Goal: Browse casually

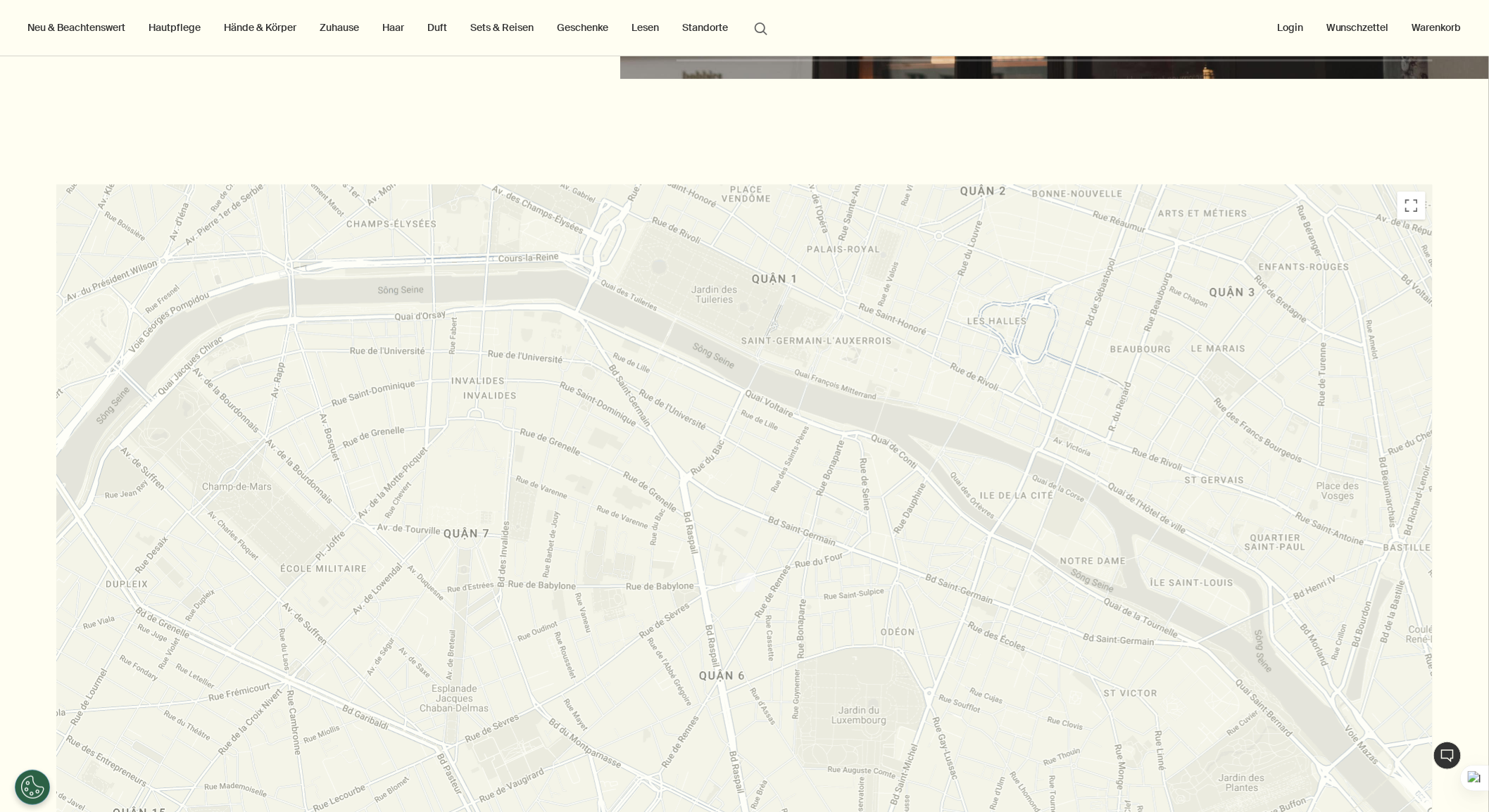
scroll to position [3684, 0]
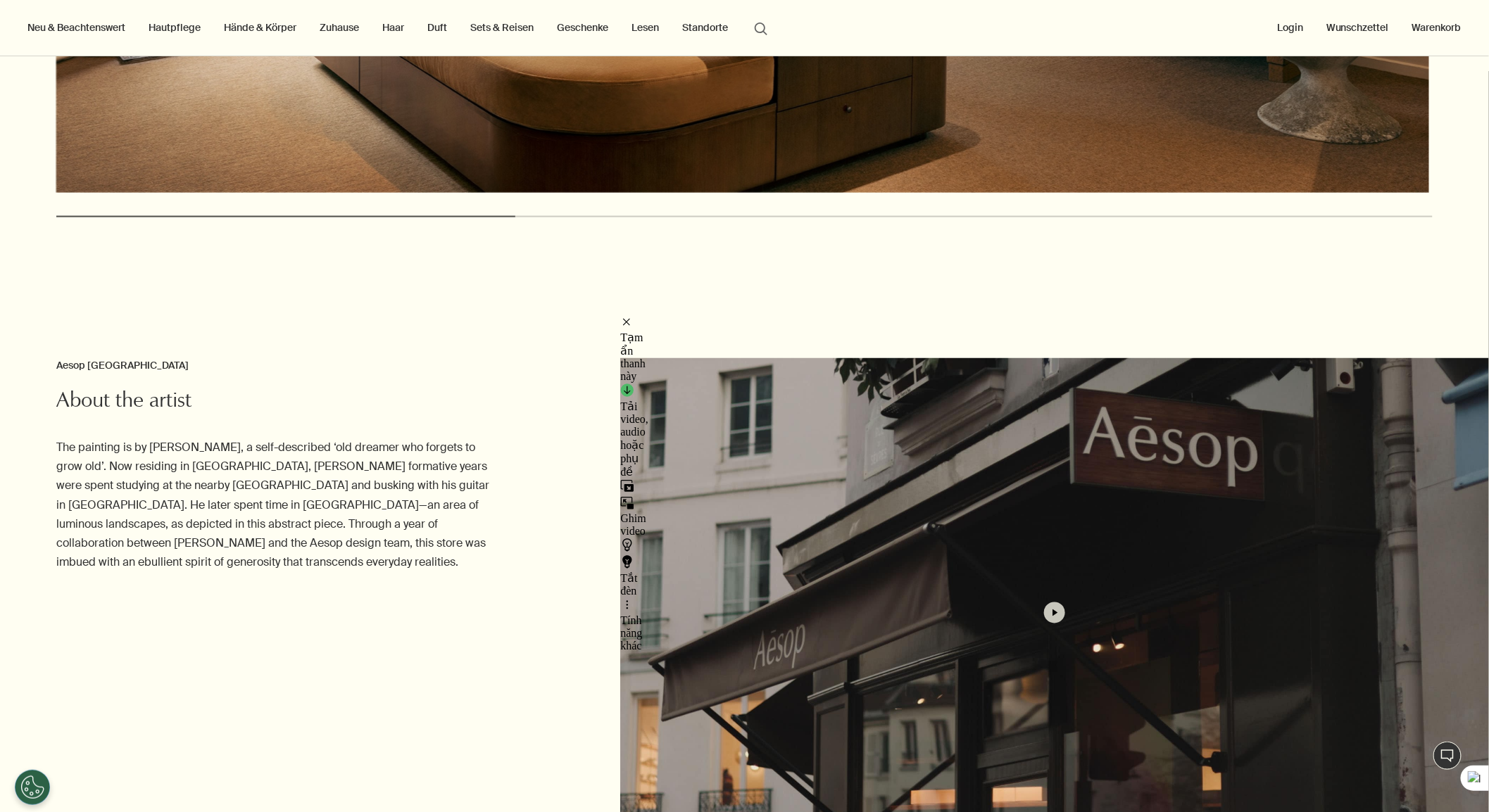
click at [1171, 468] on button "button" at bounding box center [1055, 613] width 869 height 509
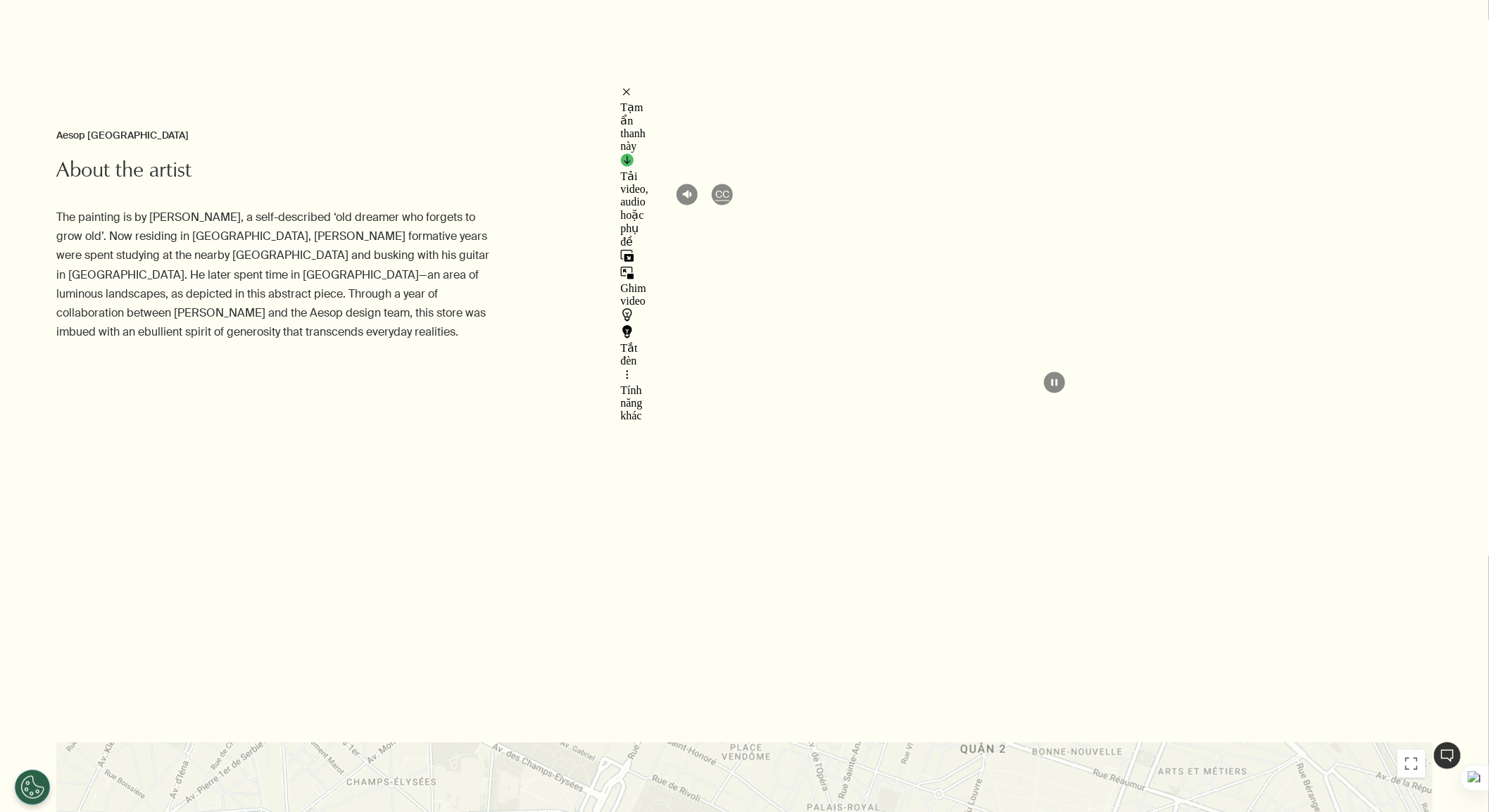
scroll to position [3918, 0]
click at [814, 592] on video at bounding box center [1055, 379] width 869 height 509
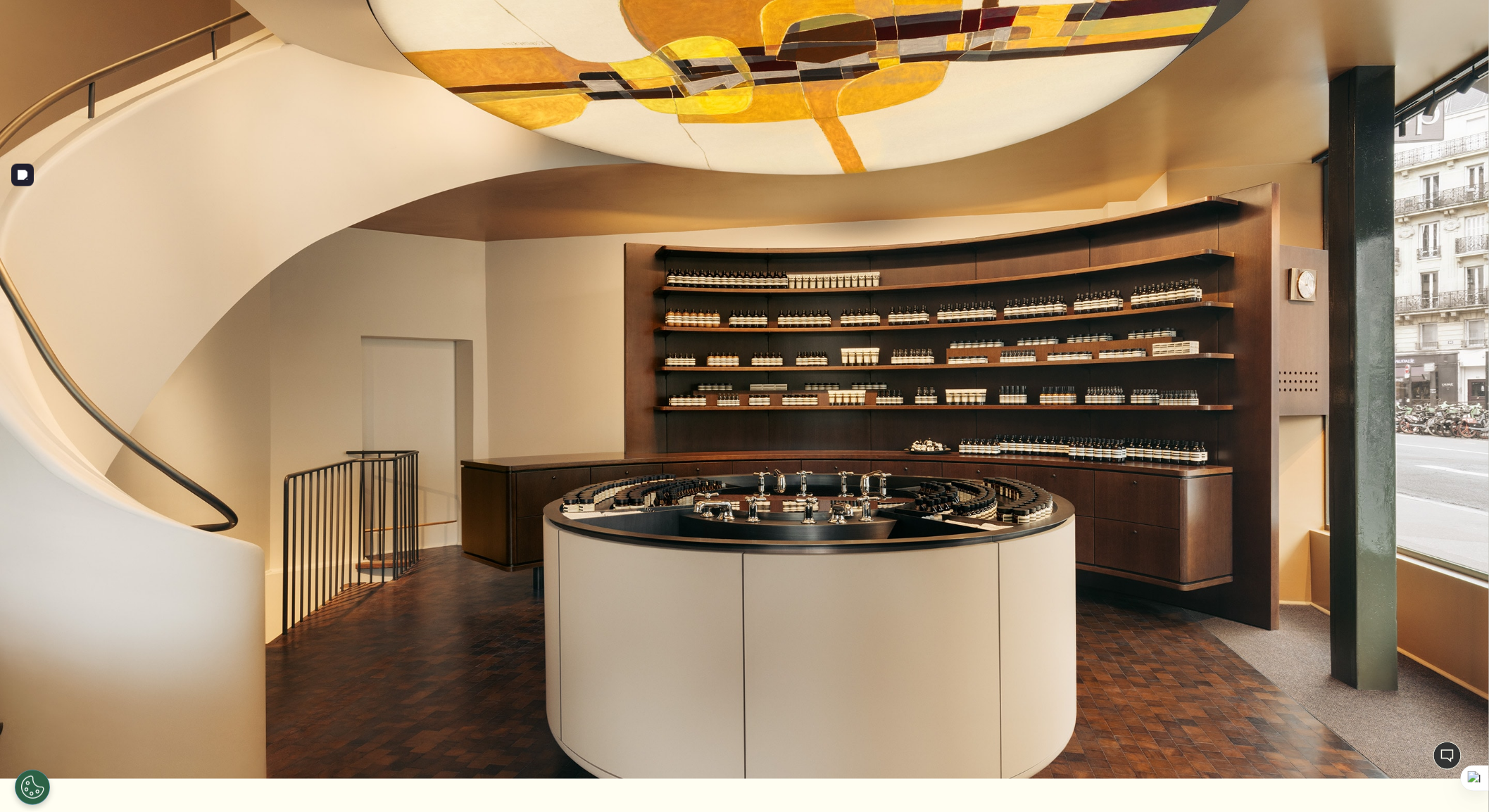
scroll to position [547, 0]
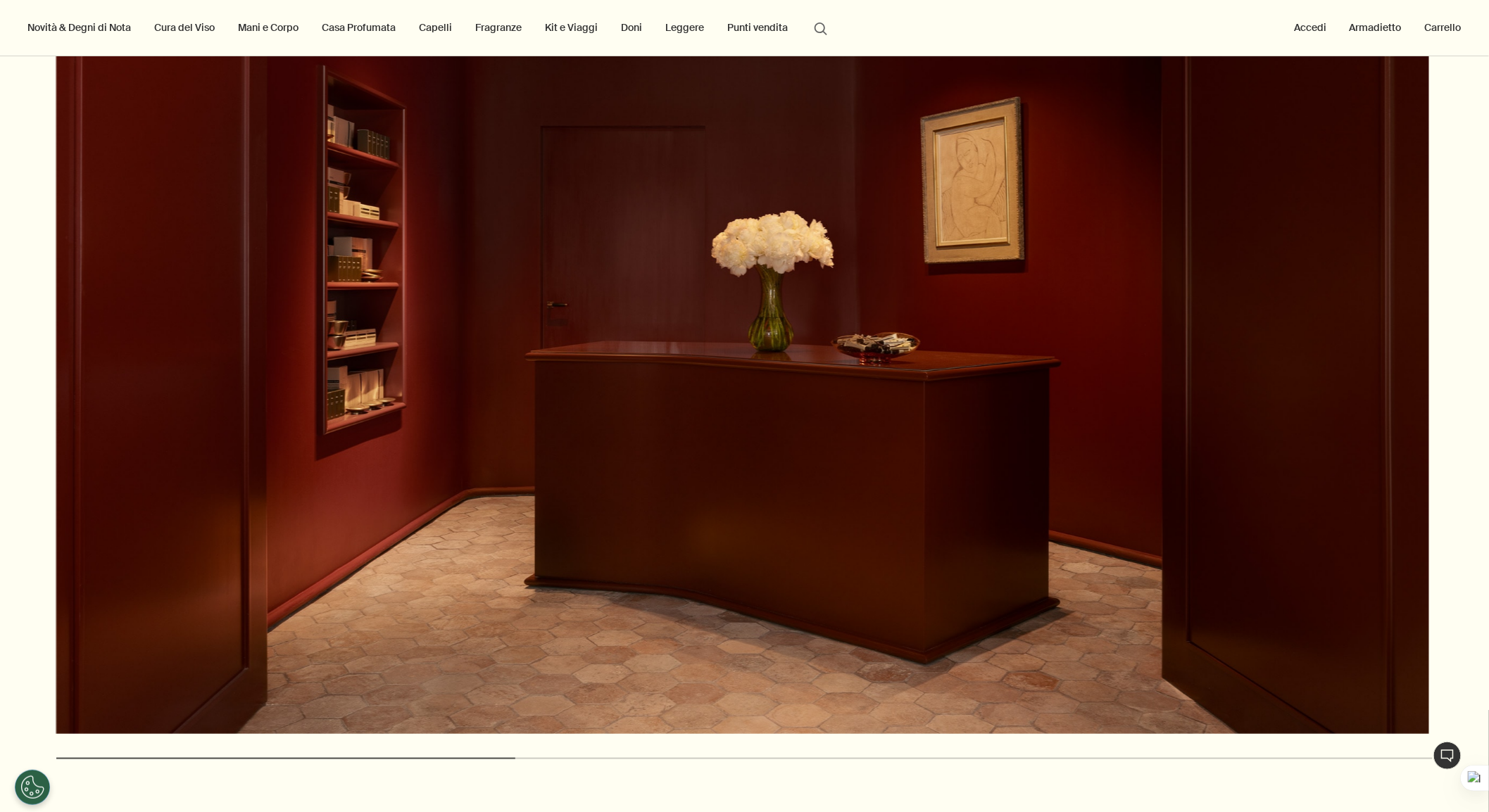
scroll to position [3040, 0]
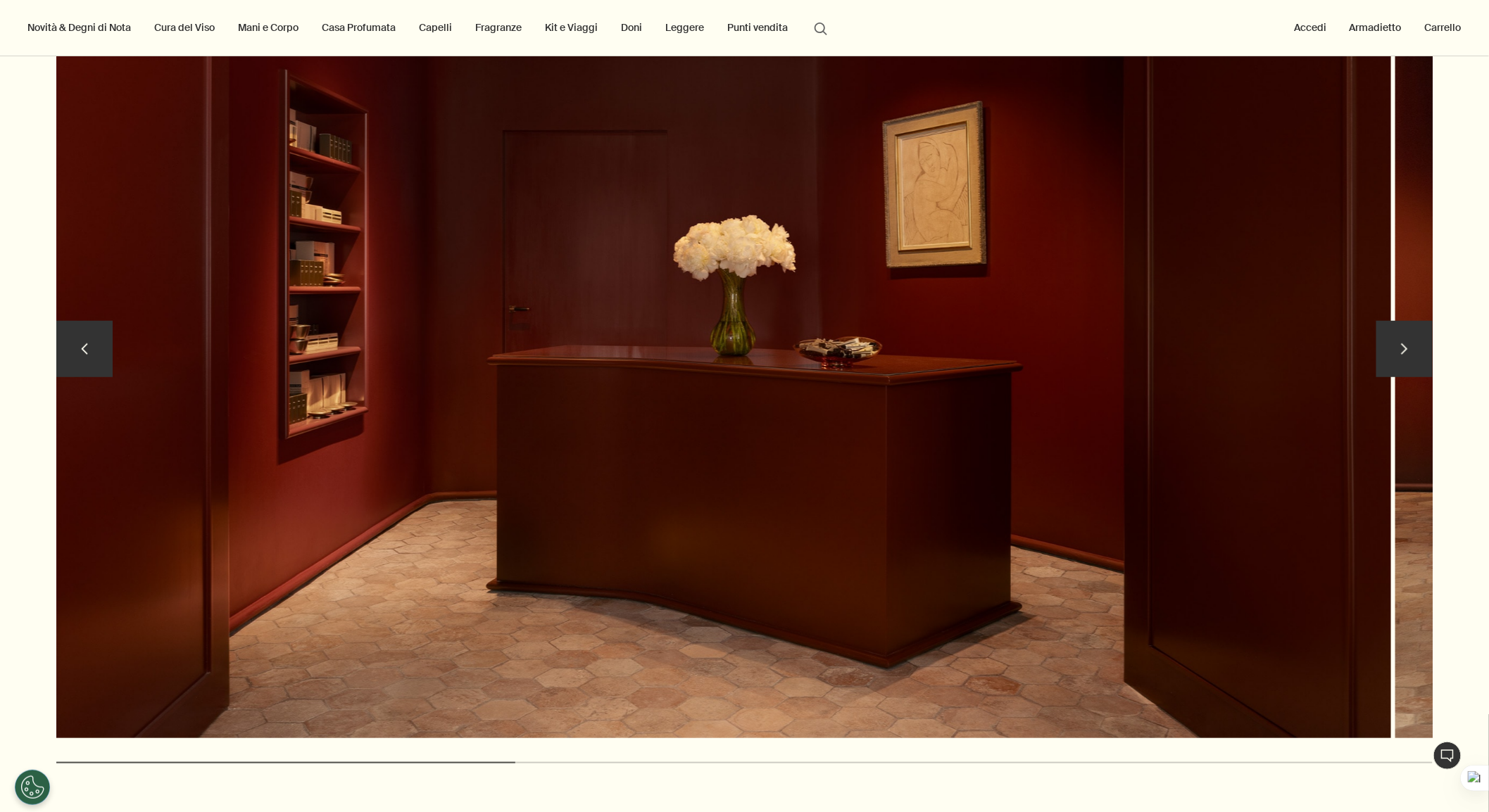
drag, startPoint x: 1270, startPoint y: 382, endPoint x: 835, endPoint y: 367, distance: 435.3
click at [954, 366] on img at bounding box center [704, 352] width 1372 height 772
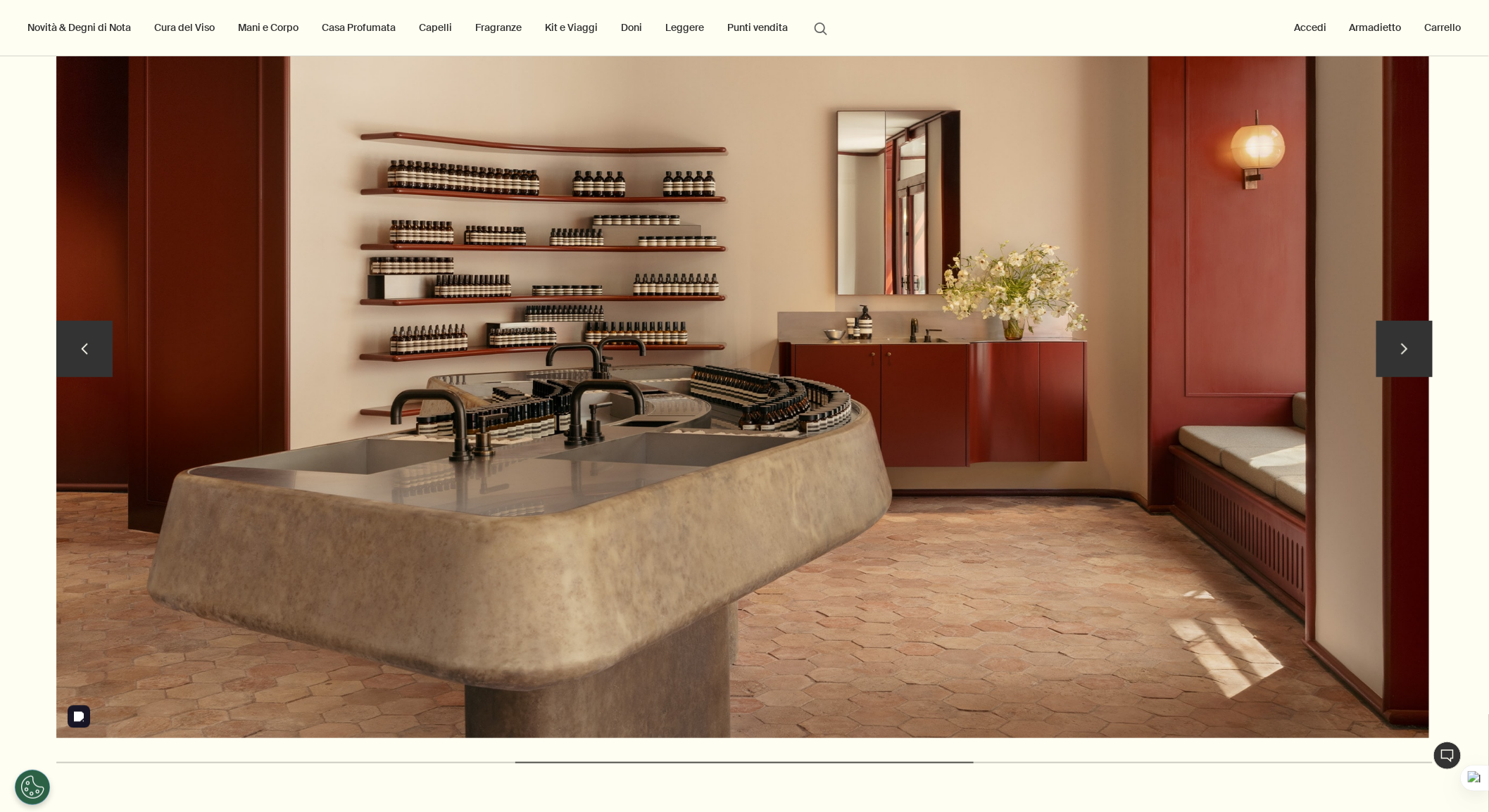
click at [1340, 324] on button "chevron" at bounding box center [1404, 349] width 56 height 56
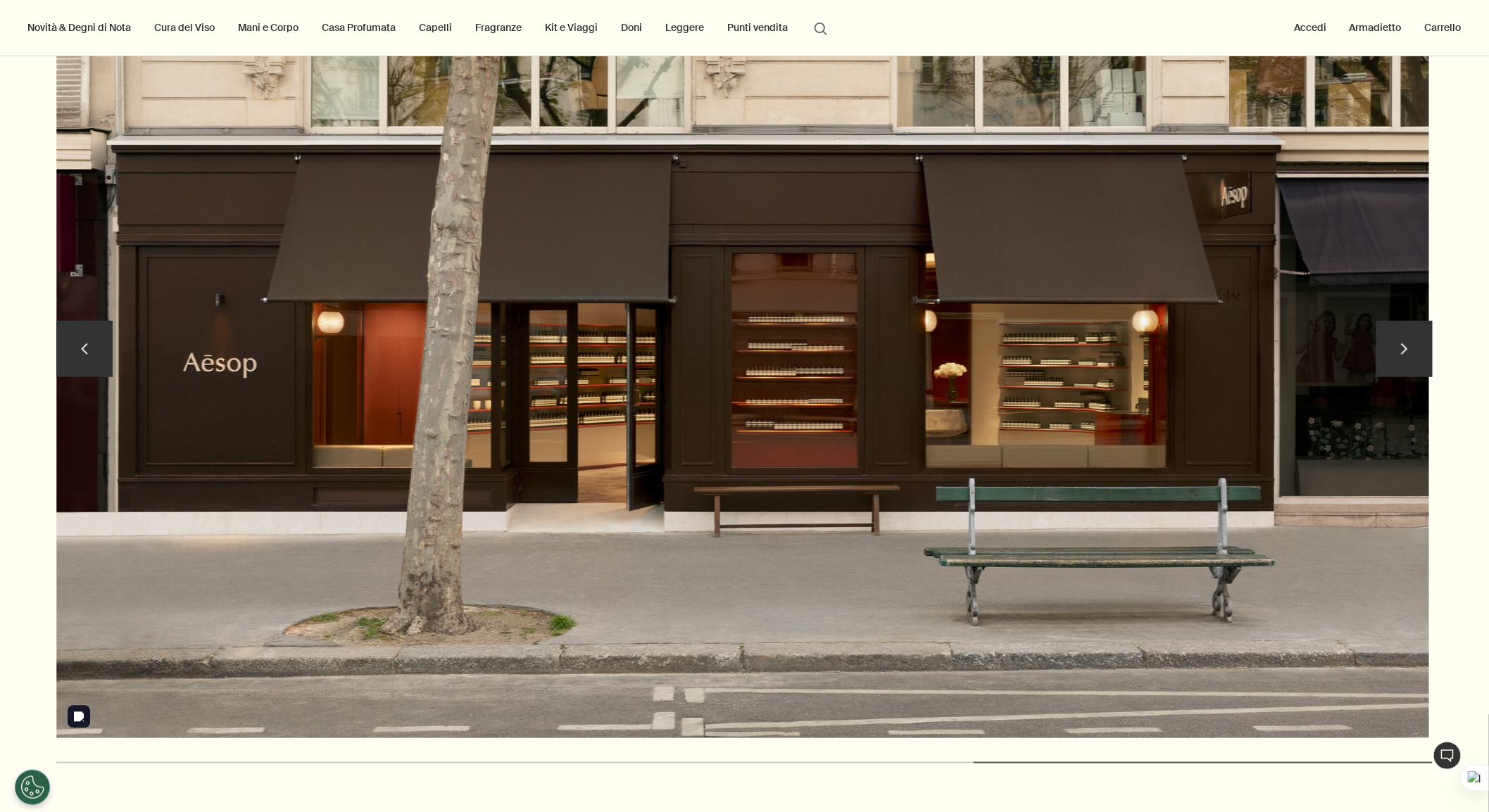
click at [57, 364] on button "chevron" at bounding box center [85, 349] width 56 height 56
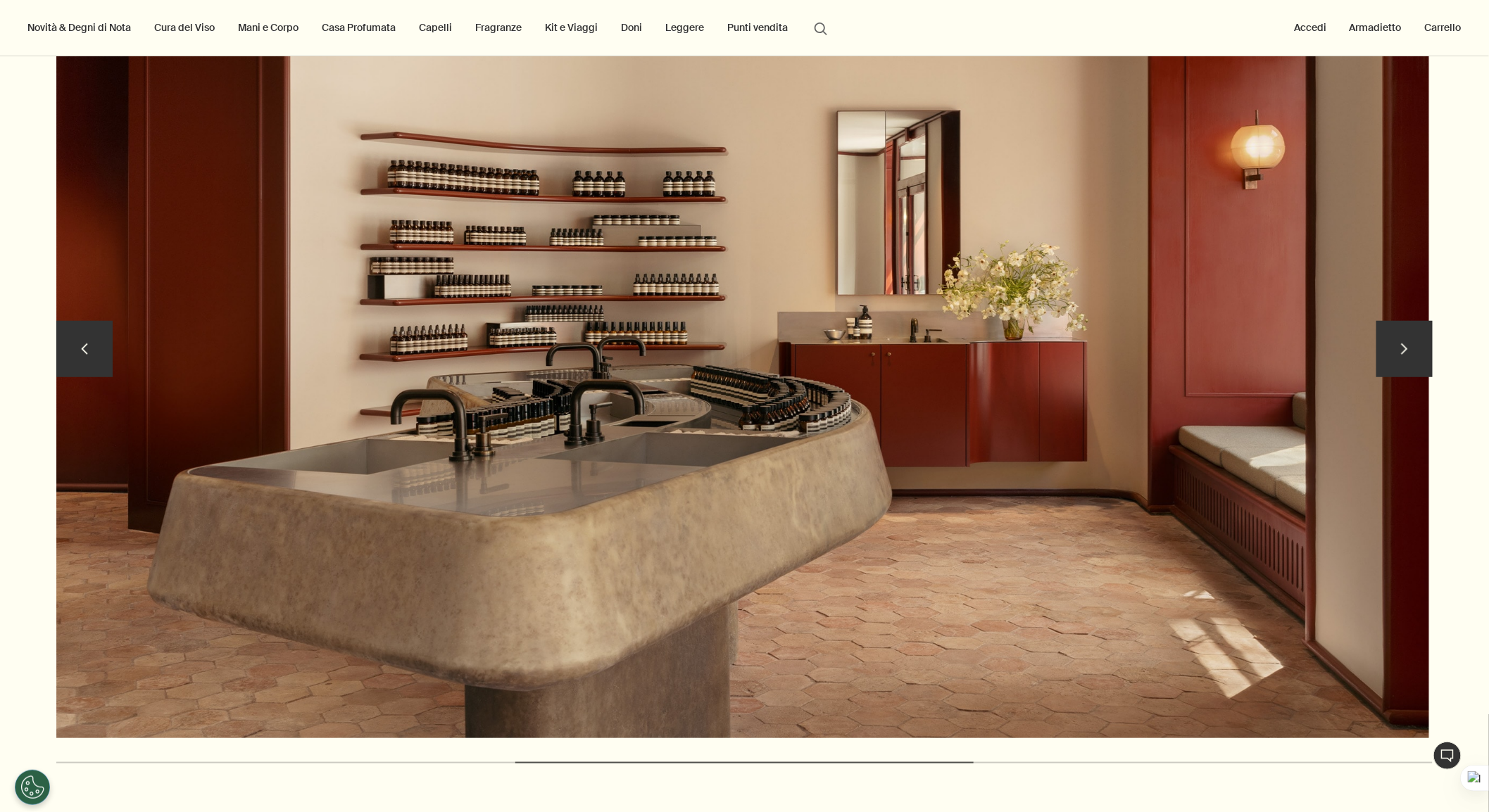
click at [57, 364] on button "chevron" at bounding box center [85, 349] width 56 height 56
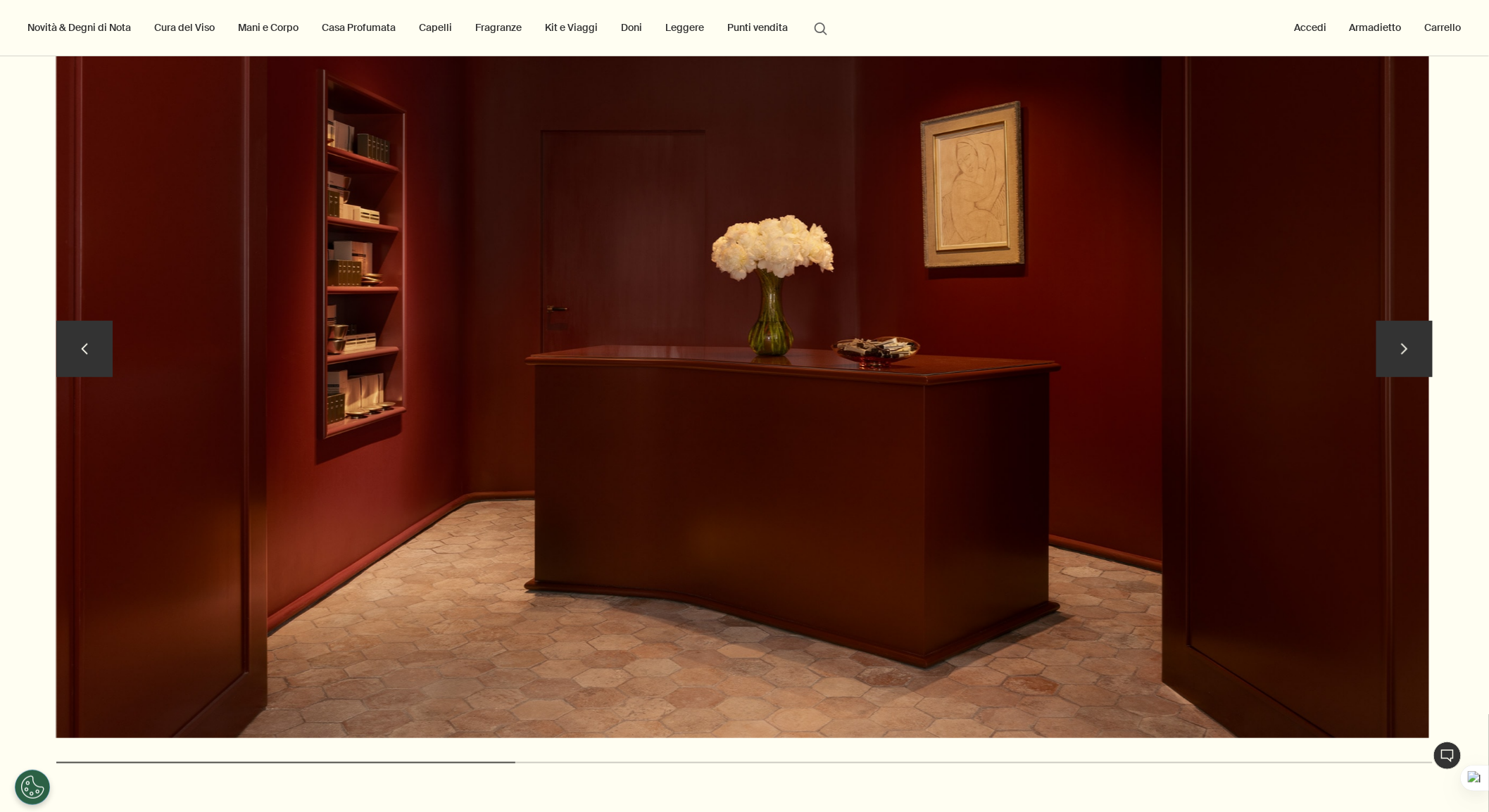
click at [57, 364] on button "chevron" at bounding box center [85, 349] width 56 height 56
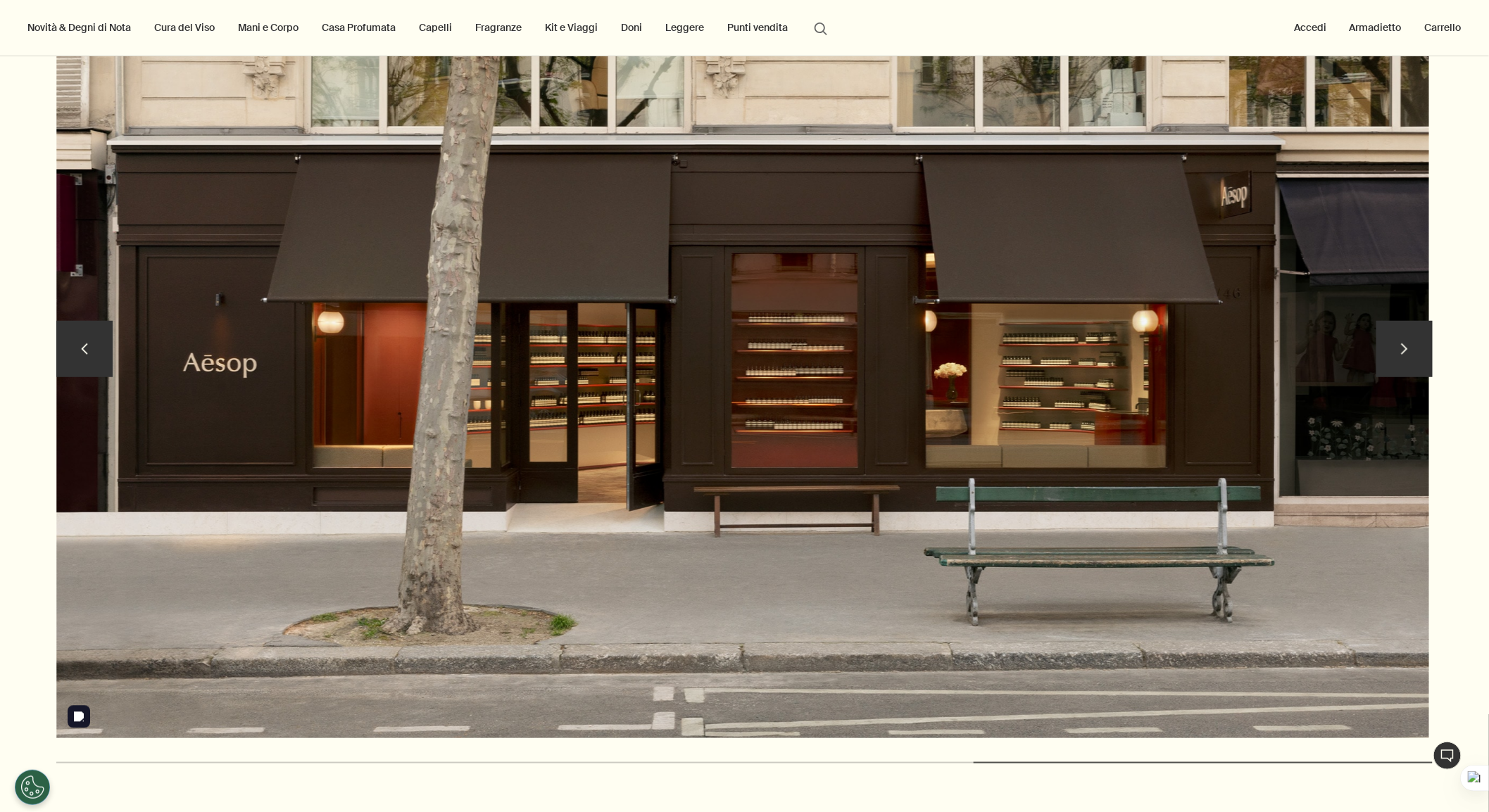
drag, startPoint x: 57, startPoint y: 364, endPoint x: 1402, endPoint y: 424, distance: 1346.3
click at [1202, 418] on div "chevron chevron" at bounding box center [744, 377] width 1376 height 829
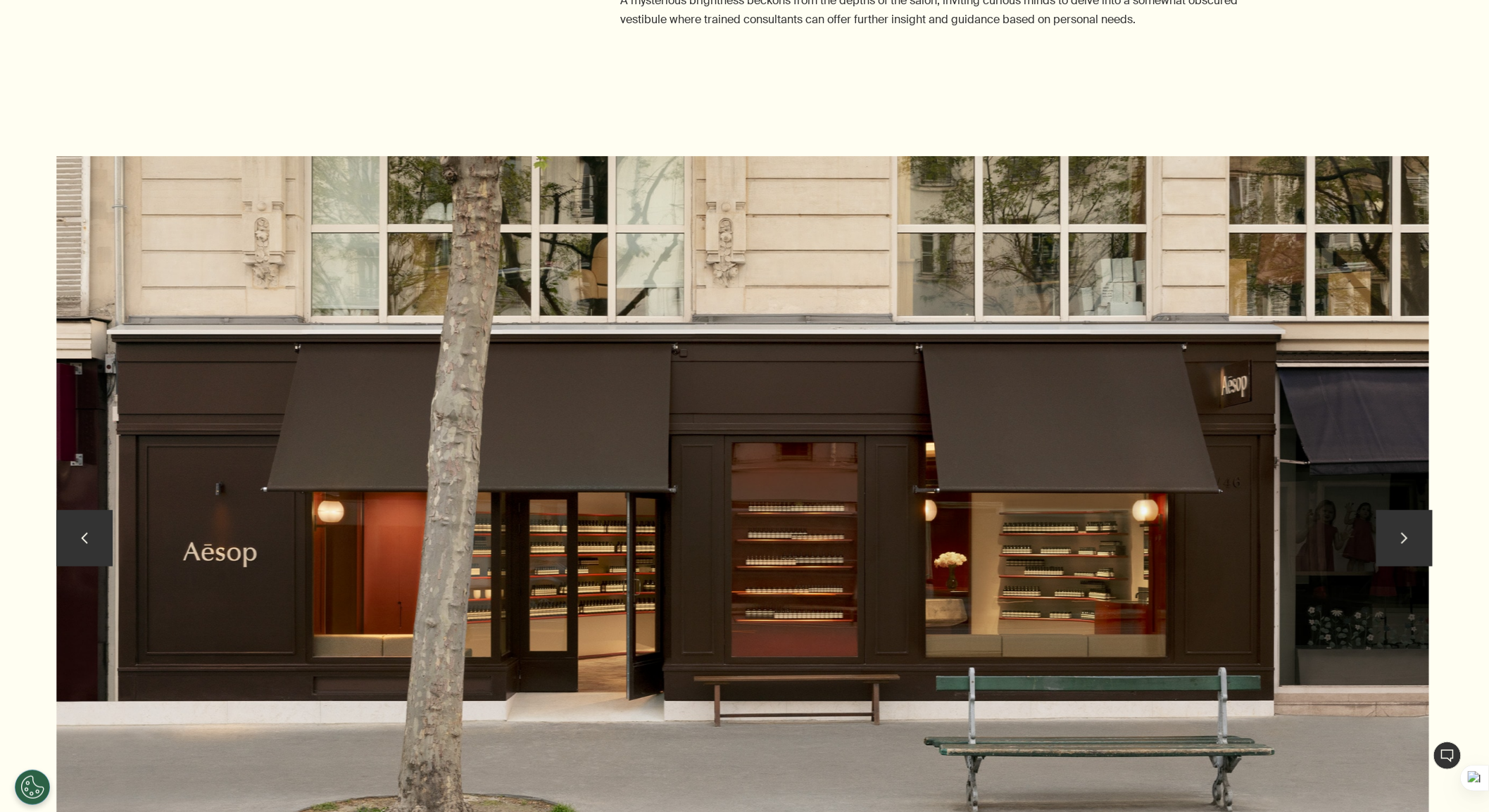
scroll to position [2883, 0]
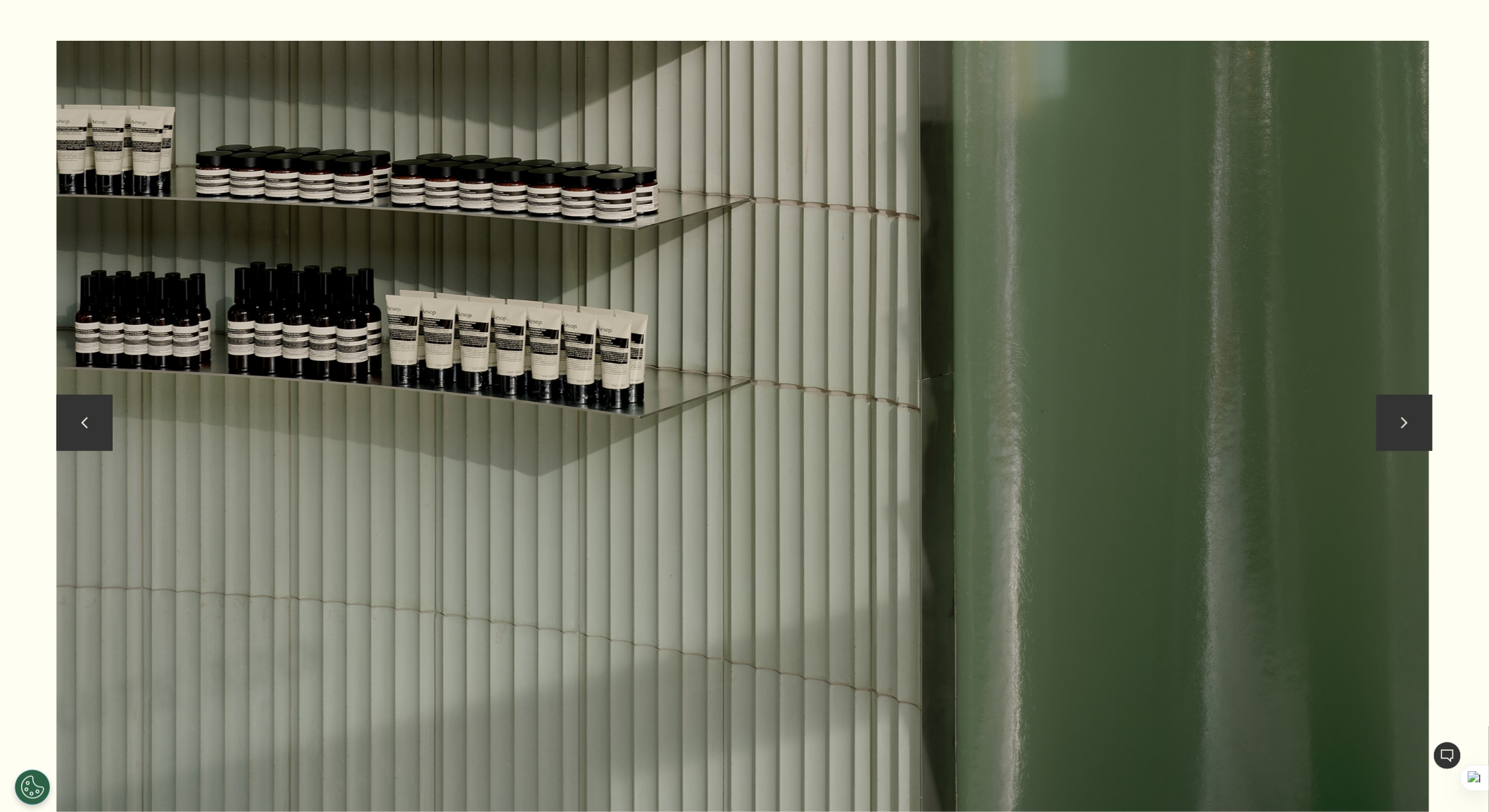
scroll to position [2893, 0]
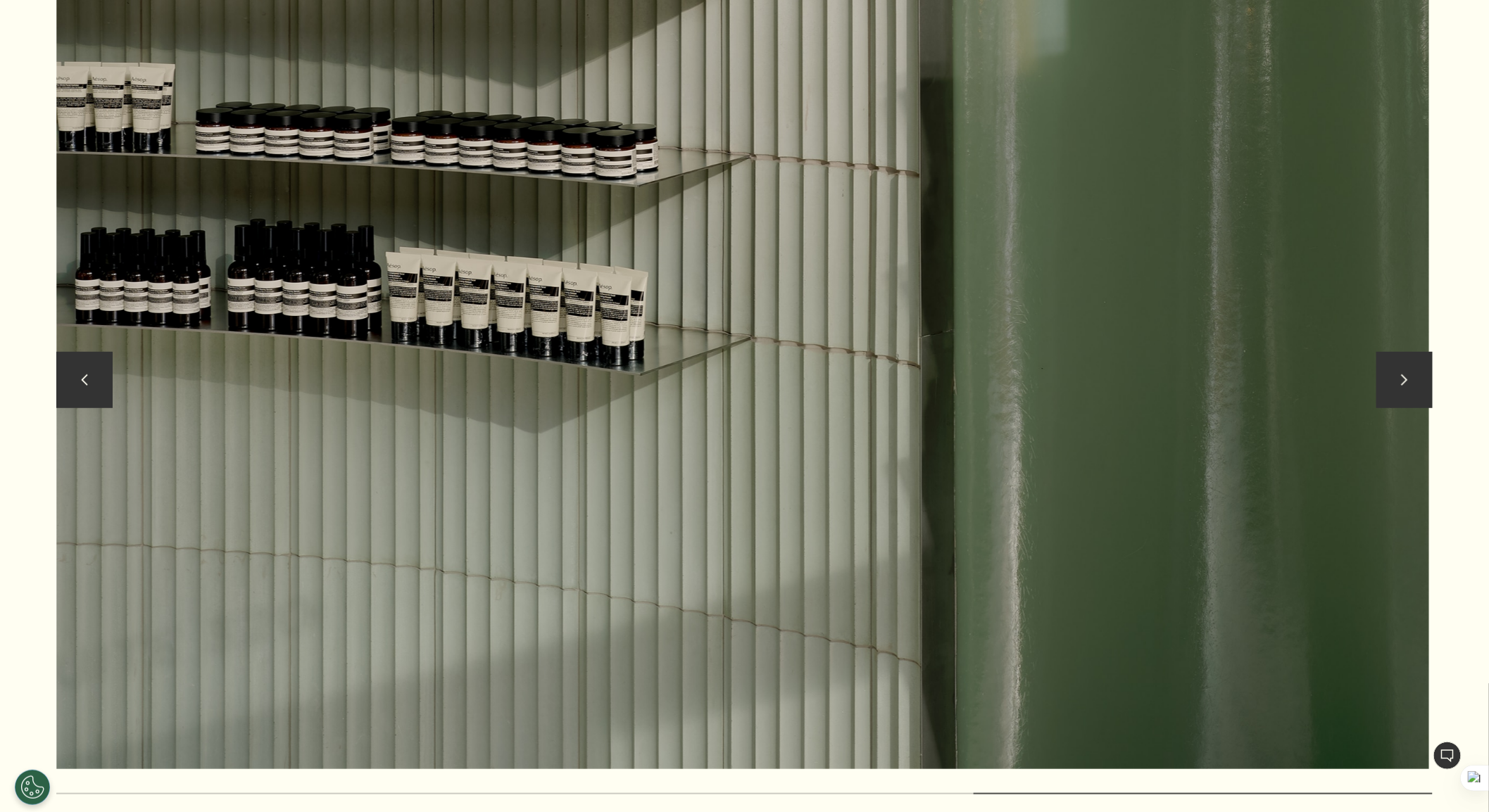
click at [1340, 385] on button "chevron" at bounding box center [1404, 380] width 56 height 56
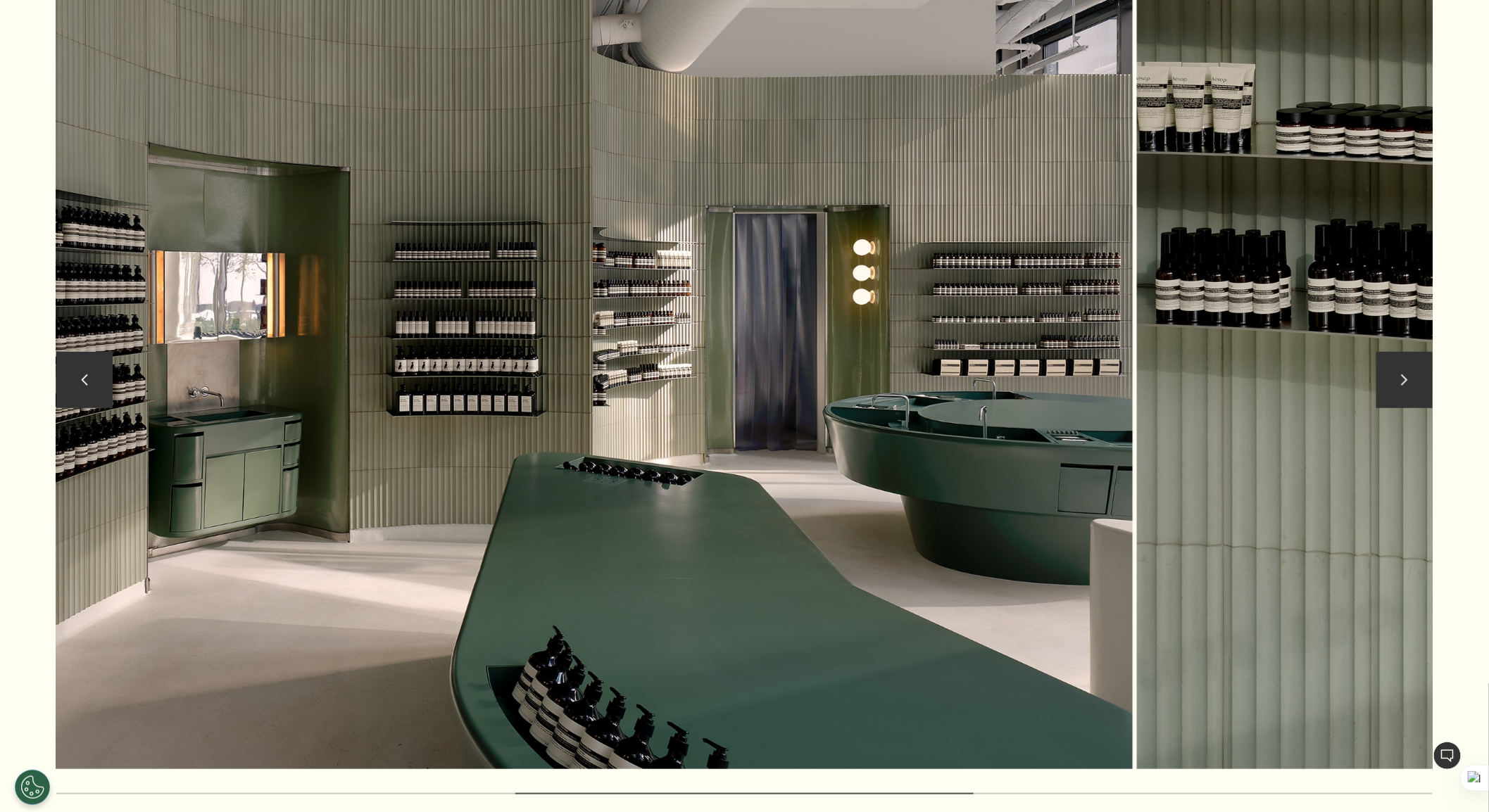
drag, startPoint x: 1012, startPoint y: 388, endPoint x: 716, endPoint y: 378, distance: 296.2
click at [716, 378] on img at bounding box center [447, 383] width 1372 height 772
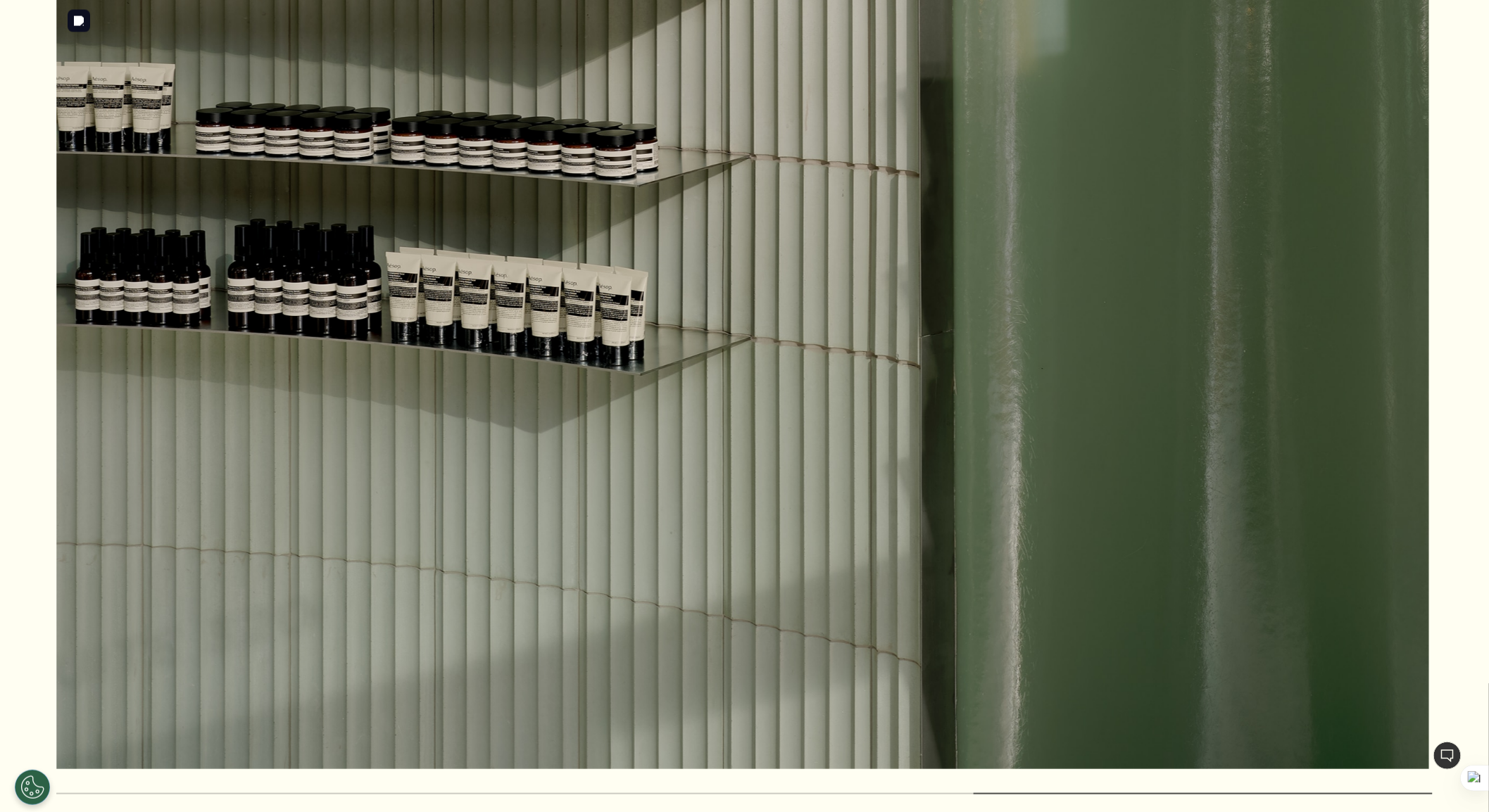
drag, startPoint x: 716, startPoint y: 378, endPoint x: 1466, endPoint y: 475, distance: 756.2
click at [1340, 455] on img at bounding box center [743, 383] width 1372 height 772
drag, startPoint x: 591, startPoint y: 376, endPoint x: 1341, endPoint y: 407, distance: 750.6
click at [1261, 414] on img at bounding box center [743, 383] width 1372 height 772
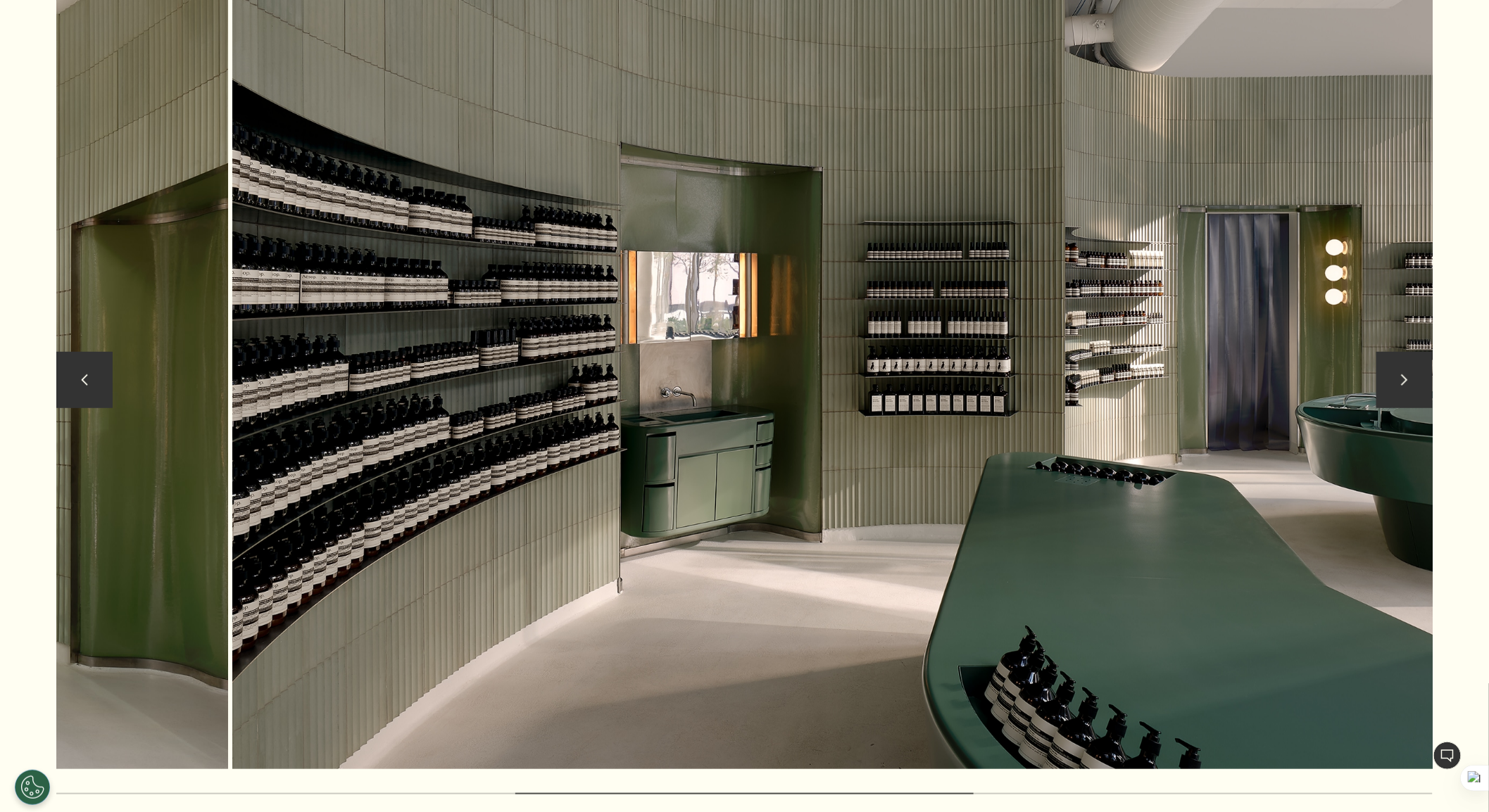
drag, startPoint x: 688, startPoint y: 404, endPoint x: 1255, endPoint y: 481, distance: 572.2
click at [982, 415] on img at bounding box center [918, 383] width 1372 height 772
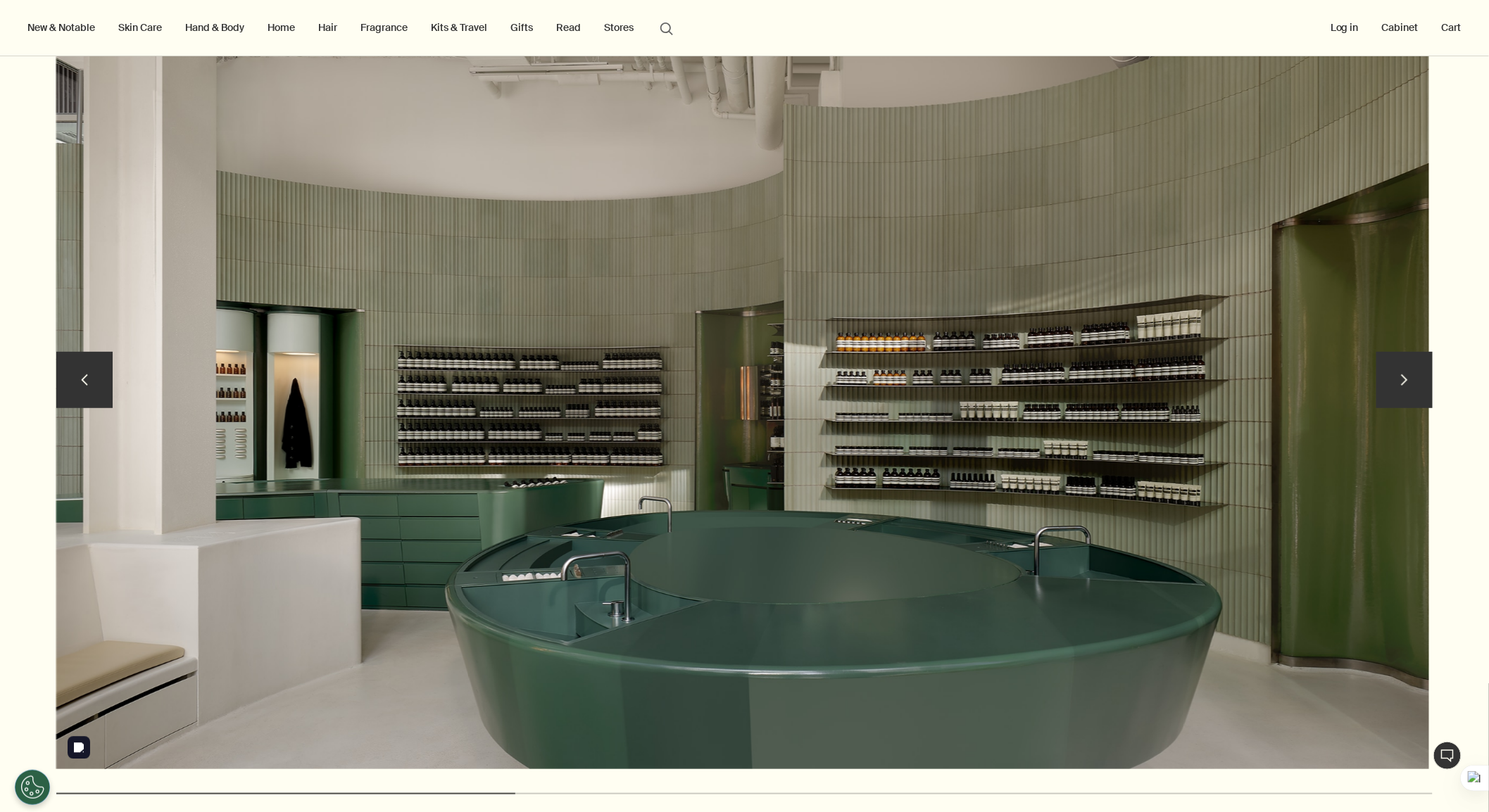
drag, startPoint x: 878, startPoint y: 349, endPoint x: 875, endPoint y: 355, distance: 6.7
click at [880, 350] on img at bounding box center [743, 383] width 1372 height 772
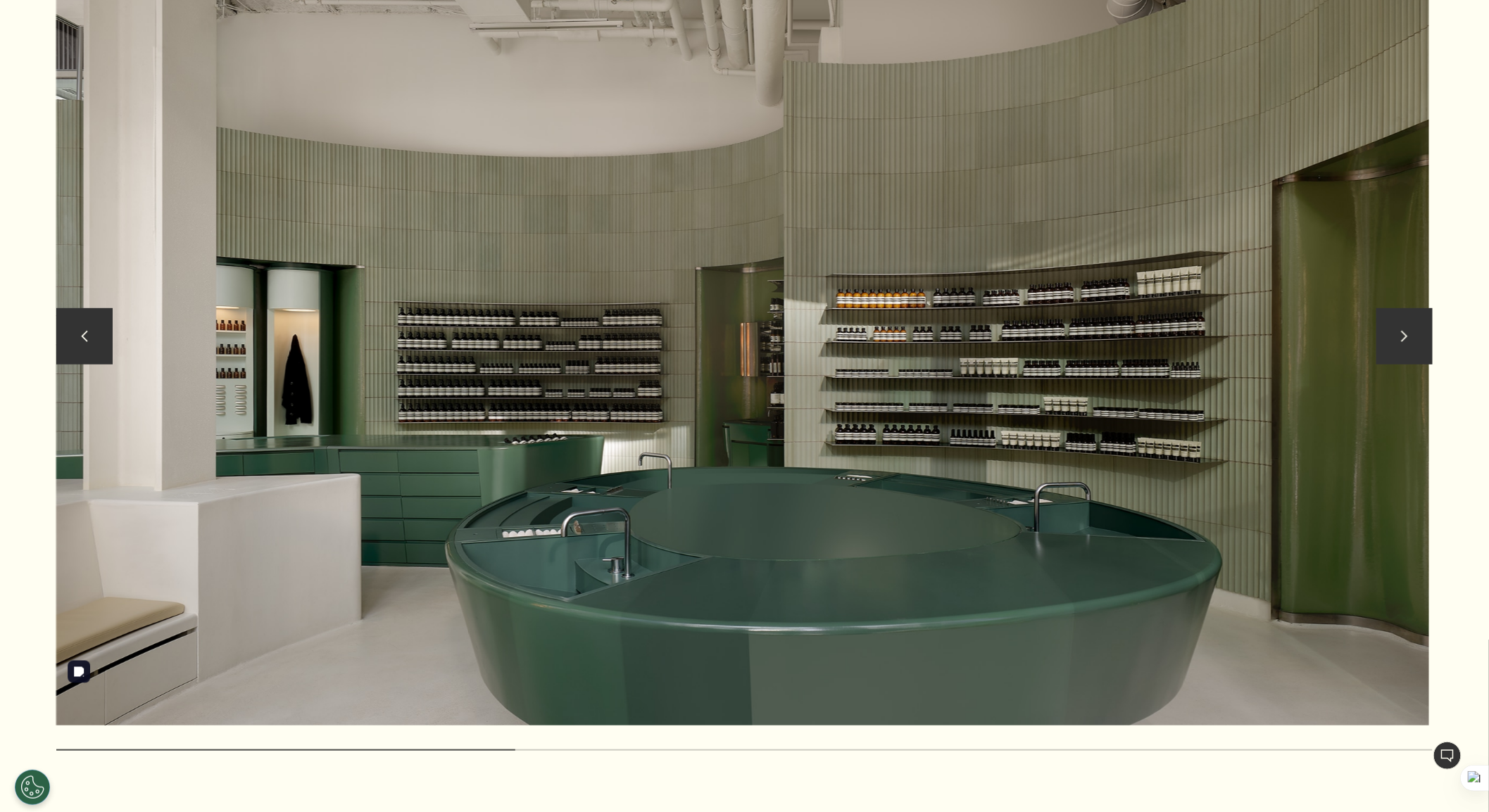
scroll to position [2971, 0]
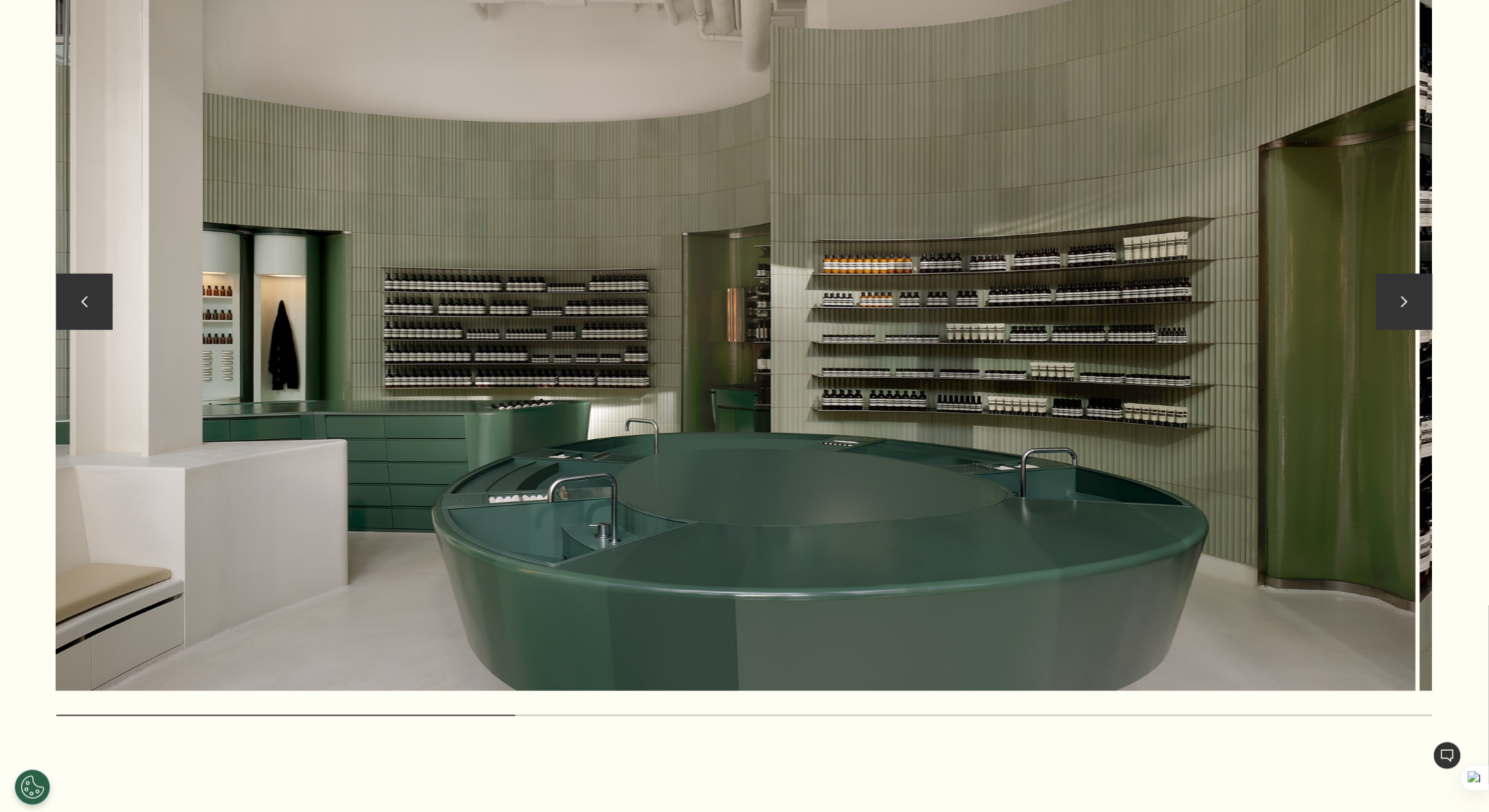
drag, startPoint x: 870, startPoint y: 432, endPoint x: 856, endPoint y: 430, distance: 14.1
click at [856, 430] on img at bounding box center [729, 305] width 1372 height 772
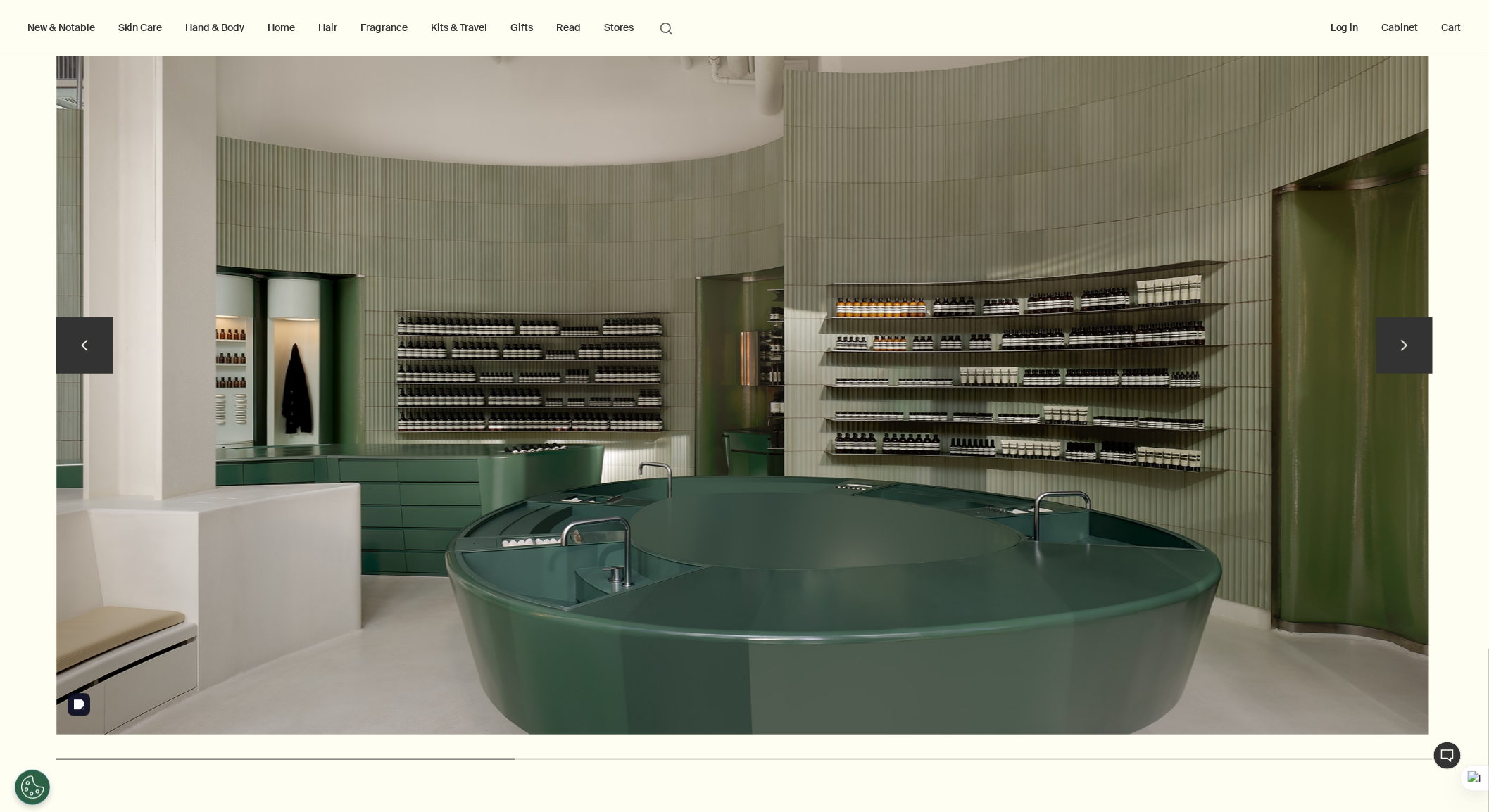
scroll to position [2893, 0]
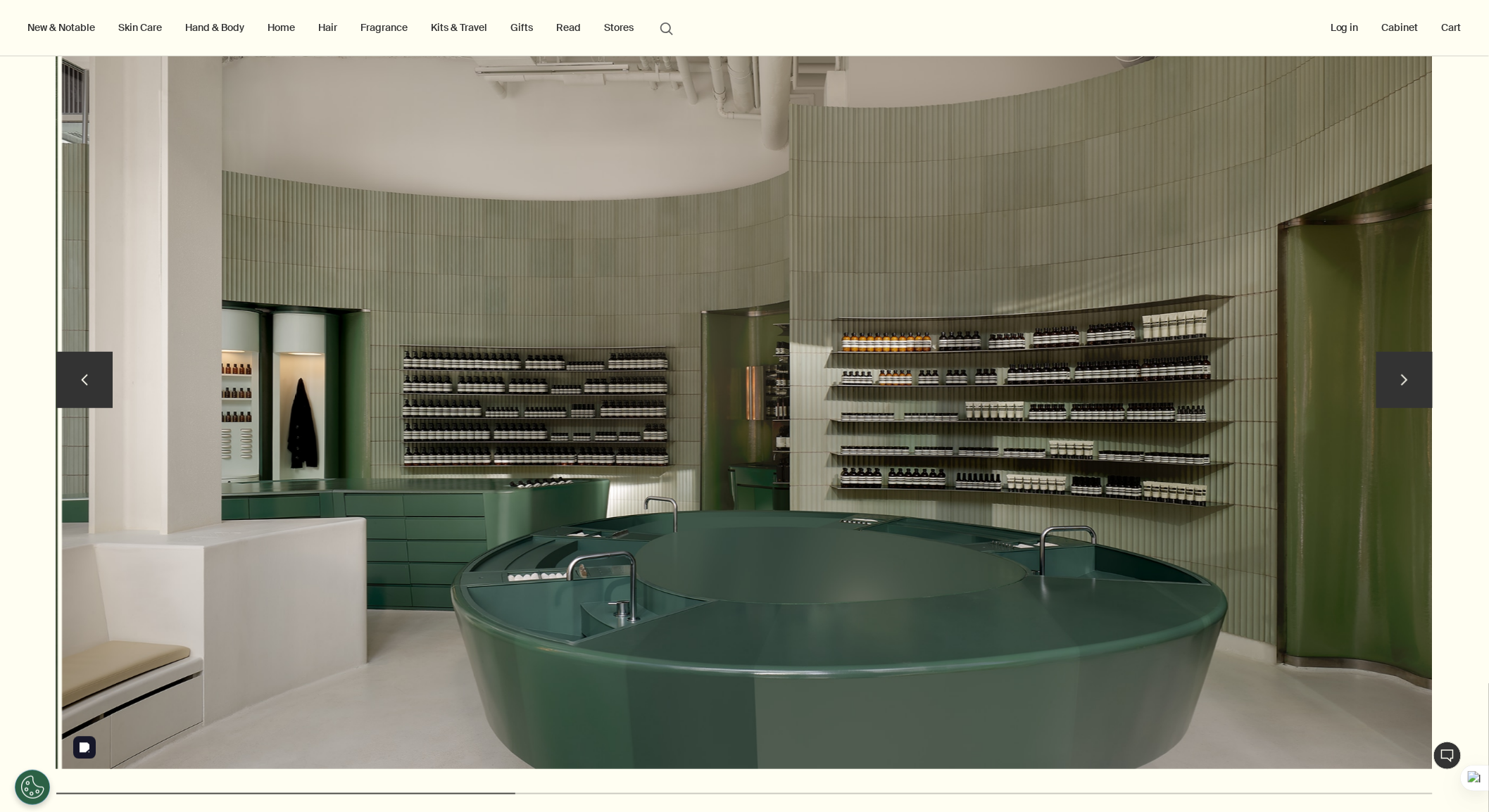
drag, startPoint x: 1307, startPoint y: 458, endPoint x: 680, endPoint y: 586, distance: 639.9
click at [715, 583] on img at bounding box center [748, 383] width 1372 height 772
click at [1340, 377] on button "chevron" at bounding box center [1404, 380] width 56 height 56
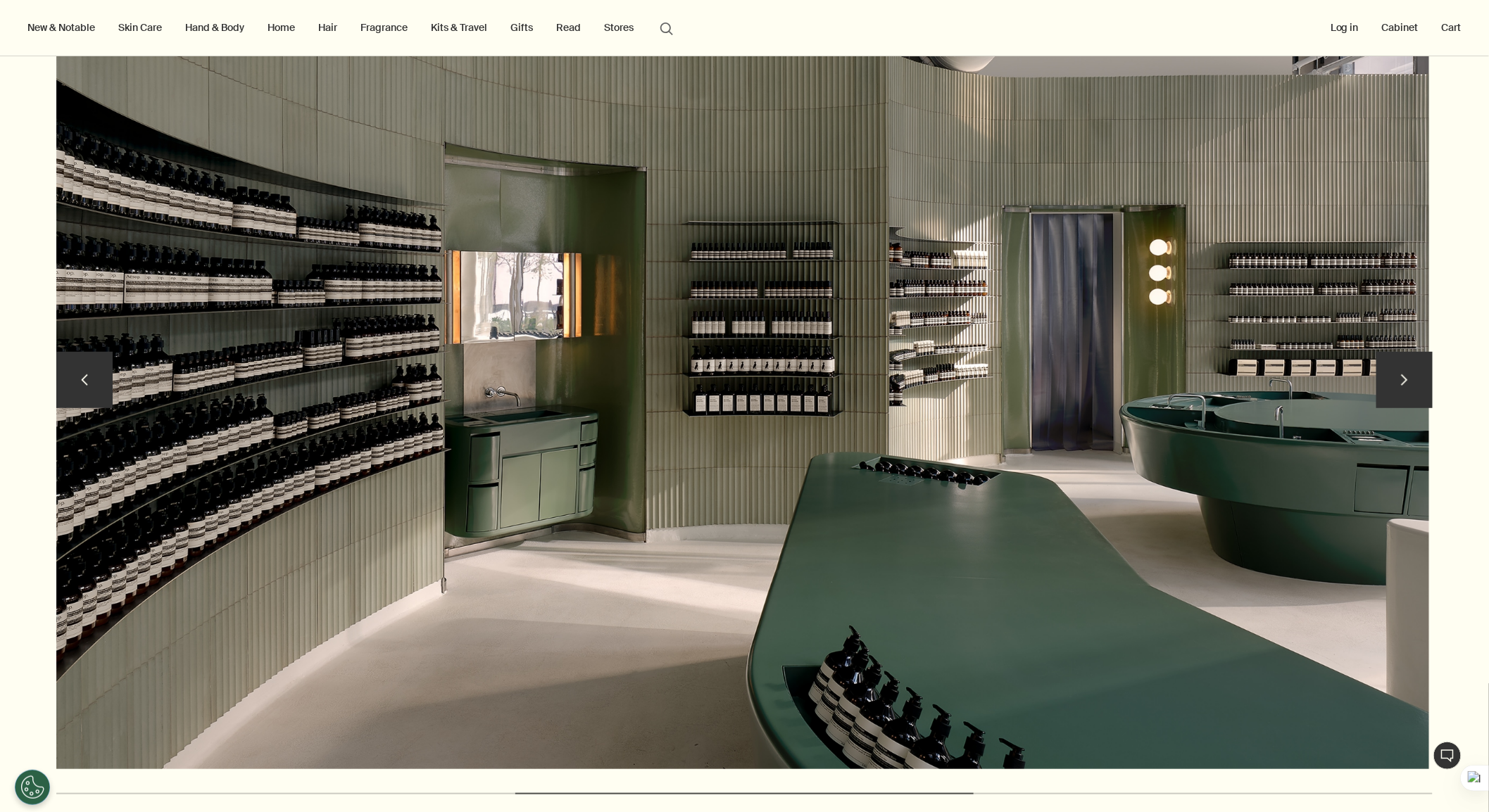
click at [1340, 377] on button "chevron" at bounding box center [1404, 380] width 56 height 56
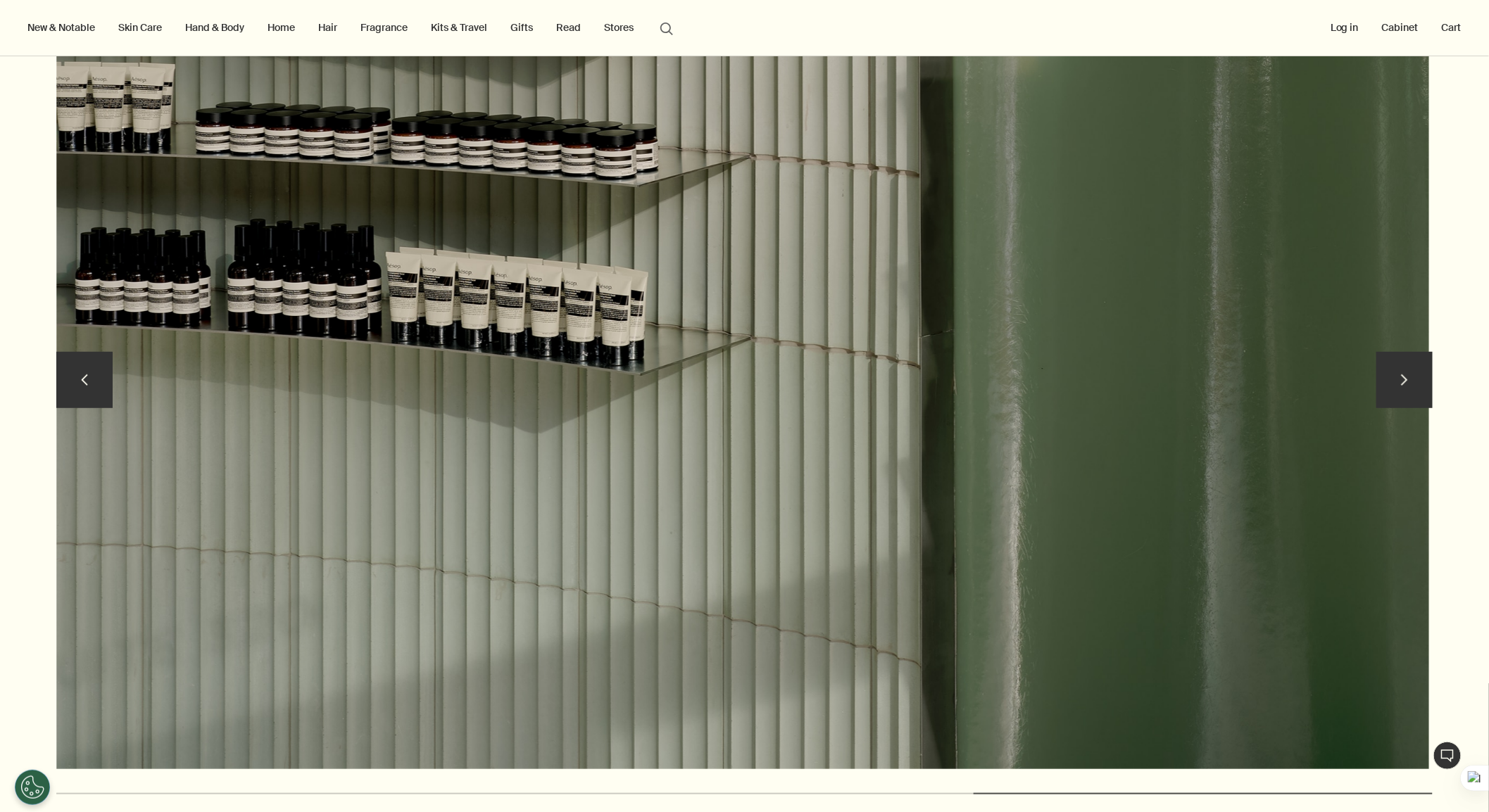
click at [73, 387] on button "chevron" at bounding box center [85, 380] width 56 height 56
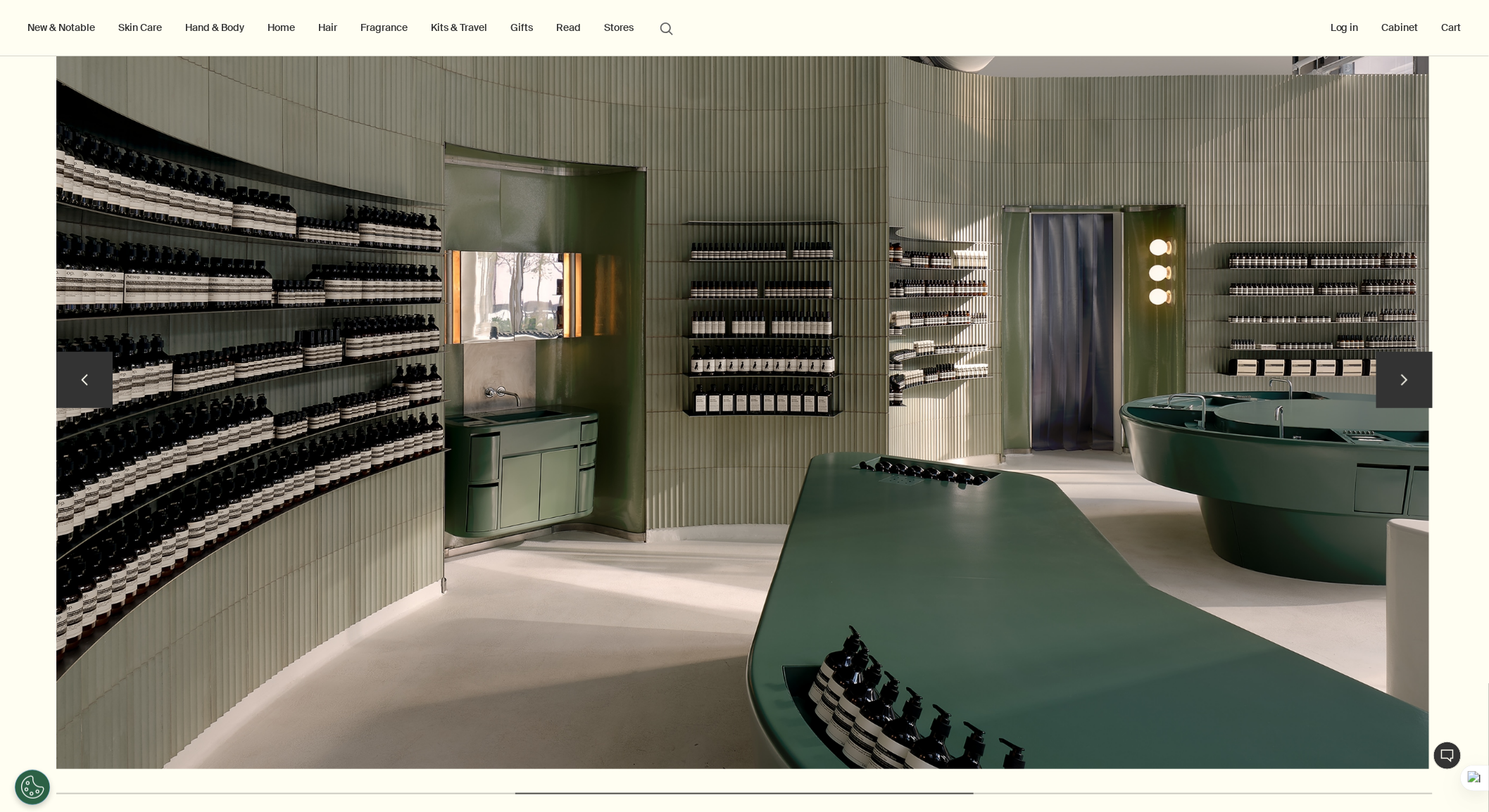
click at [1340, 376] on button "chevron" at bounding box center [1404, 380] width 56 height 56
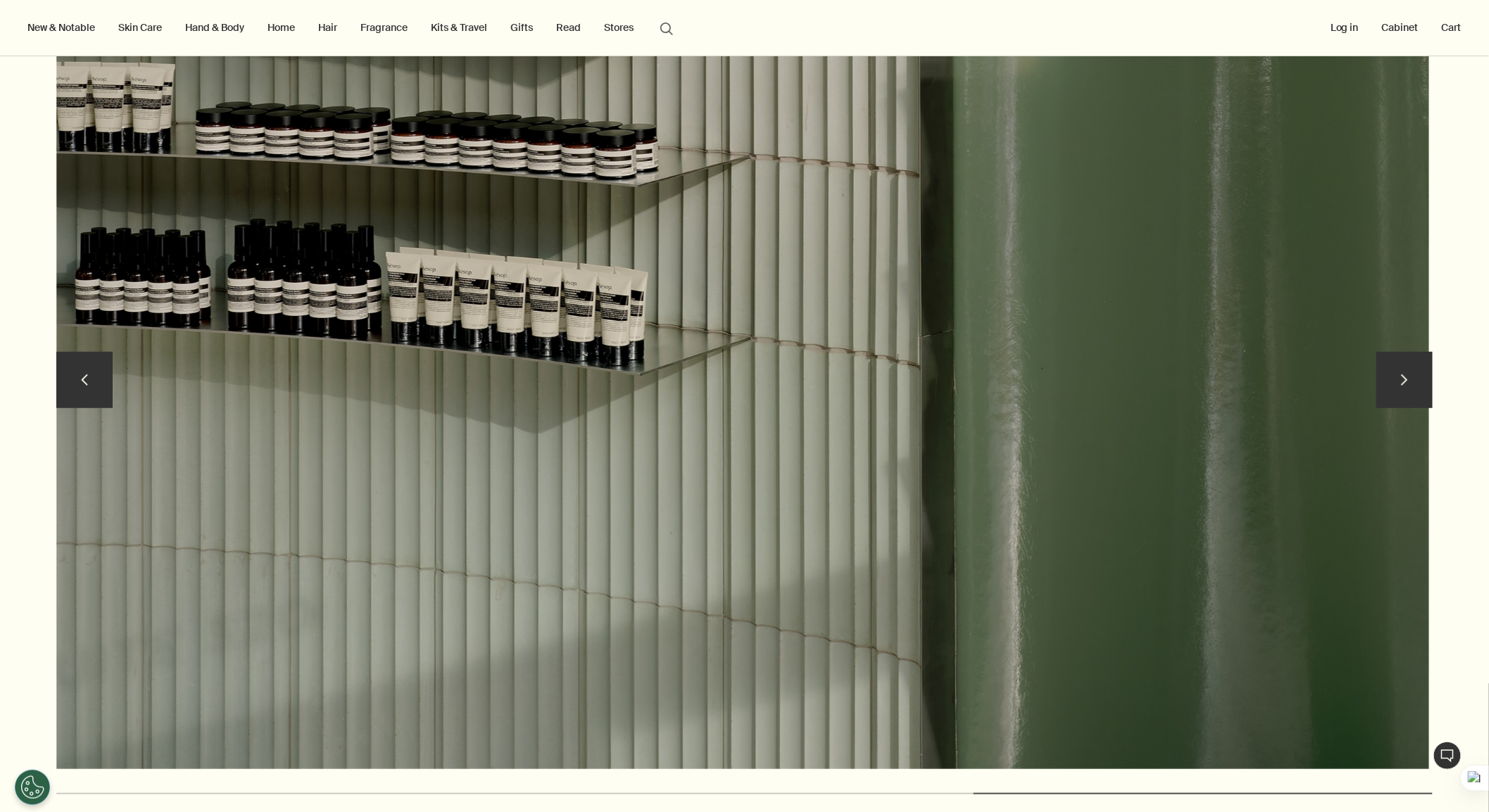
click at [1340, 376] on button "chevron" at bounding box center [1404, 380] width 56 height 56
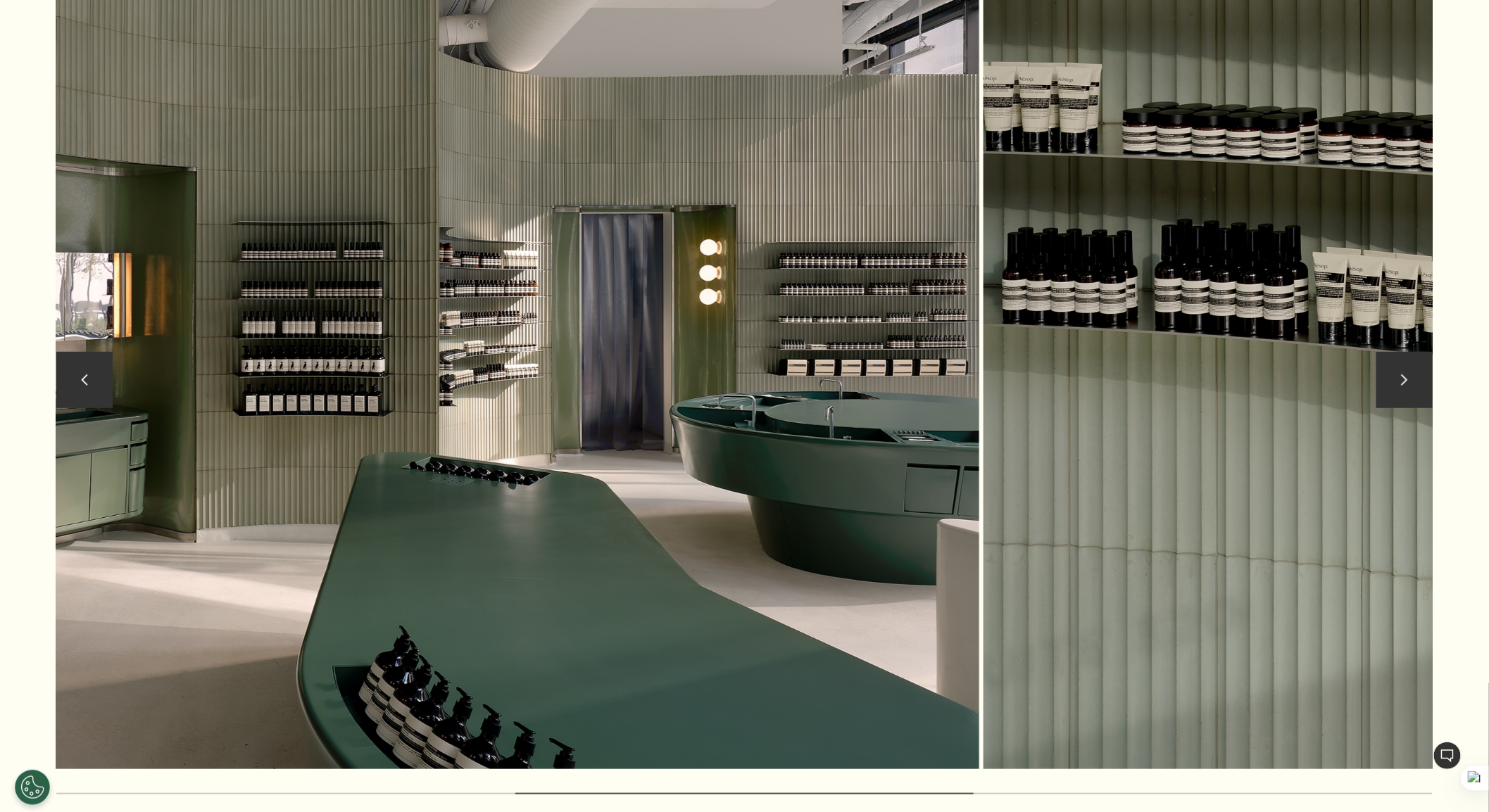
drag, startPoint x: 1074, startPoint y: 440, endPoint x: 624, endPoint y: 437, distance: 450.0
click at [624, 437] on img at bounding box center [292, 383] width 1372 height 772
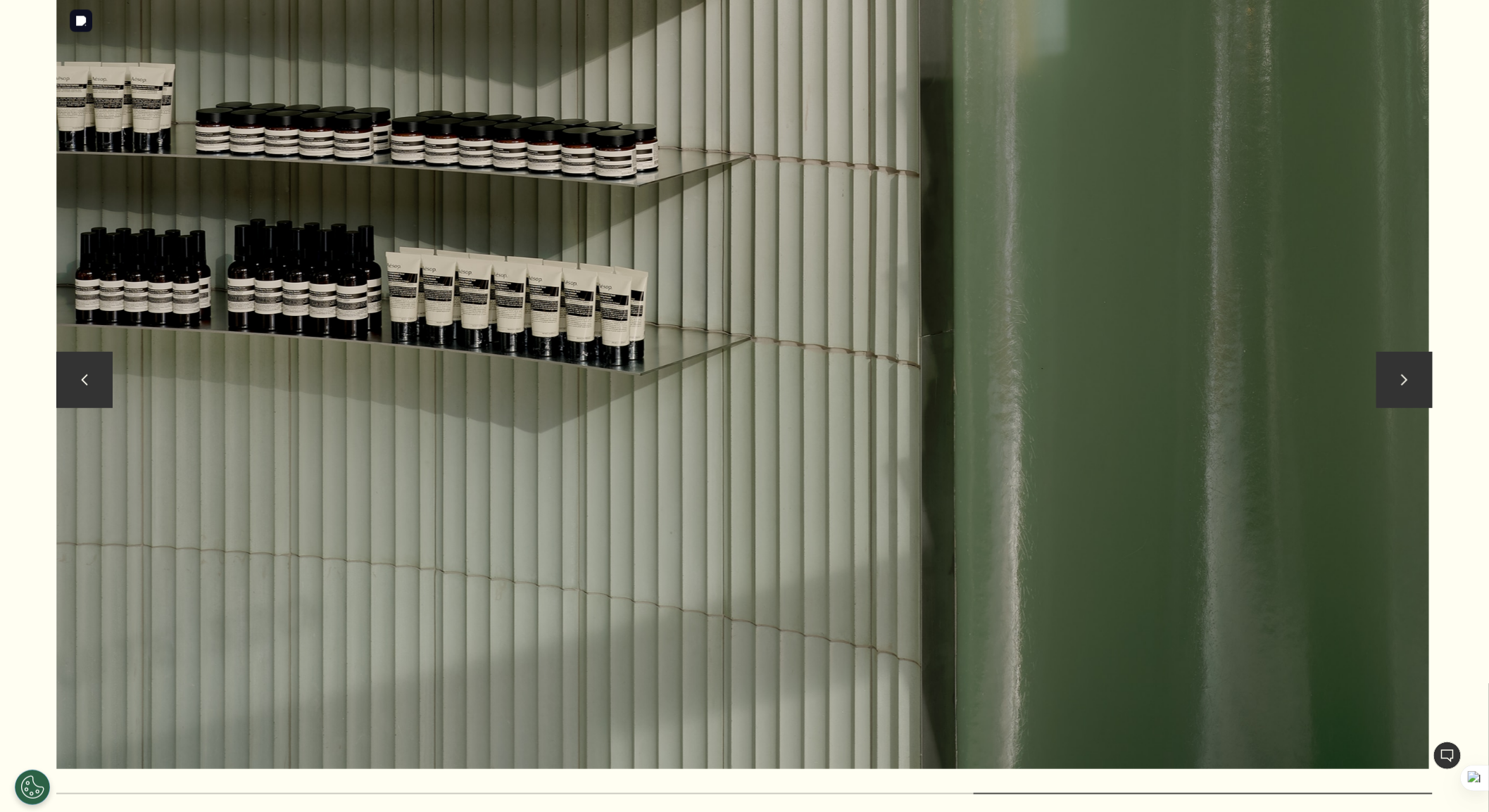
drag, startPoint x: 763, startPoint y: 441, endPoint x: 1322, endPoint y: 542, distance: 568.1
click at [1277, 539] on img at bounding box center [743, 383] width 1372 height 772
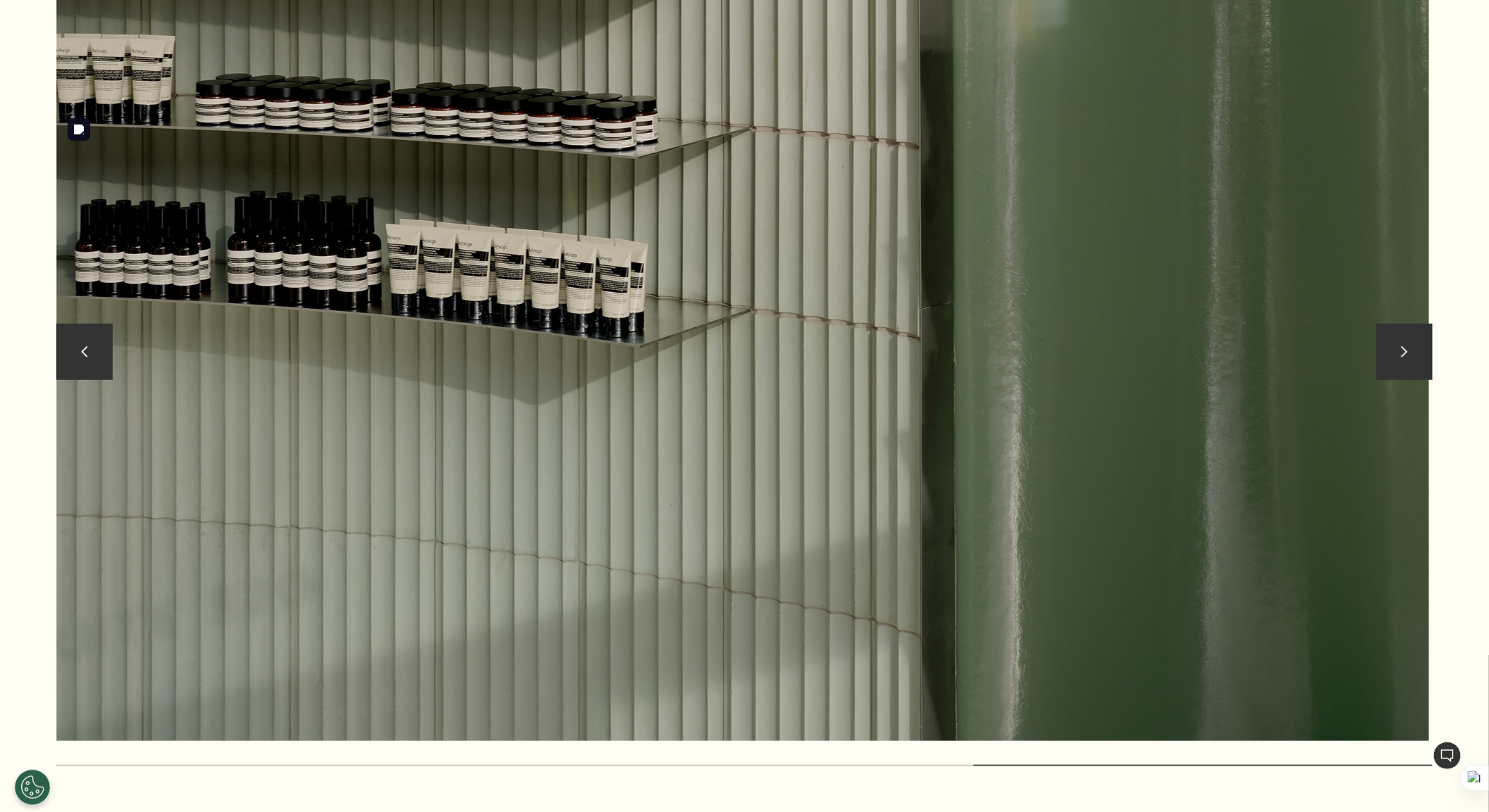
scroll to position [2971, 0]
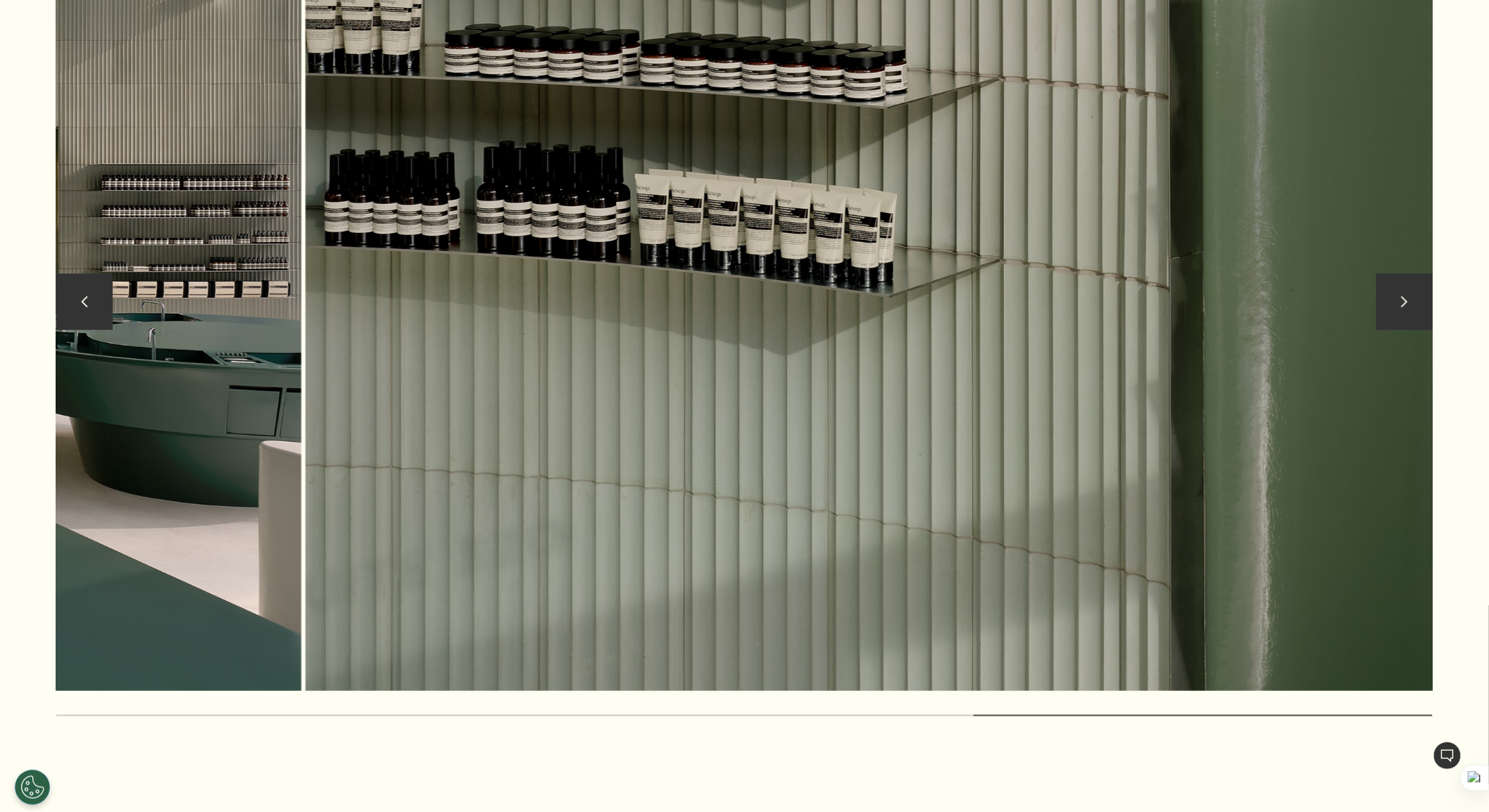
drag, startPoint x: 798, startPoint y: 520, endPoint x: 1225, endPoint y: 570, distance: 429.9
click at [1209, 570] on img at bounding box center [992, 305] width 1372 height 772
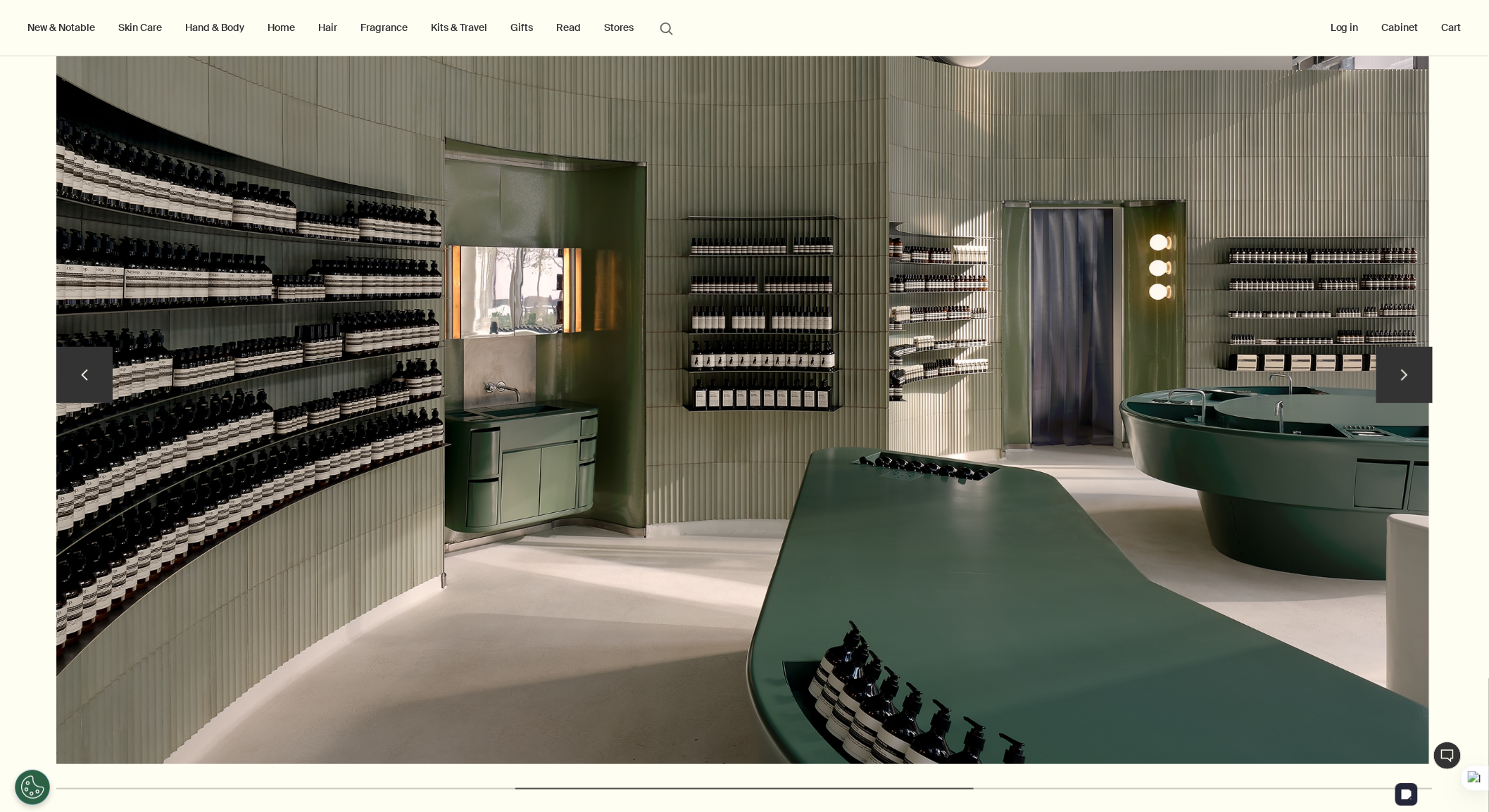
scroll to position [2815, 0]
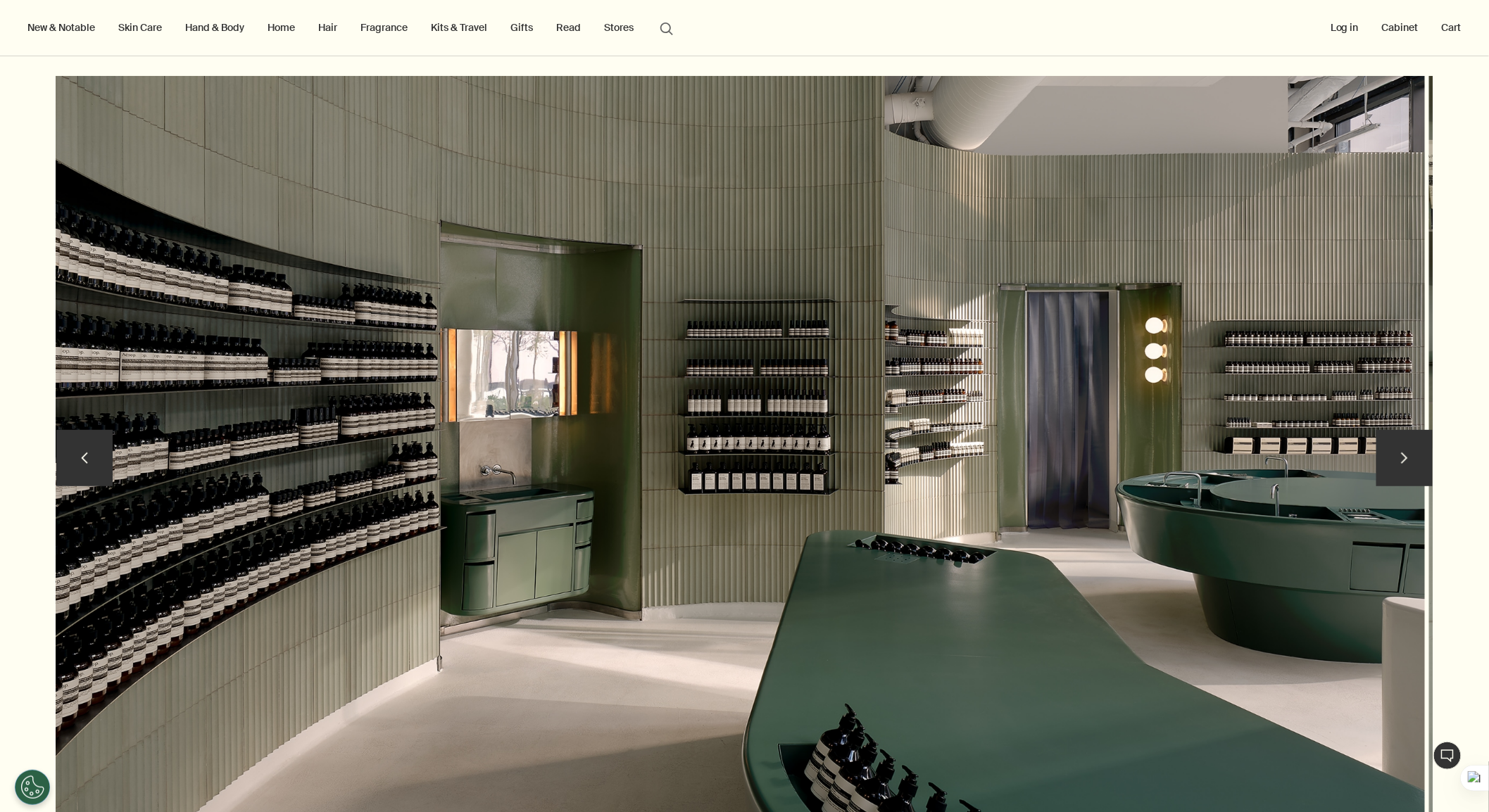
click at [1246, 436] on img at bounding box center [738, 461] width 1372 height 772
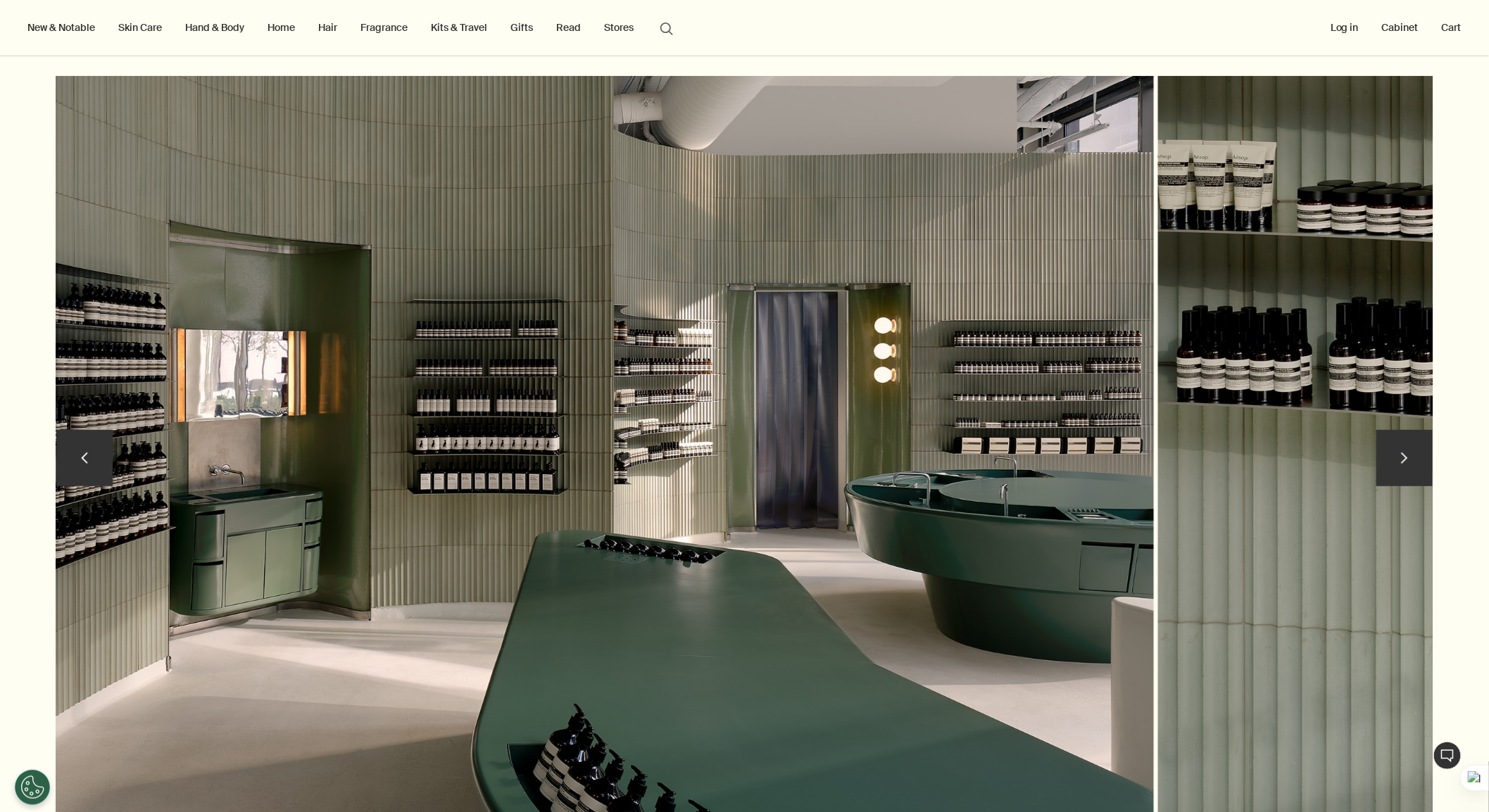
drag, startPoint x: 1185, startPoint y: 466, endPoint x: 589, endPoint y: 596, distance: 610.0
click at [772, 543] on img at bounding box center [467, 461] width 1372 height 772
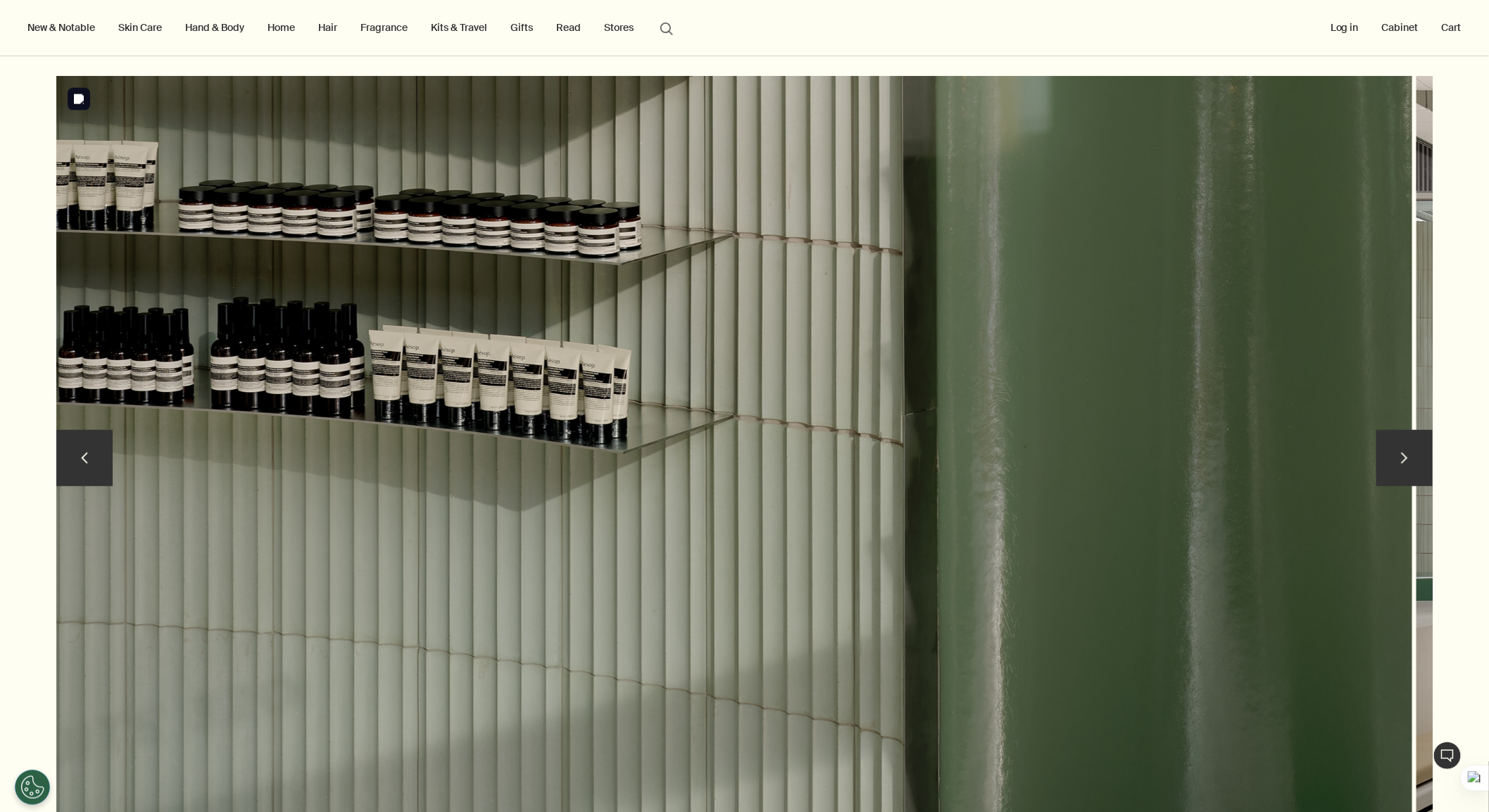
drag, startPoint x: 699, startPoint y: 551, endPoint x: 139, endPoint y: 667, distance: 571.9
click at [293, 640] on img at bounding box center [726, 461] width 1372 height 772
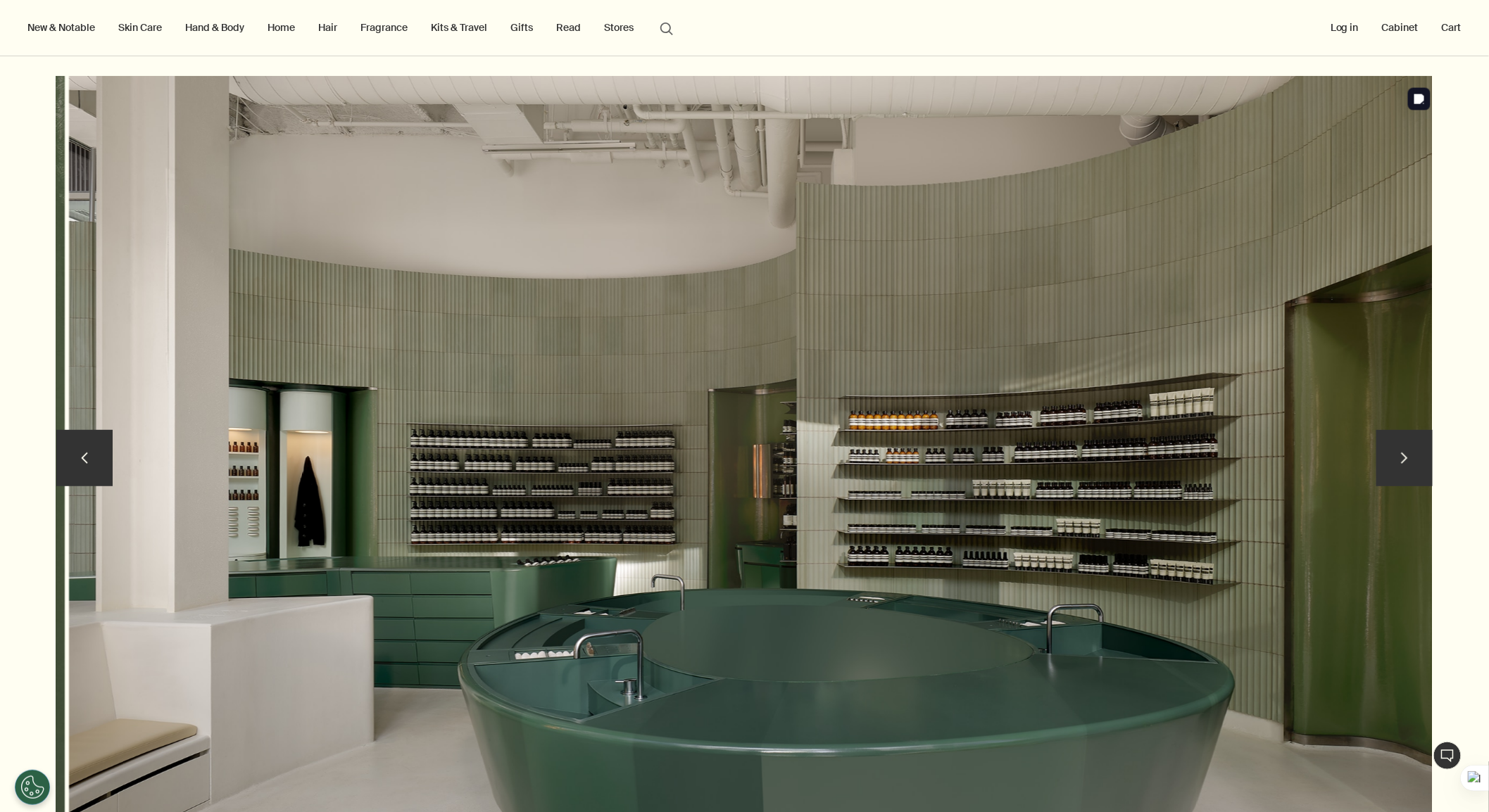
drag, startPoint x: 525, startPoint y: 544, endPoint x: 539, endPoint y: 553, distance: 16.6
click at [539, 553] on img at bounding box center [755, 461] width 1372 height 772
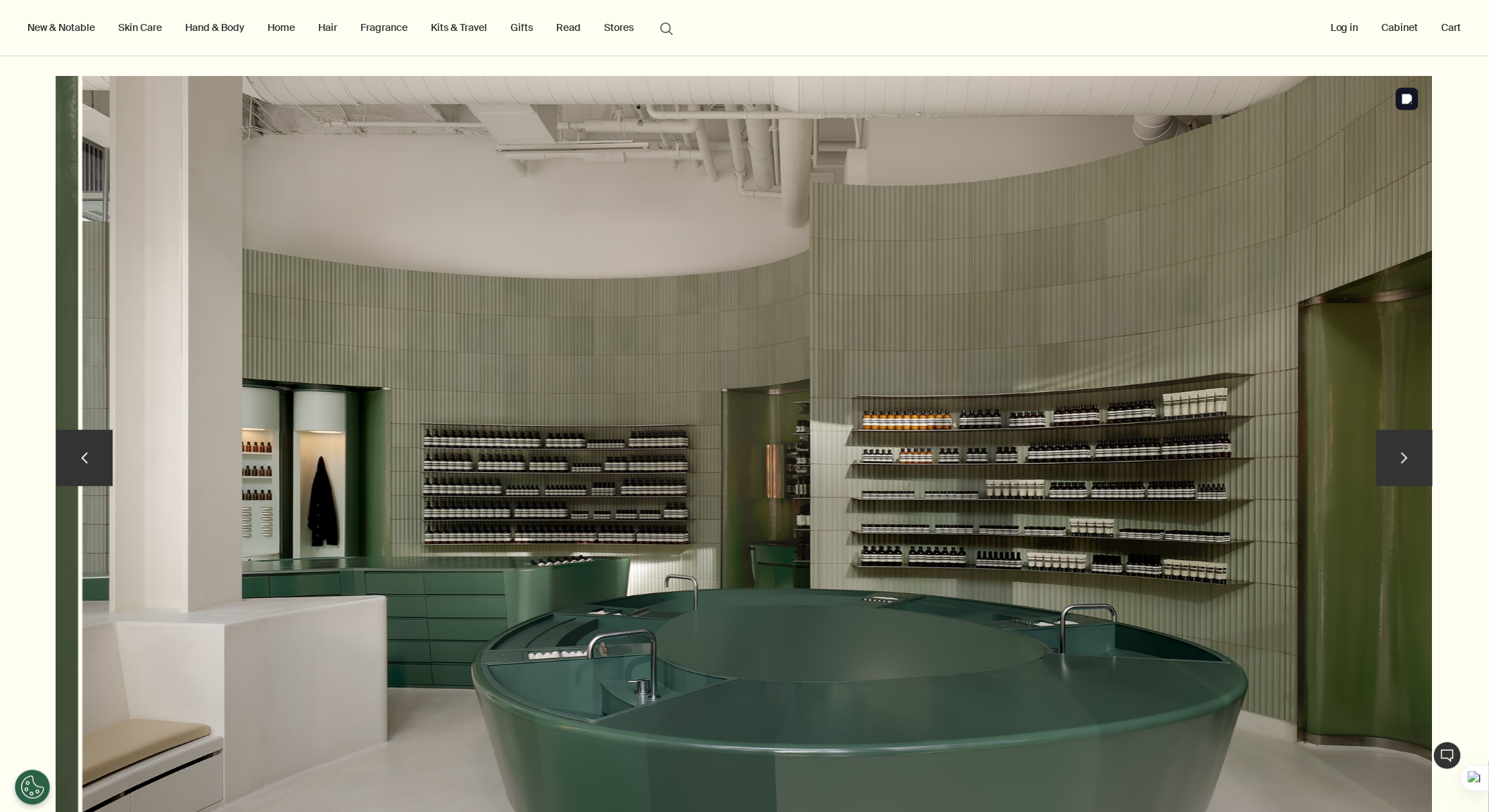
drag, startPoint x: 405, startPoint y: 565, endPoint x: 1319, endPoint y: 595, distance: 914.5
click at [1291, 595] on img at bounding box center [769, 461] width 1372 height 772
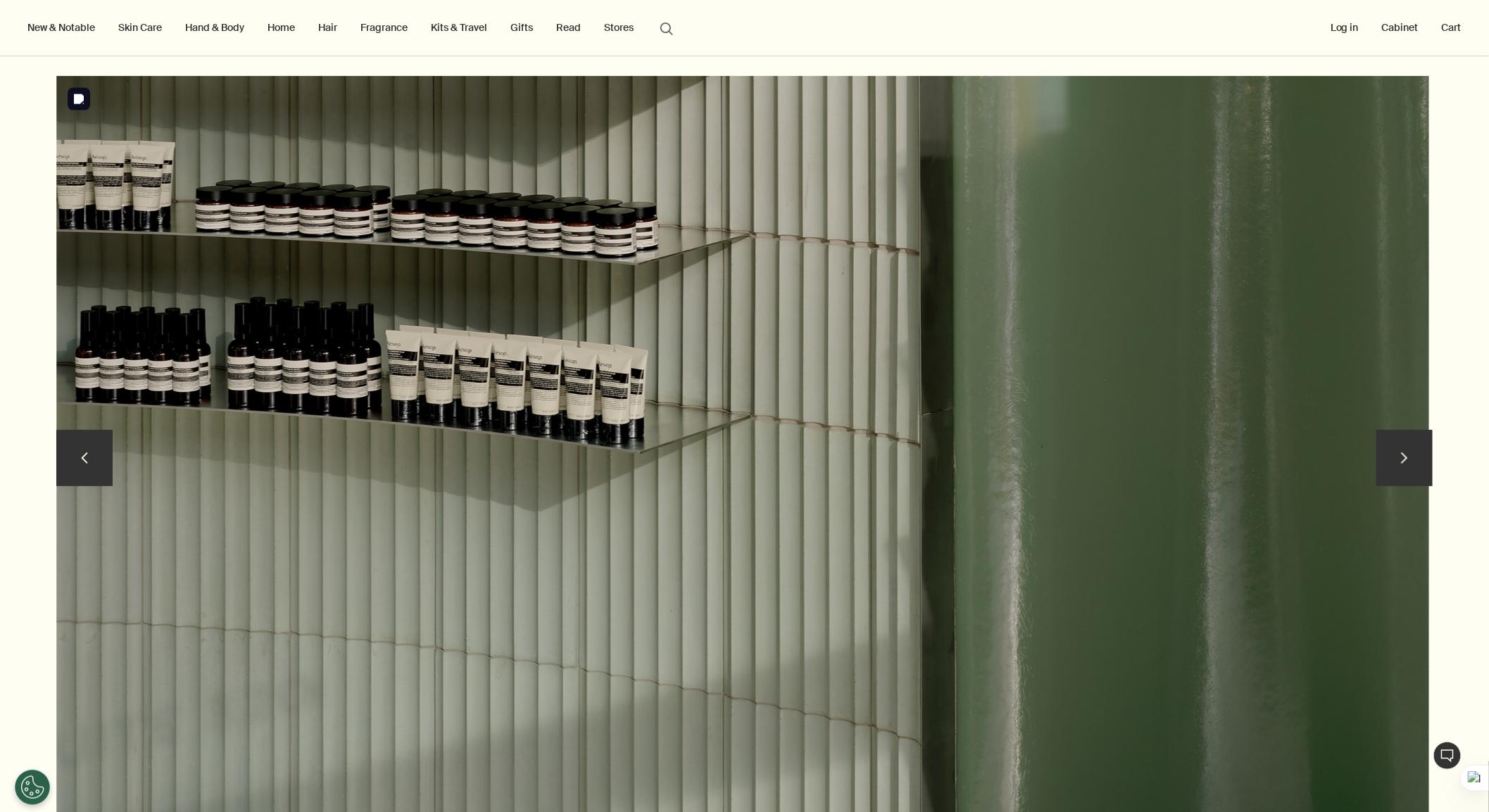
drag, startPoint x: 694, startPoint y: 525, endPoint x: 1360, endPoint y: 581, distance: 668.4
click at [1298, 580] on div at bounding box center [744, 464] width 9637 height 777
click at [1340, 455] on button "chevron" at bounding box center [1404, 459] width 56 height 56
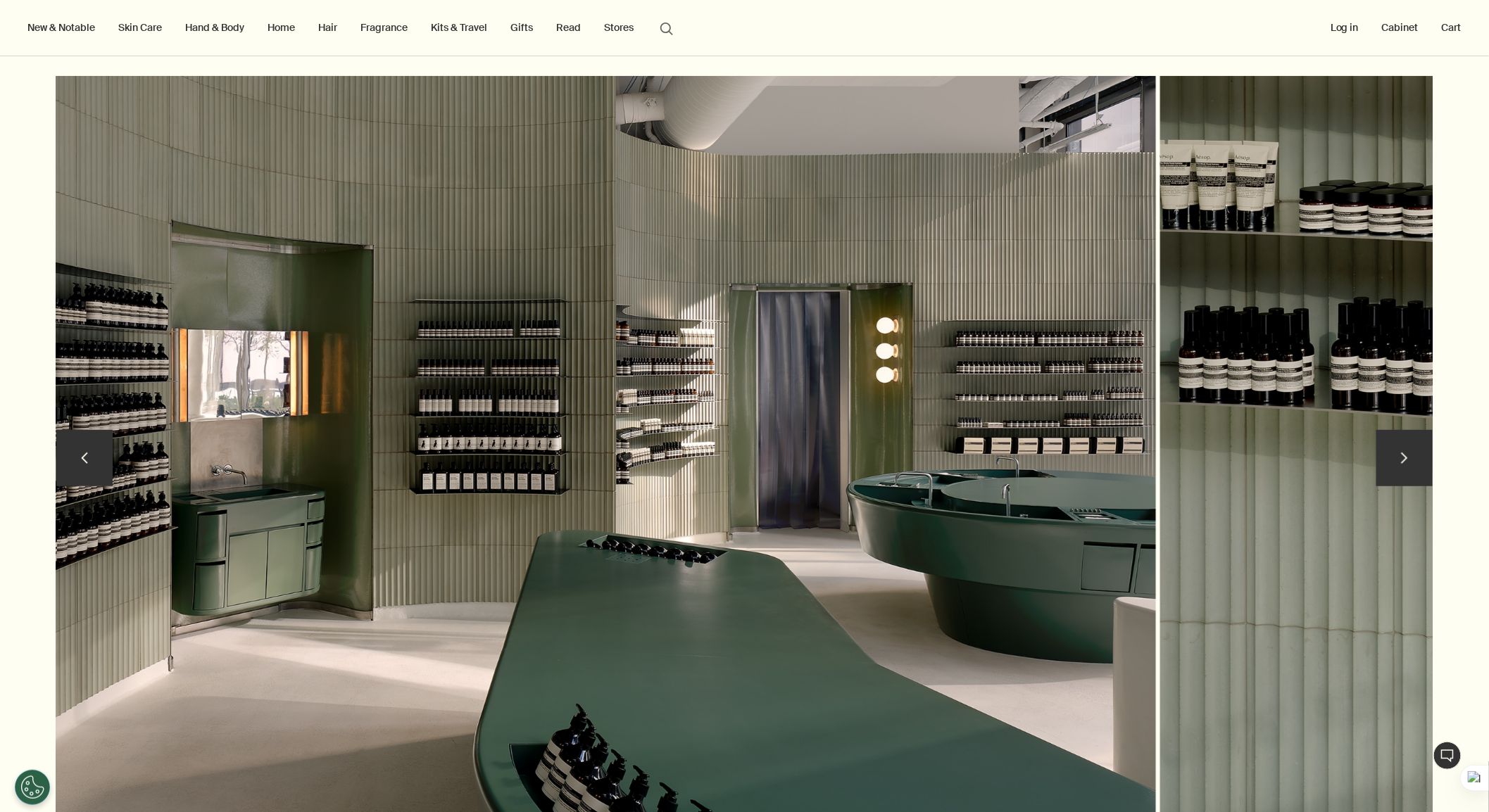
drag, startPoint x: 1298, startPoint y: 480, endPoint x: 1026, endPoint y: 530, distance: 276.6
click at [1026, 530] on img at bounding box center [469, 461] width 1372 height 772
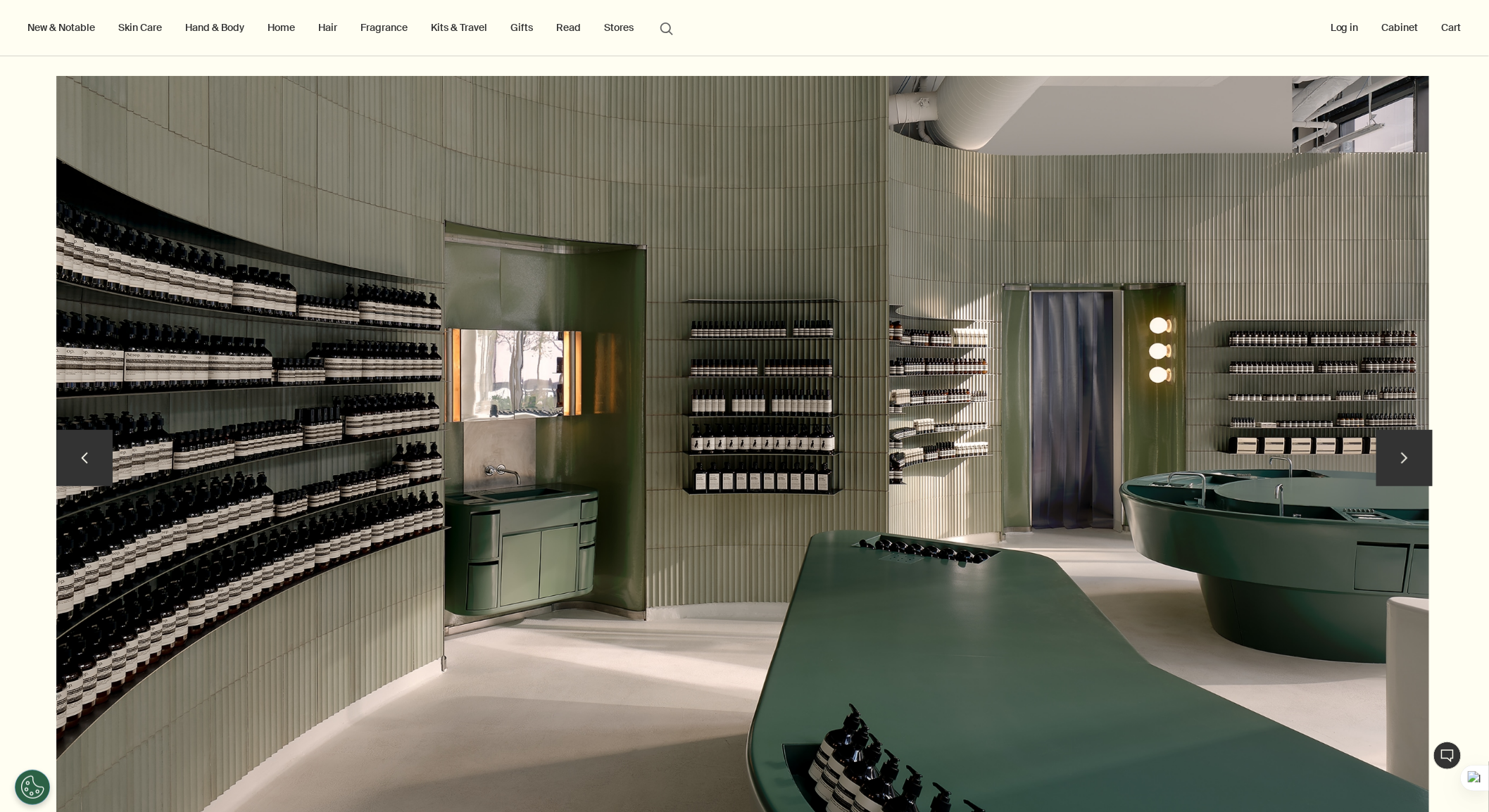
click at [1340, 460] on button "chevron" at bounding box center [1404, 459] width 56 height 56
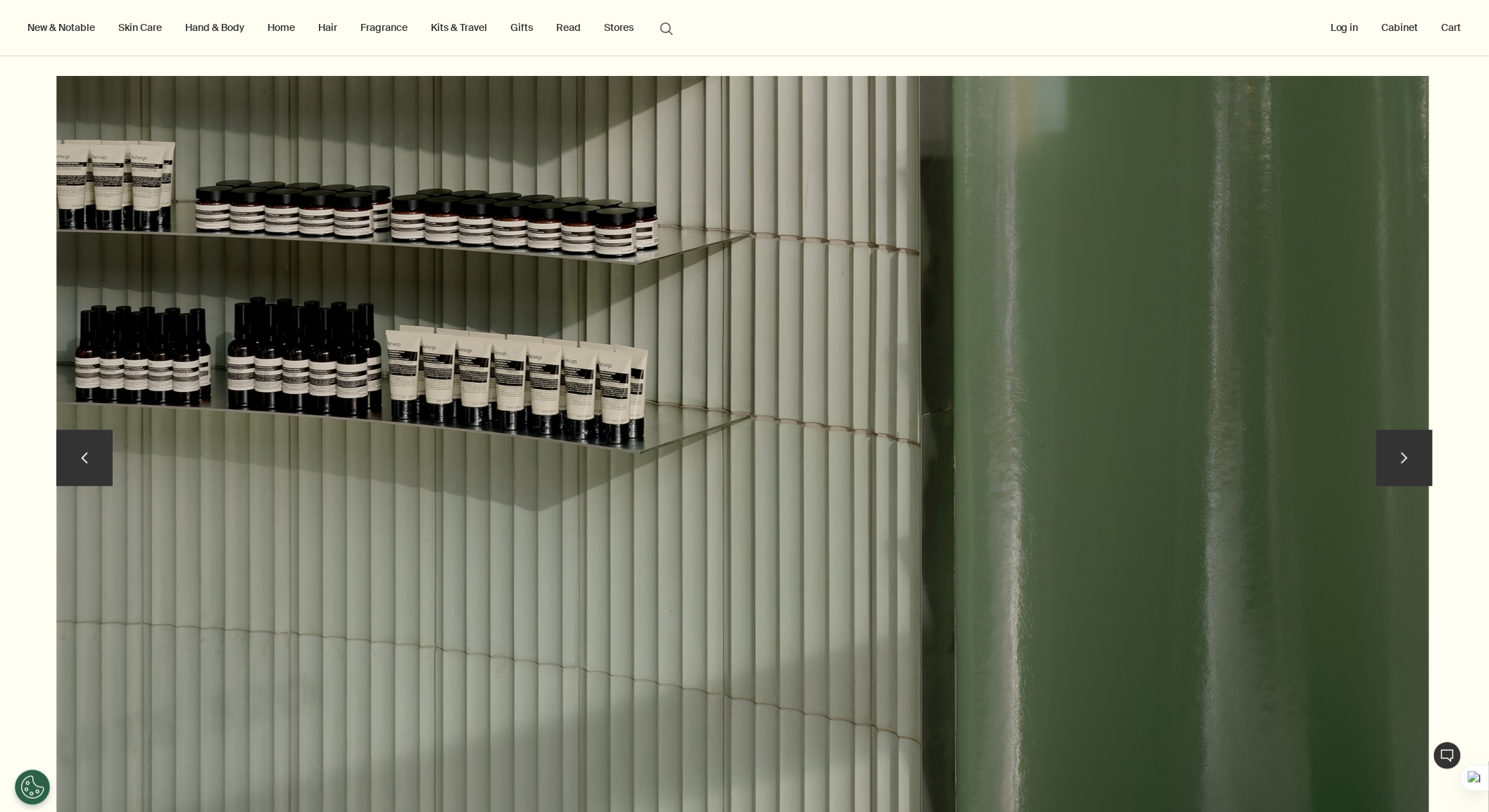
click at [1340, 459] on button "chevron" at bounding box center [1404, 459] width 56 height 56
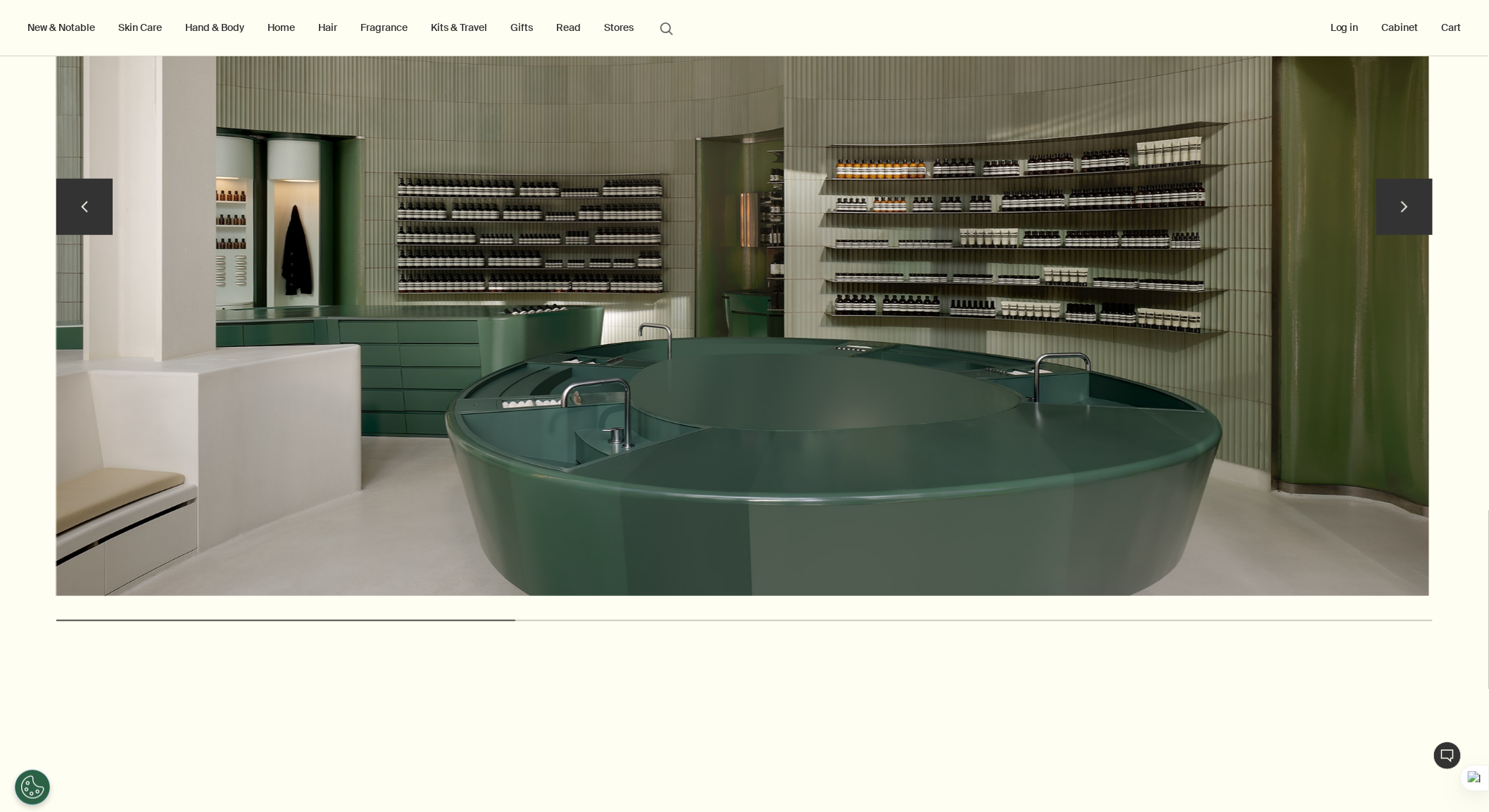
scroll to position [2971, 0]
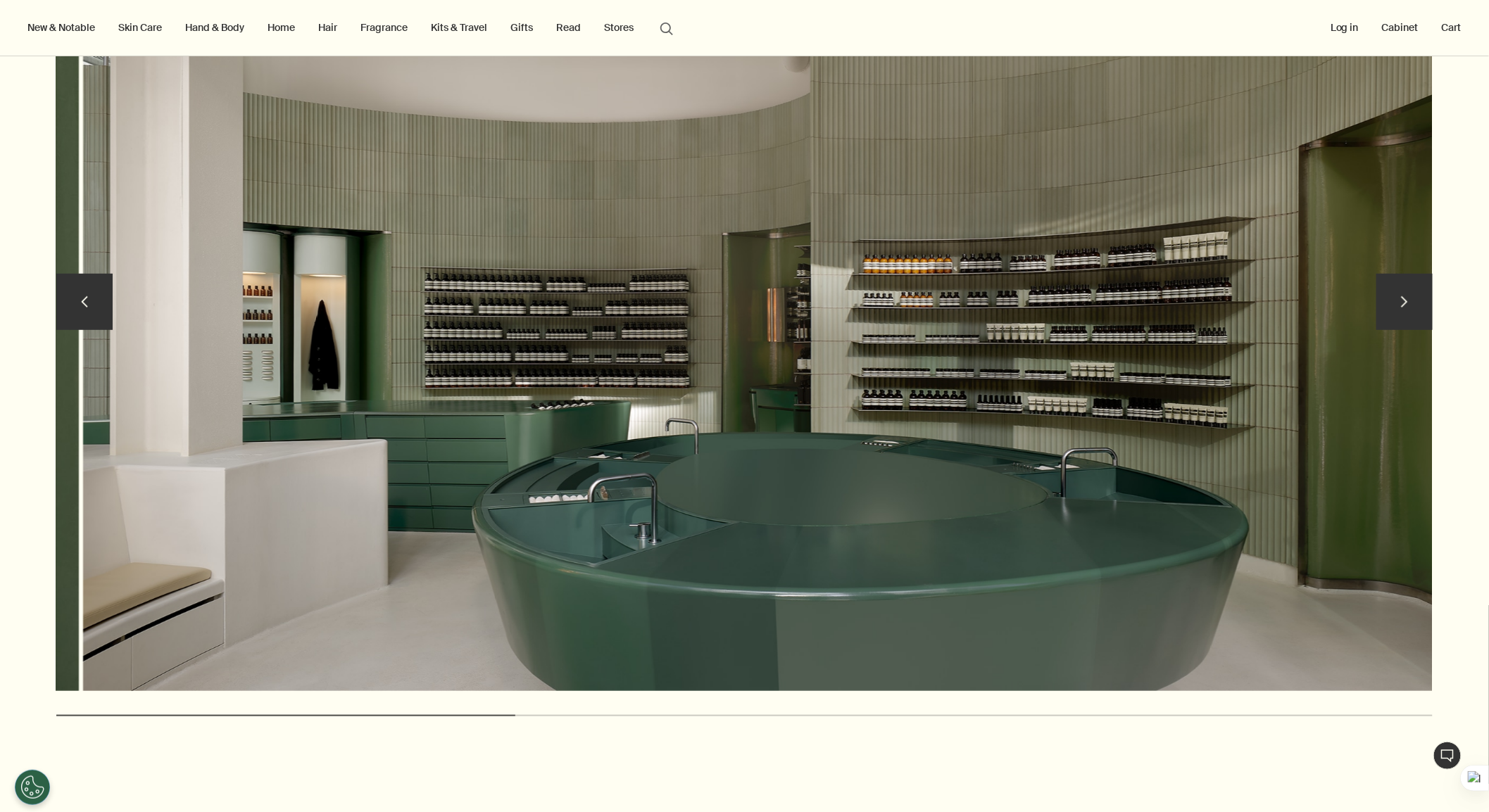
drag, startPoint x: 1001, startPoint y: 416, endPoint x: 1015, endPoint y: 432, distance: 21.3
click at [1018, 429] on img at bounding box center [769, 305] width 1372 height 772
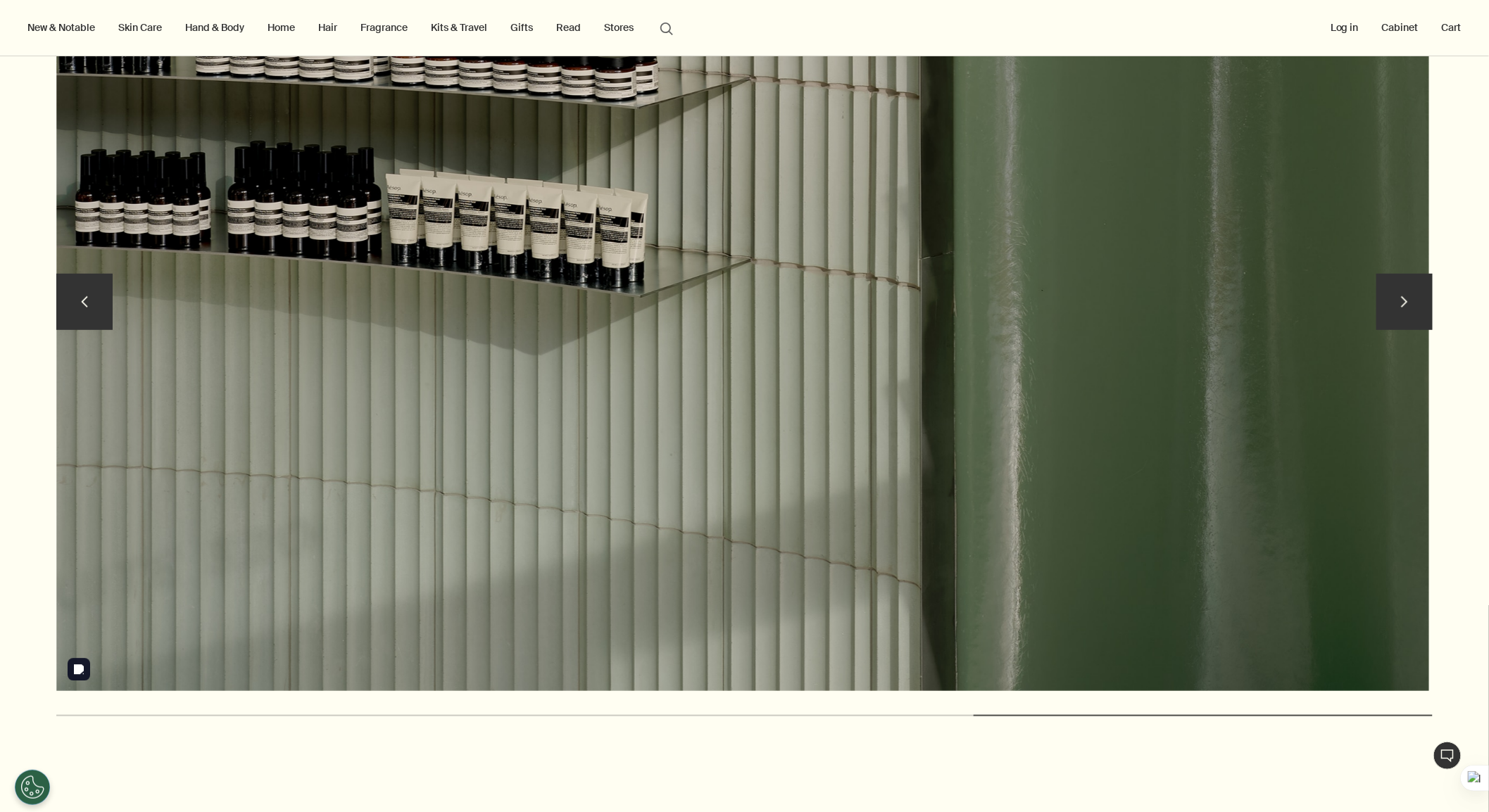
click at [1340, 295] on button "chevron" at bounding box center [1404, 302] width 56 height 56
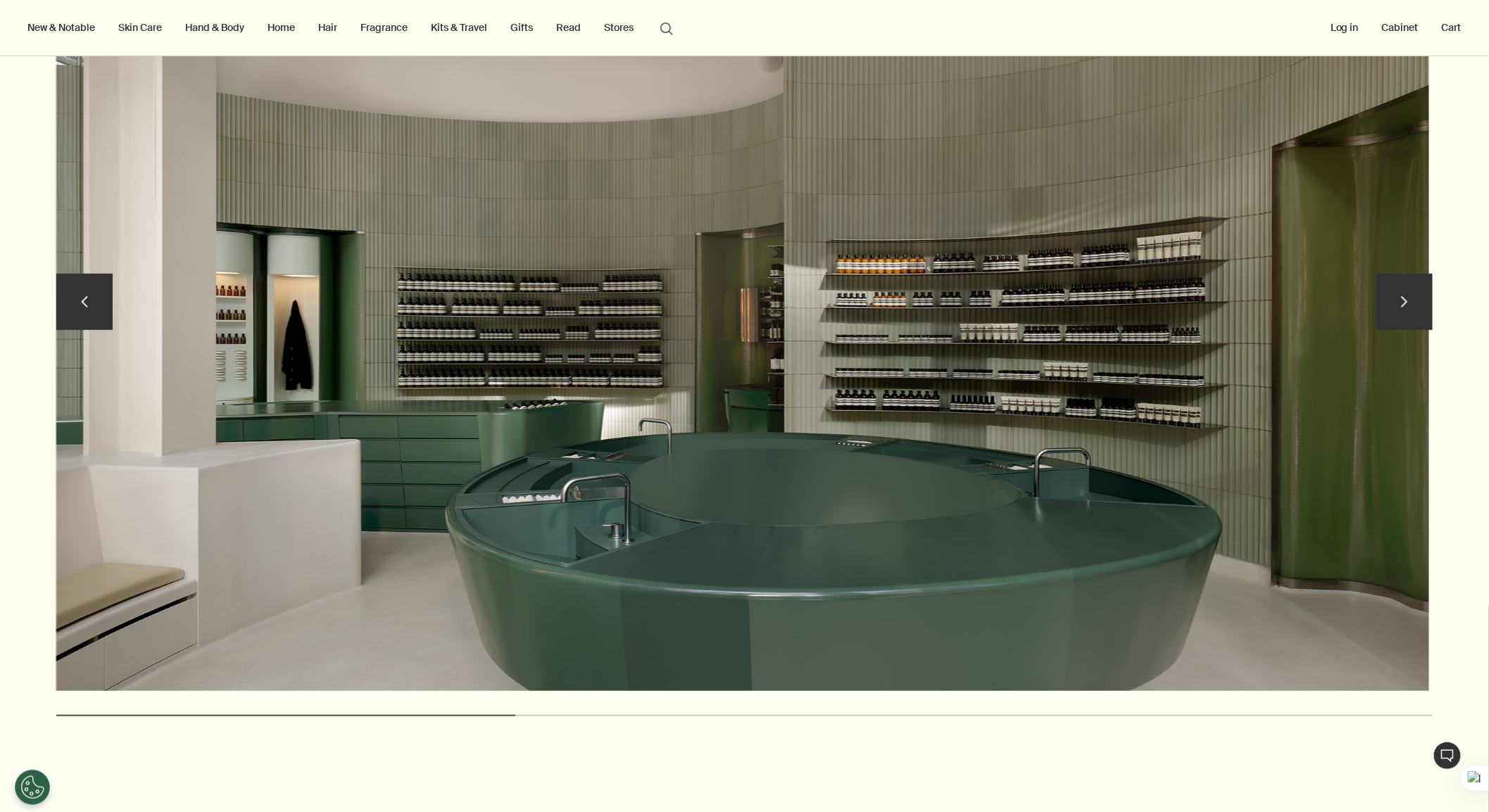
click at [1340, 295] on button "chevron" at bounding box center [1404, 302] width 56 height 56
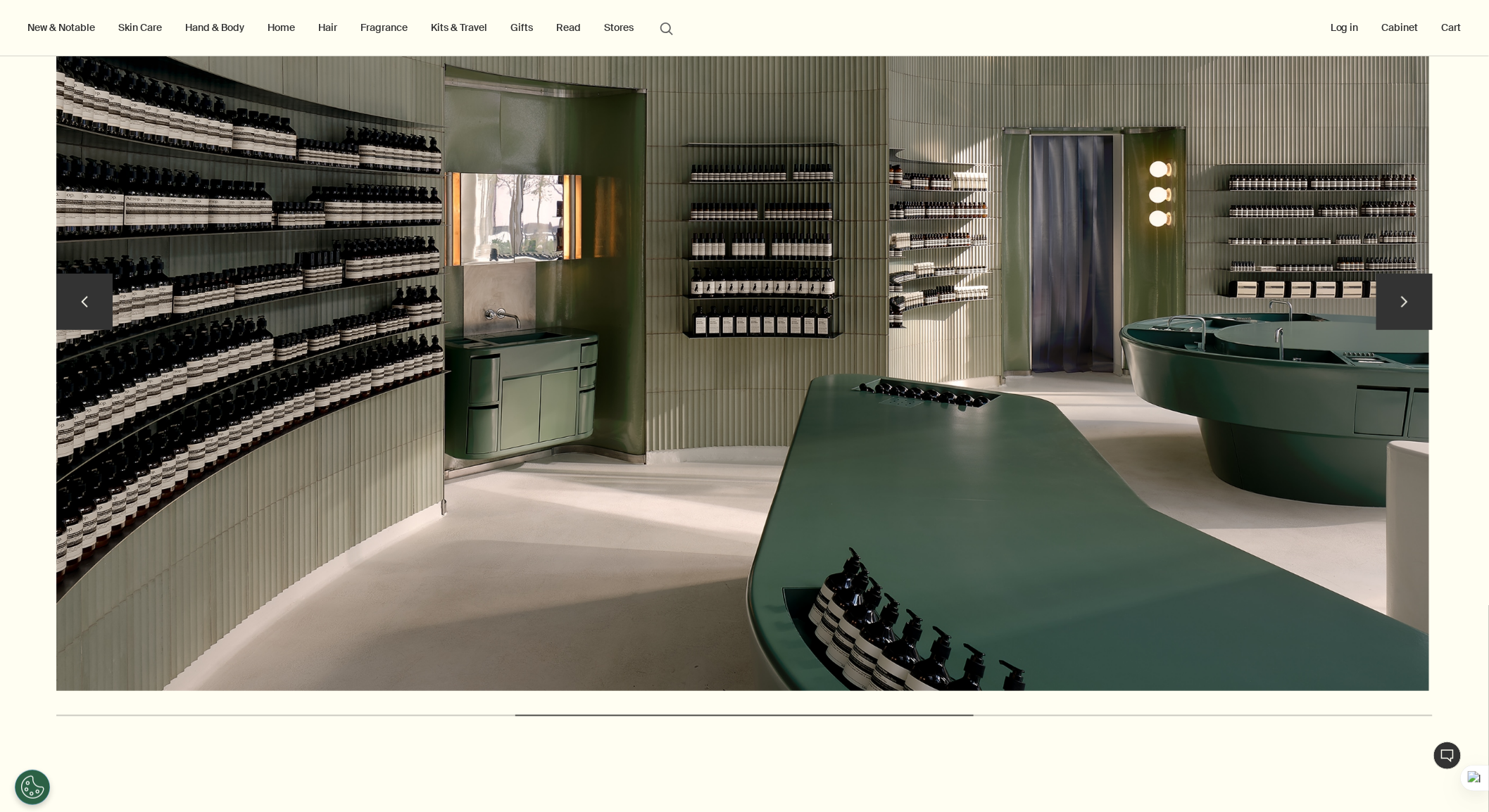
click at [1340, 295] on button "chevron" at bounding box center [1404, 302] width 56 height 56
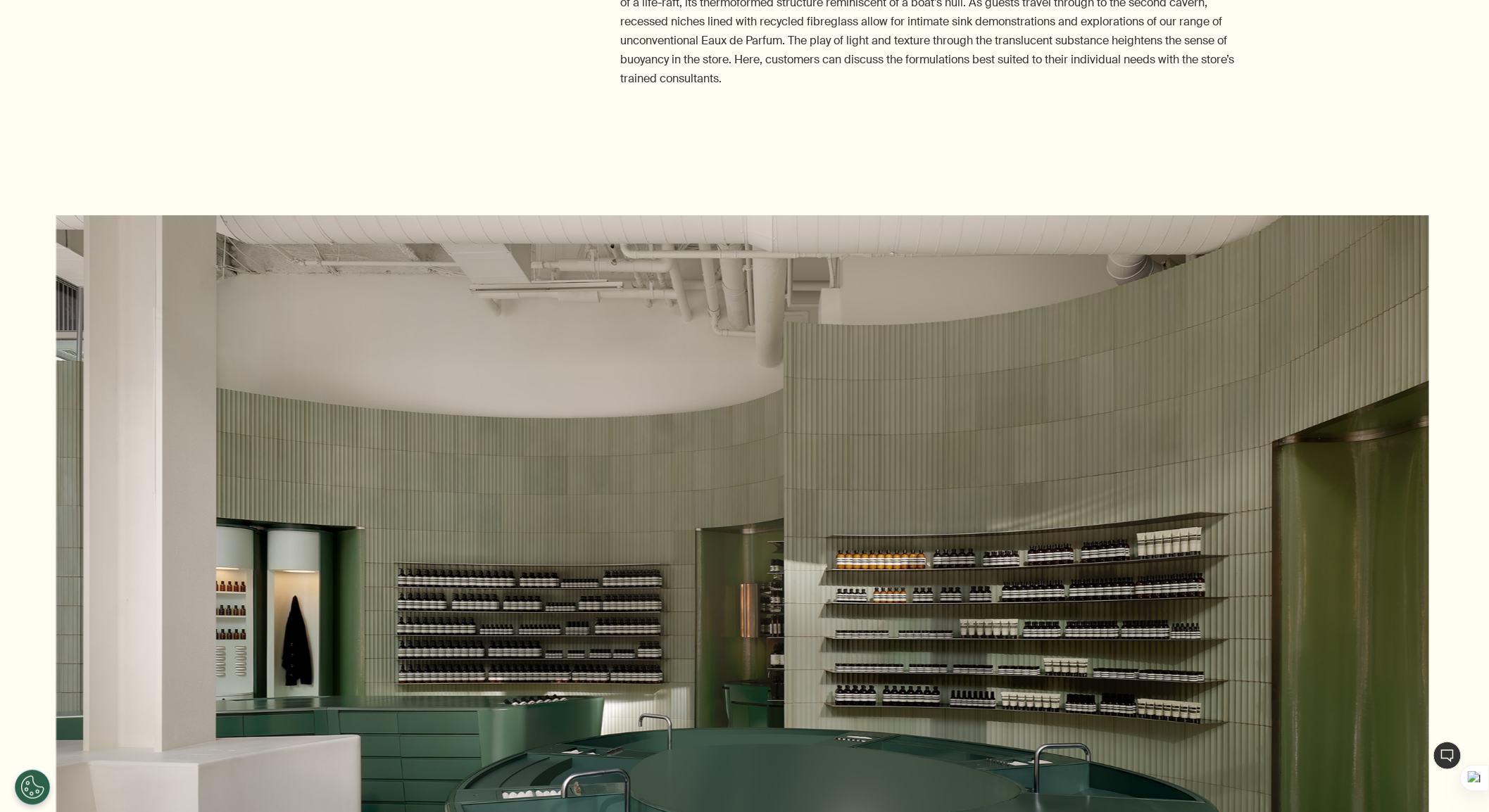
scroll to position [2815, 0]
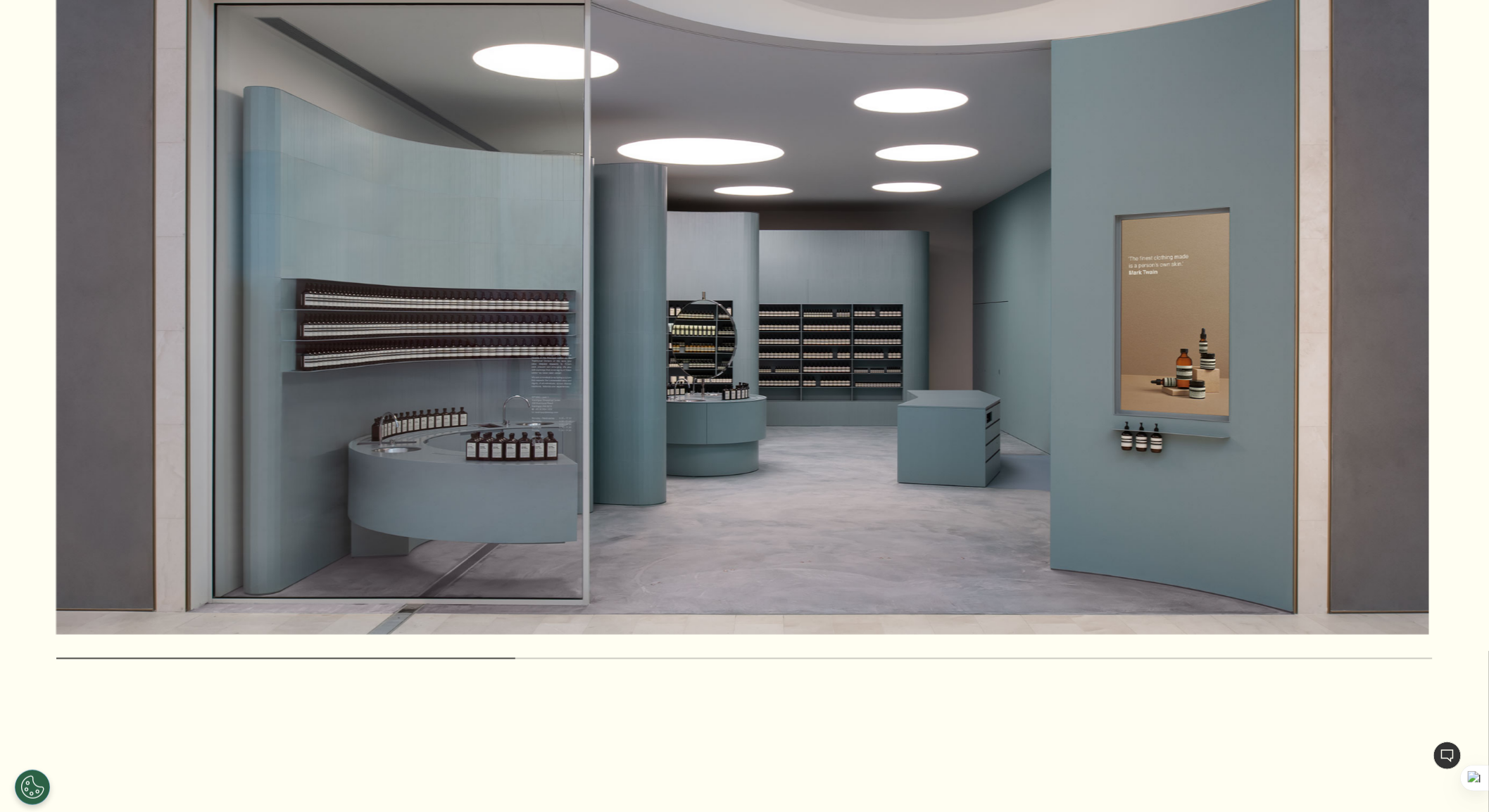
scroll to position [3109, 0]
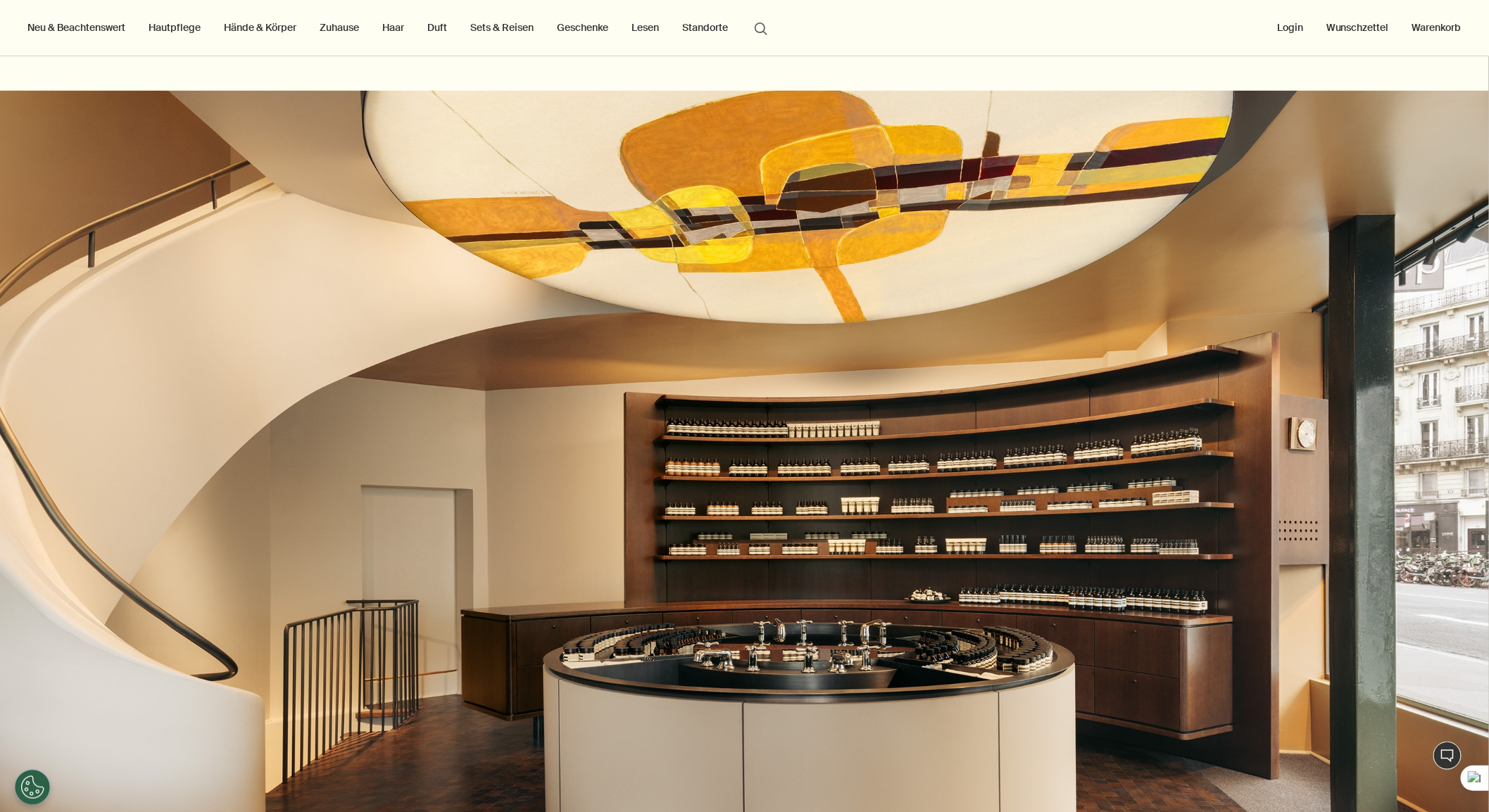
click at [979, 587] on img at bounding box center [744, 509] width 1489 height 837
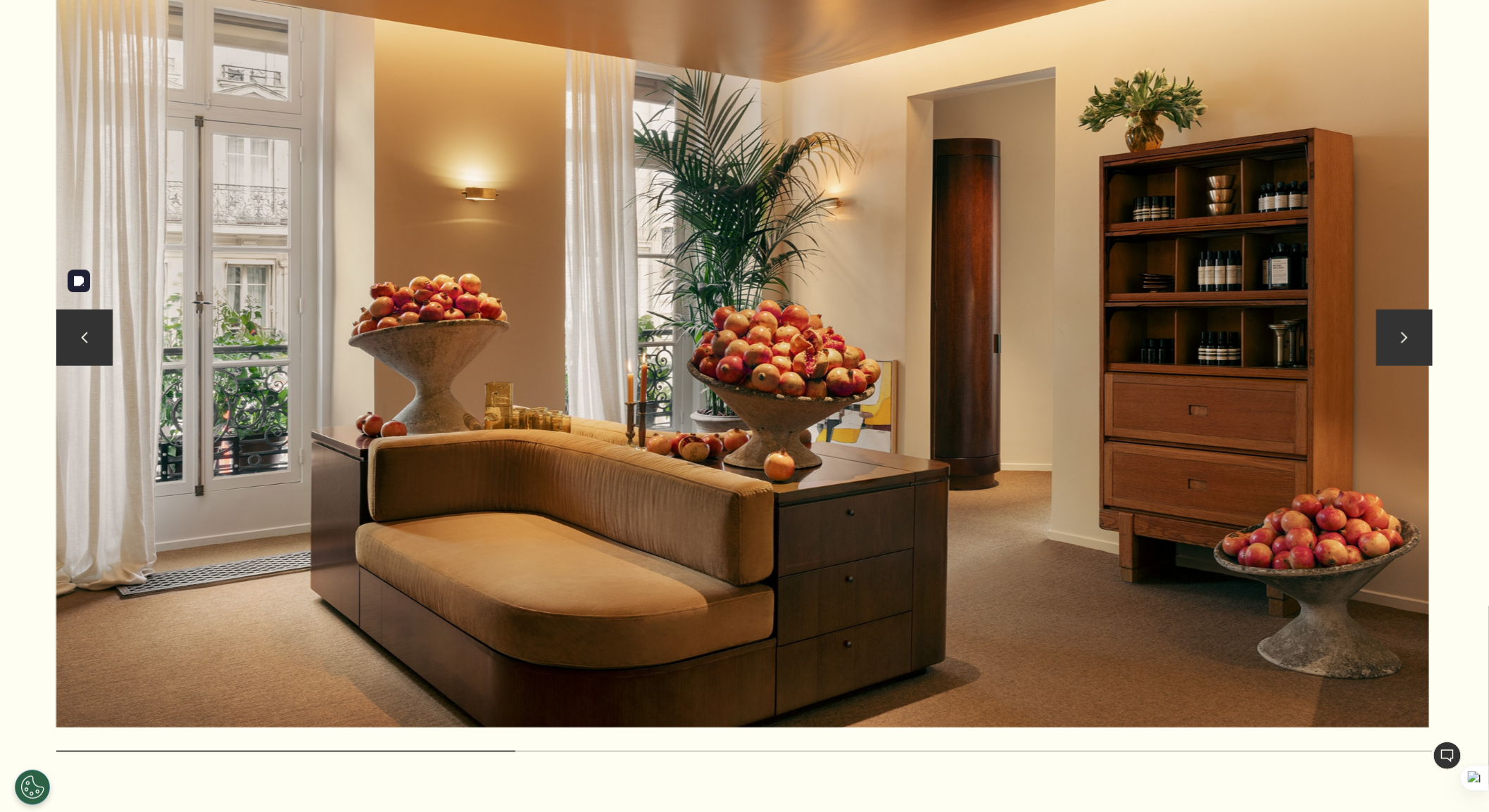
scroll to position [3206, 0]
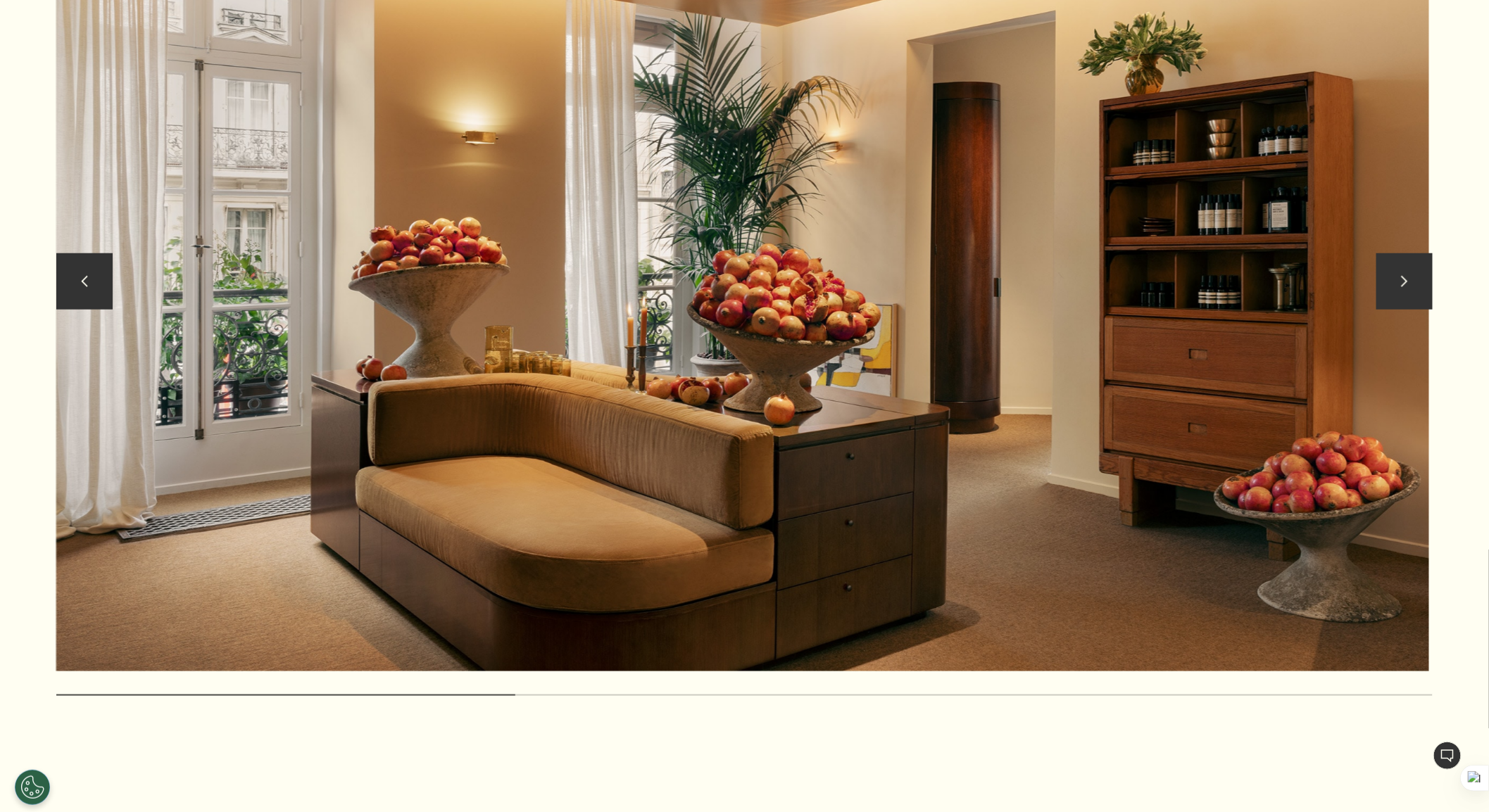
click at [1408, 289] on button "chevron" at bounding box center [1404, 282] width 56 height 56
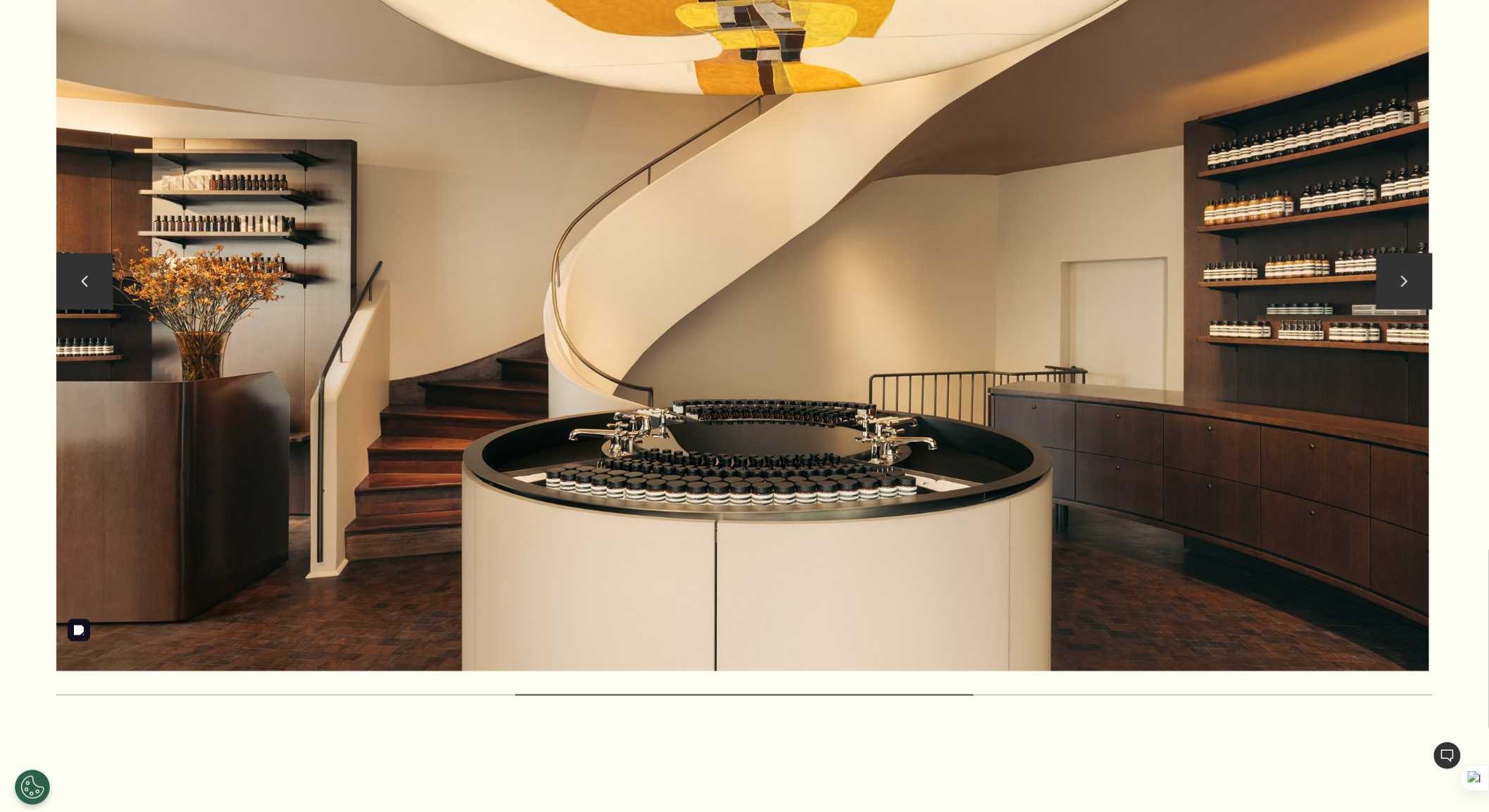
drag, startPoint x: 1408, startPoint y: 289, endPoint x: 617, endPoint y: 561, distance: 836.5
click at [669, 524] on div "chevron chevron" at bounding box center [744, 309] width 1376 height 829
click at [1392, 257] on button "chevron" at bounding box center [1404, 282] width 56 height 56
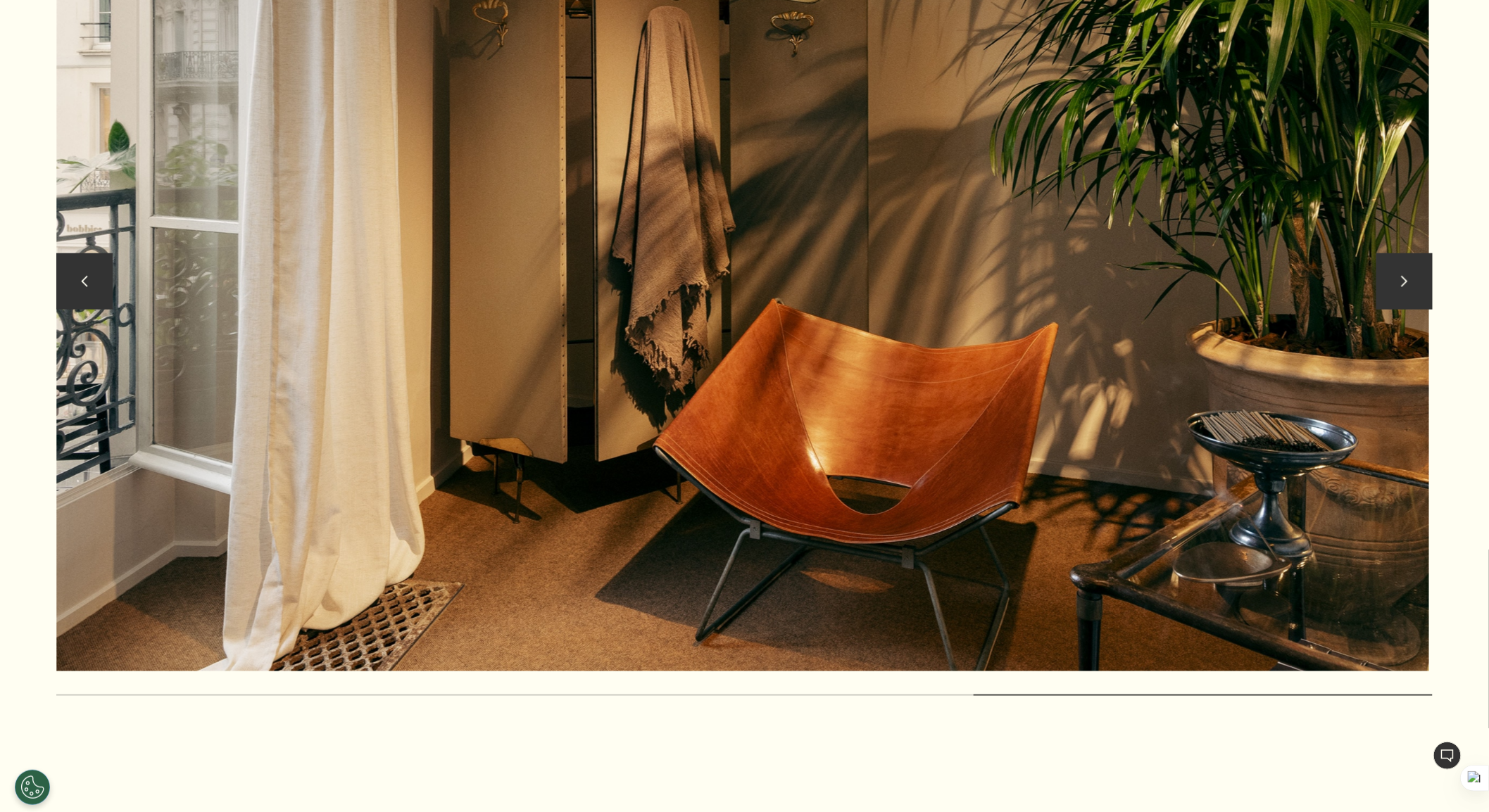
click at [1391, 262] on button "chevron" at bounding box center [1404, 282] width 56 height 56
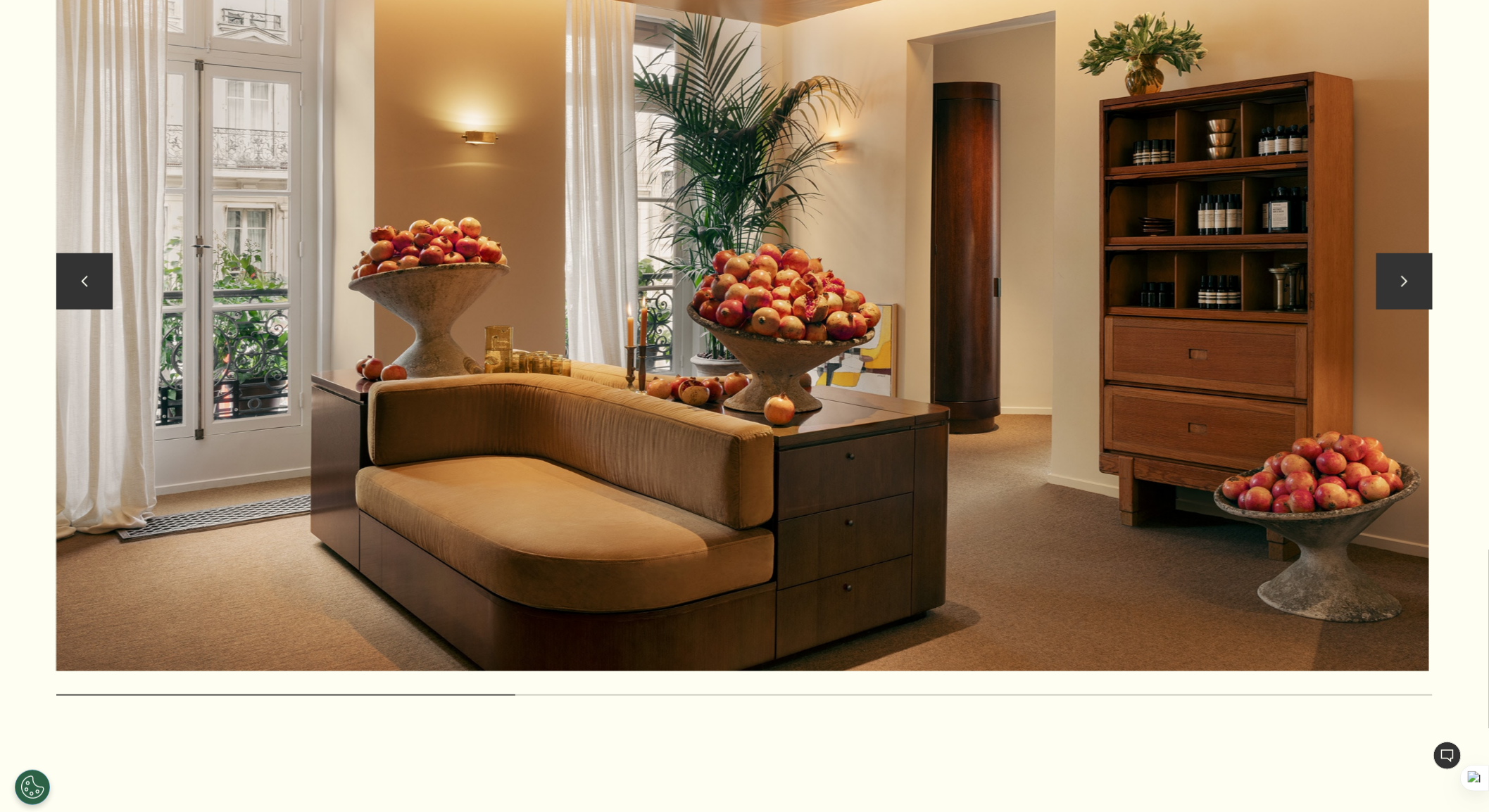
click at [1391, 262] on button "chevron" at bounding box center [1404, 282] width 56 height 56
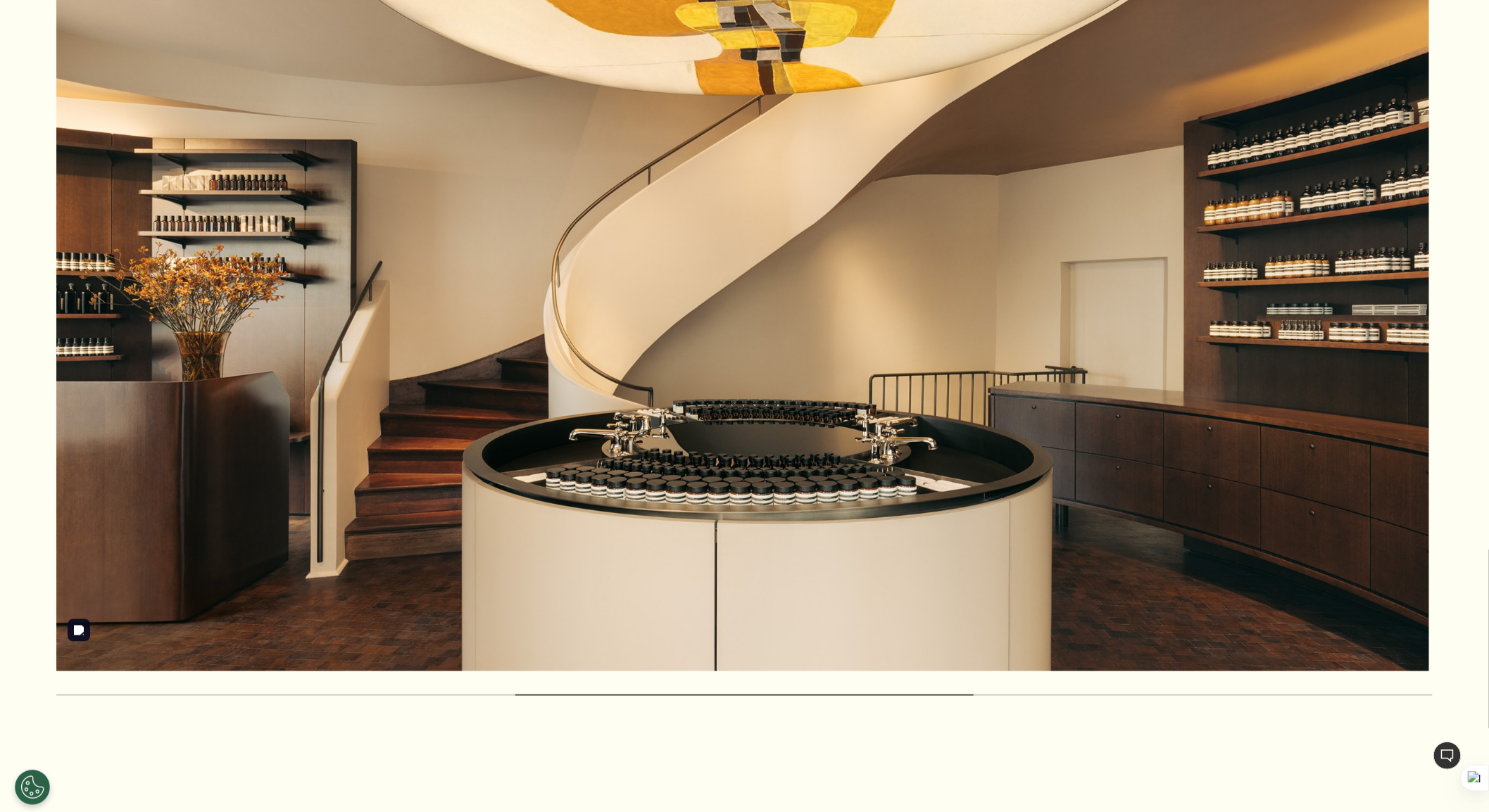
drag, startPoint x: 700, startPoint y: 102, endPoint x: 824, endPoint y: 762, distance: 671.5
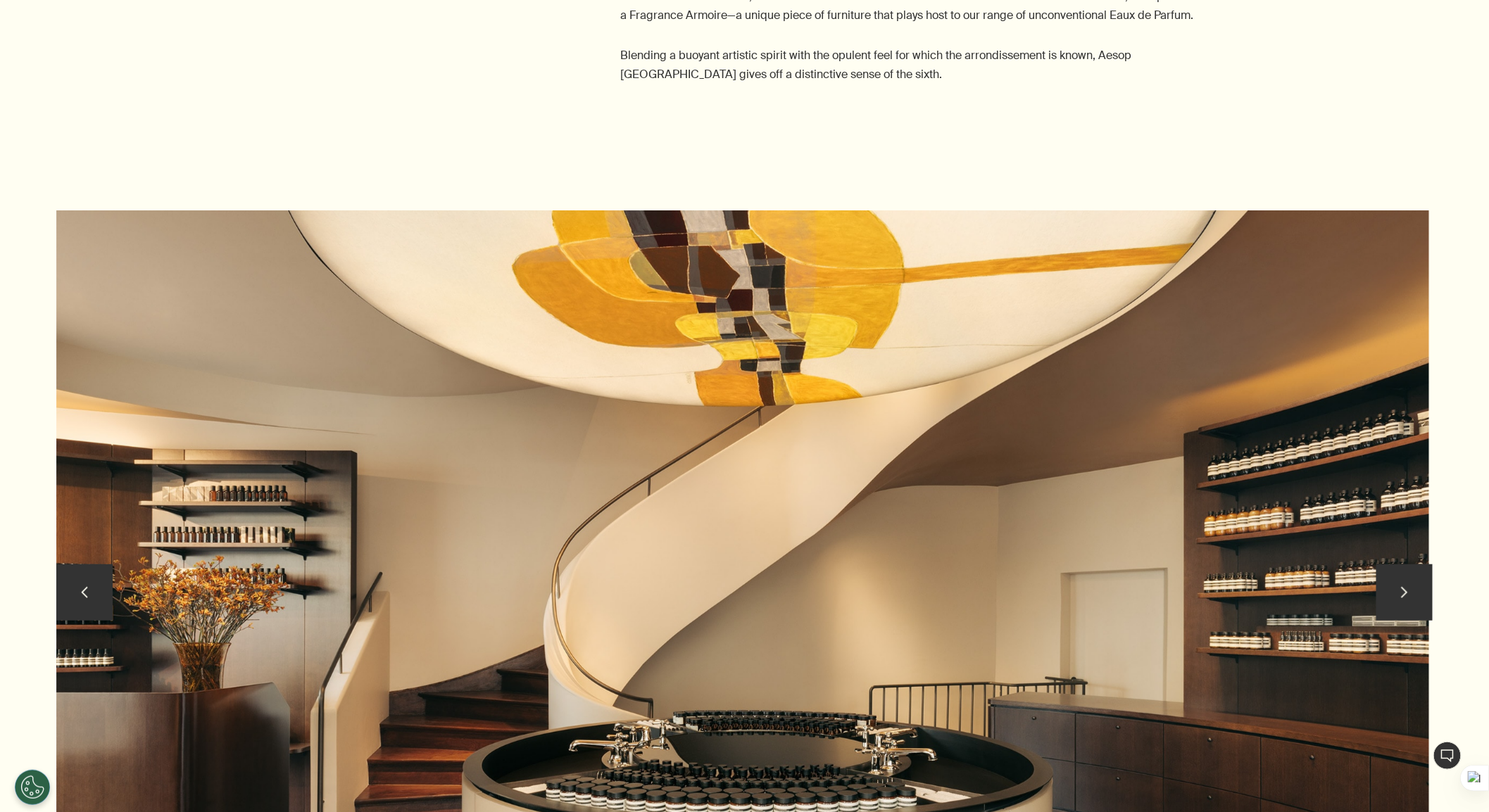
scroll to position [3312, 0]
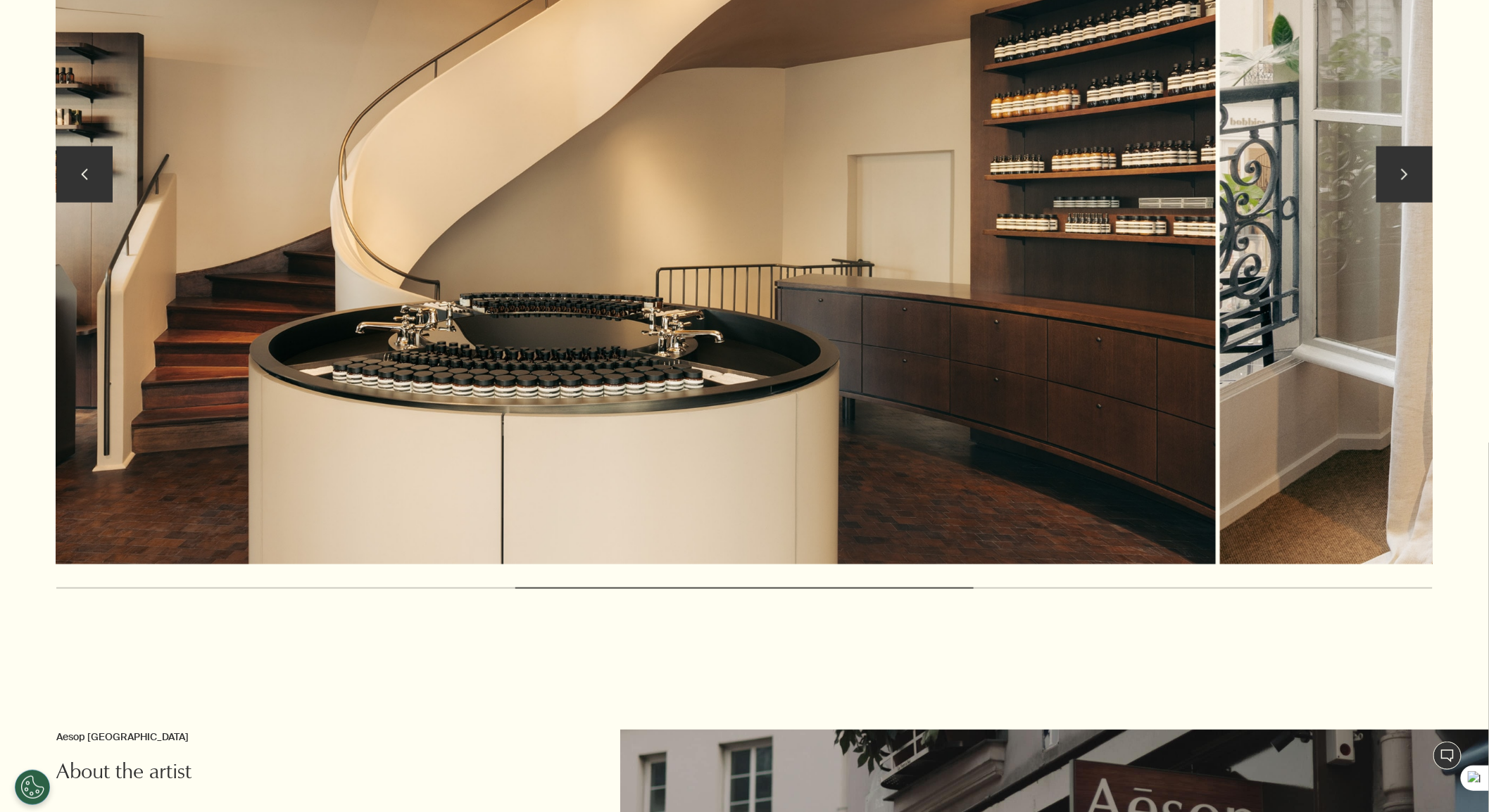
drag, startPoint x: 696, startPoint y: 226, endPoint x: 71, endPoint y: 292, distance: 628.5
click at [0, 298] on section "chevron chevron" at bounding box center [744, 207] width 1489 height 836
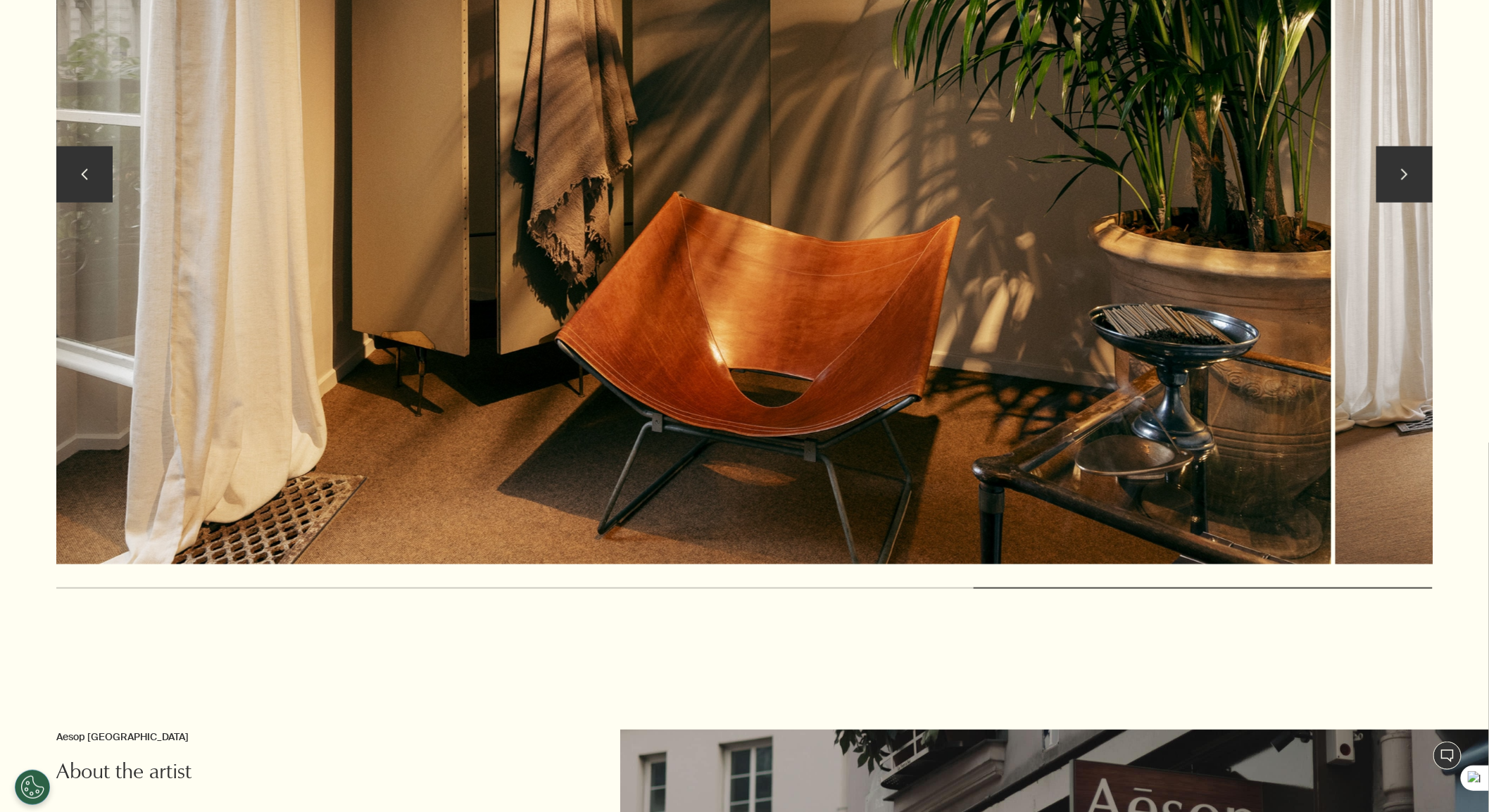
drag, startPoint x: 965, startPoint y: 220, endPoint x: 483, endPoint y: 238, distance: 482.3
click at [520, 234] on img at bounding box center [645, 178] width 1372 height 772
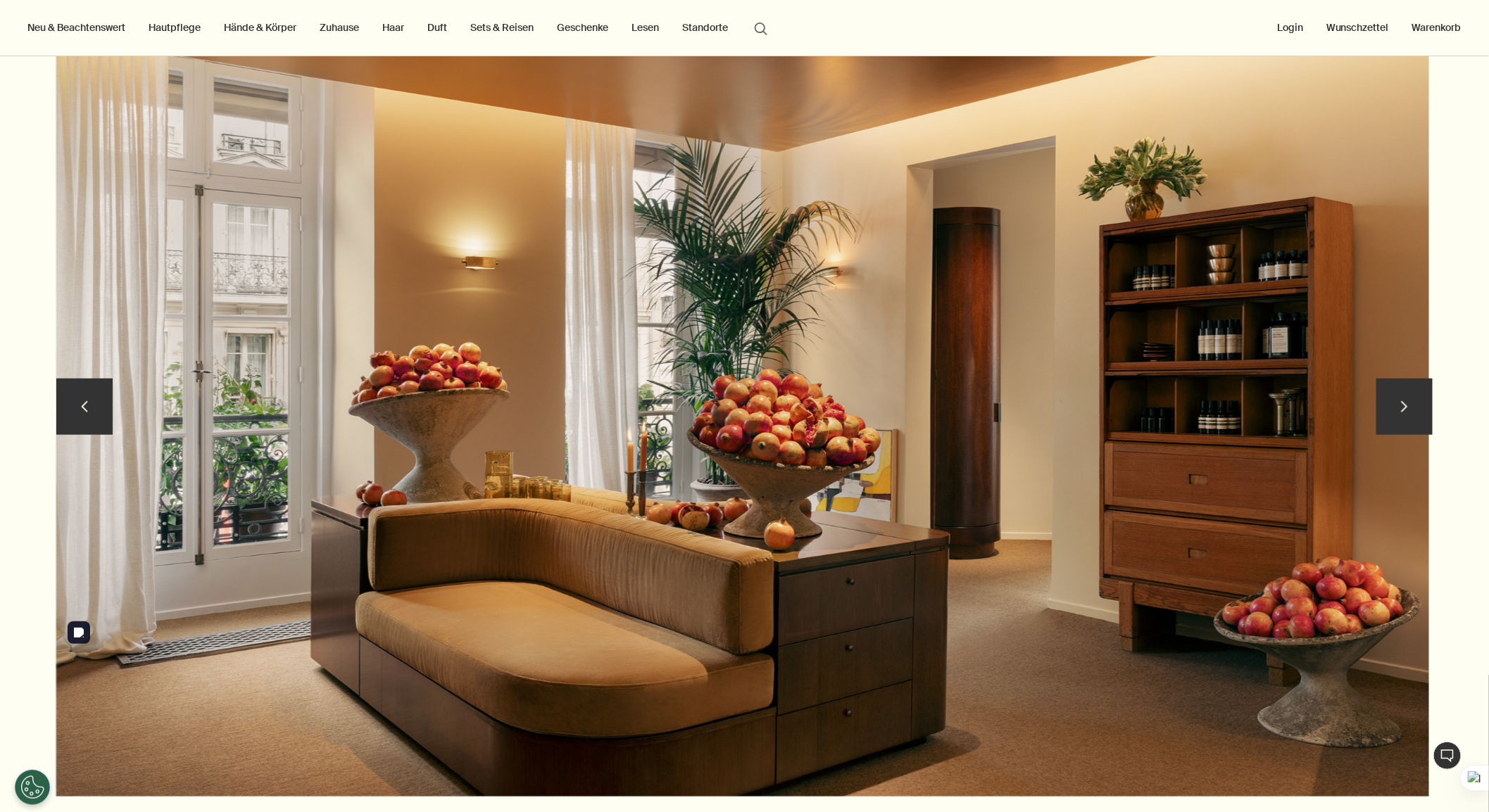
scroll to position [3078, 0]
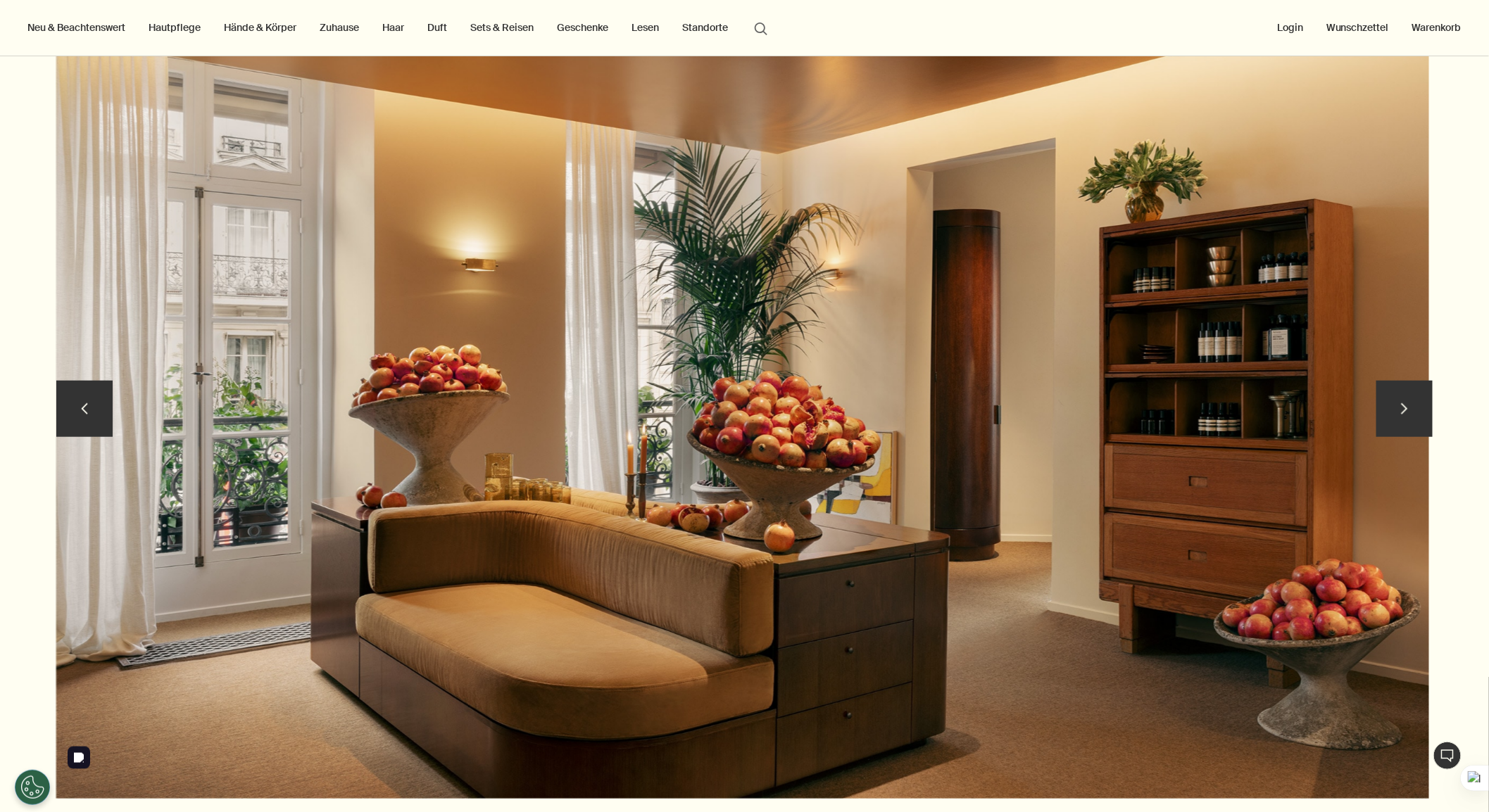
drag, startPoint x: 1071, startPoint y: 300, endPoint x: 391, endPoint y: 342, distance: 681.3
click at [694, 307] on img at bounding box center [743, 412] width 1372 height 772
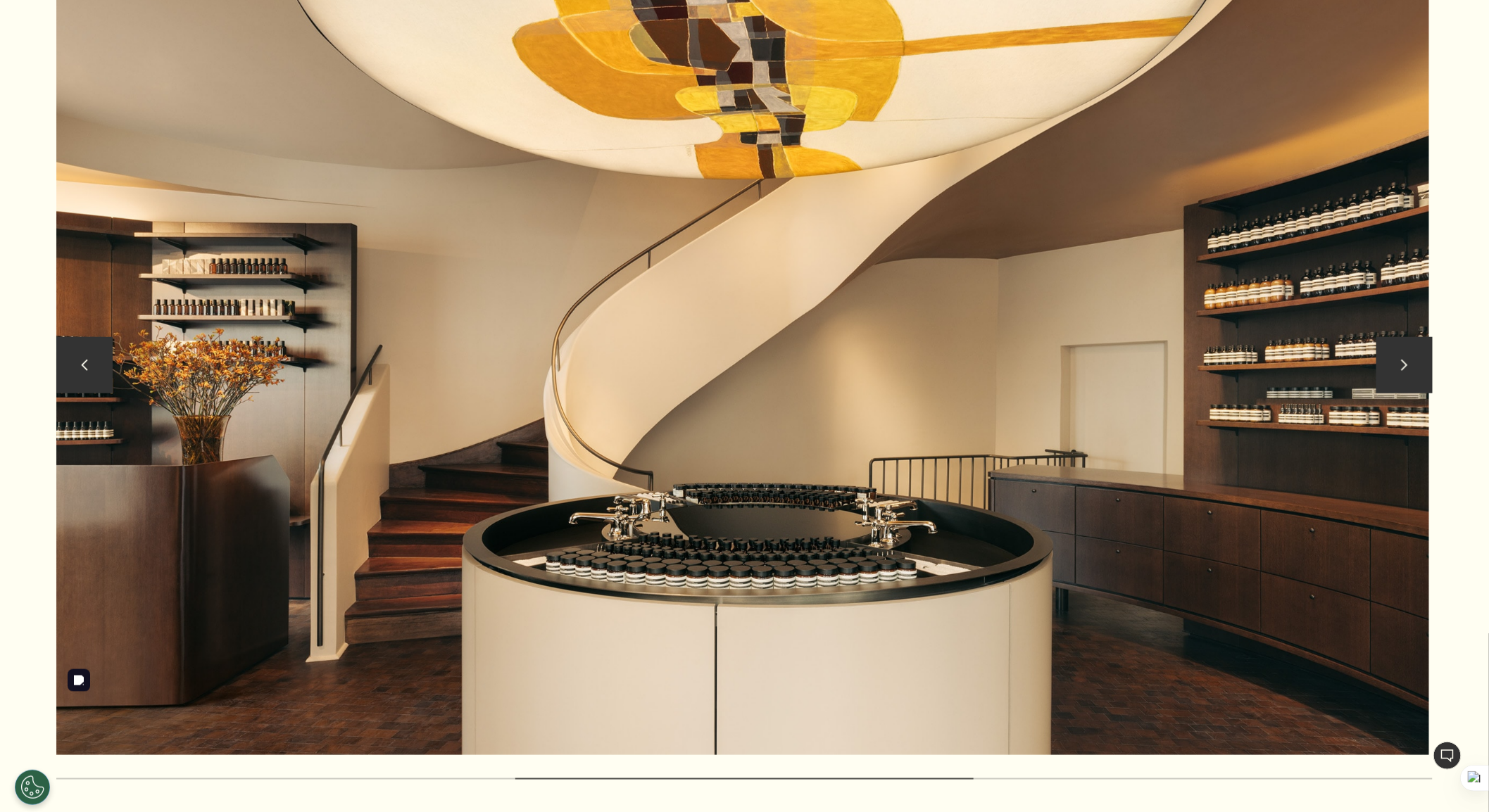
scroll to position [3156, 0]
